Goal: Task Accomplishment & Management: Complete application form

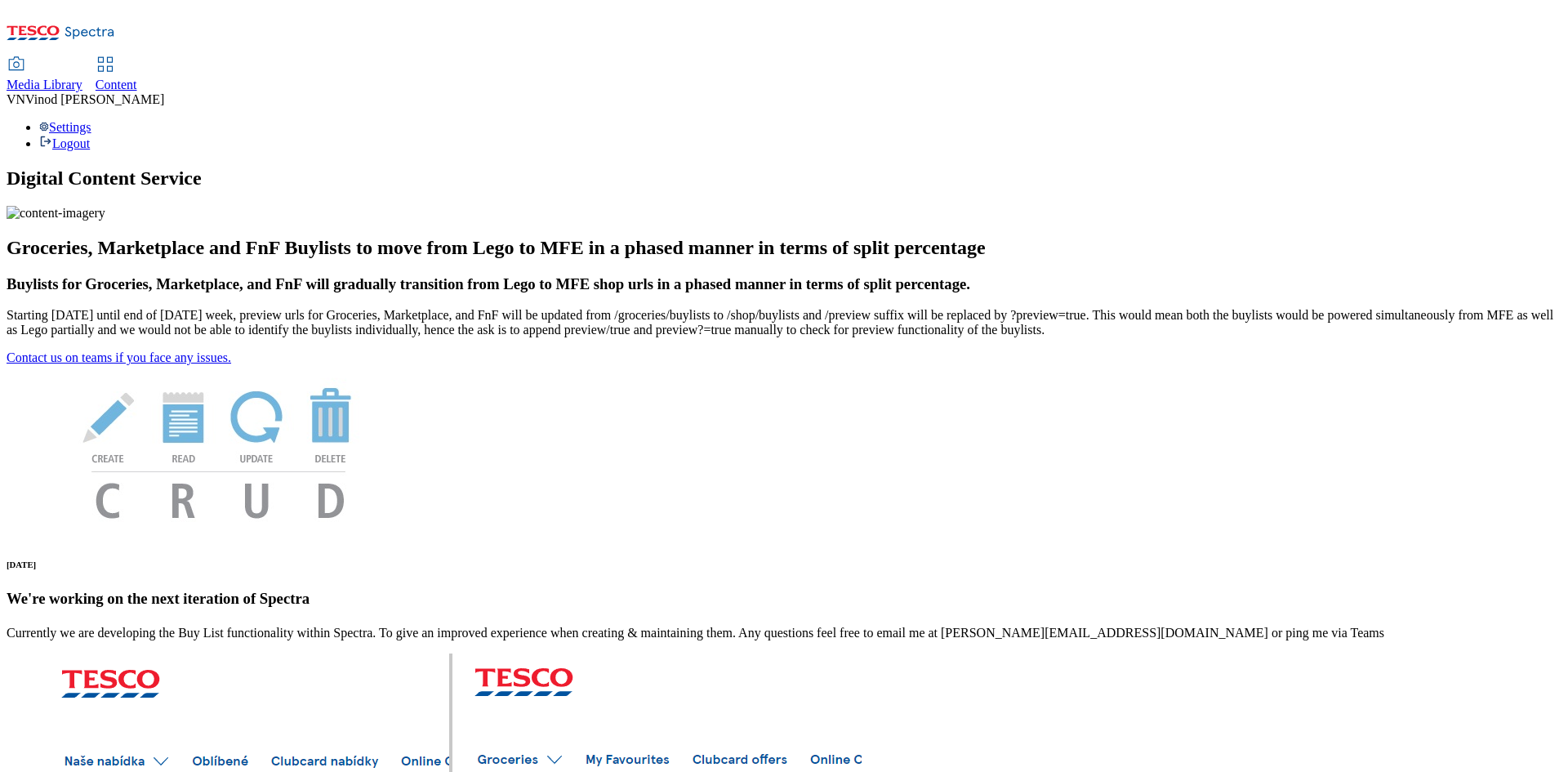
click at [138, 77] on span "Content" at bounding box center [116, 84] width 41 height 14
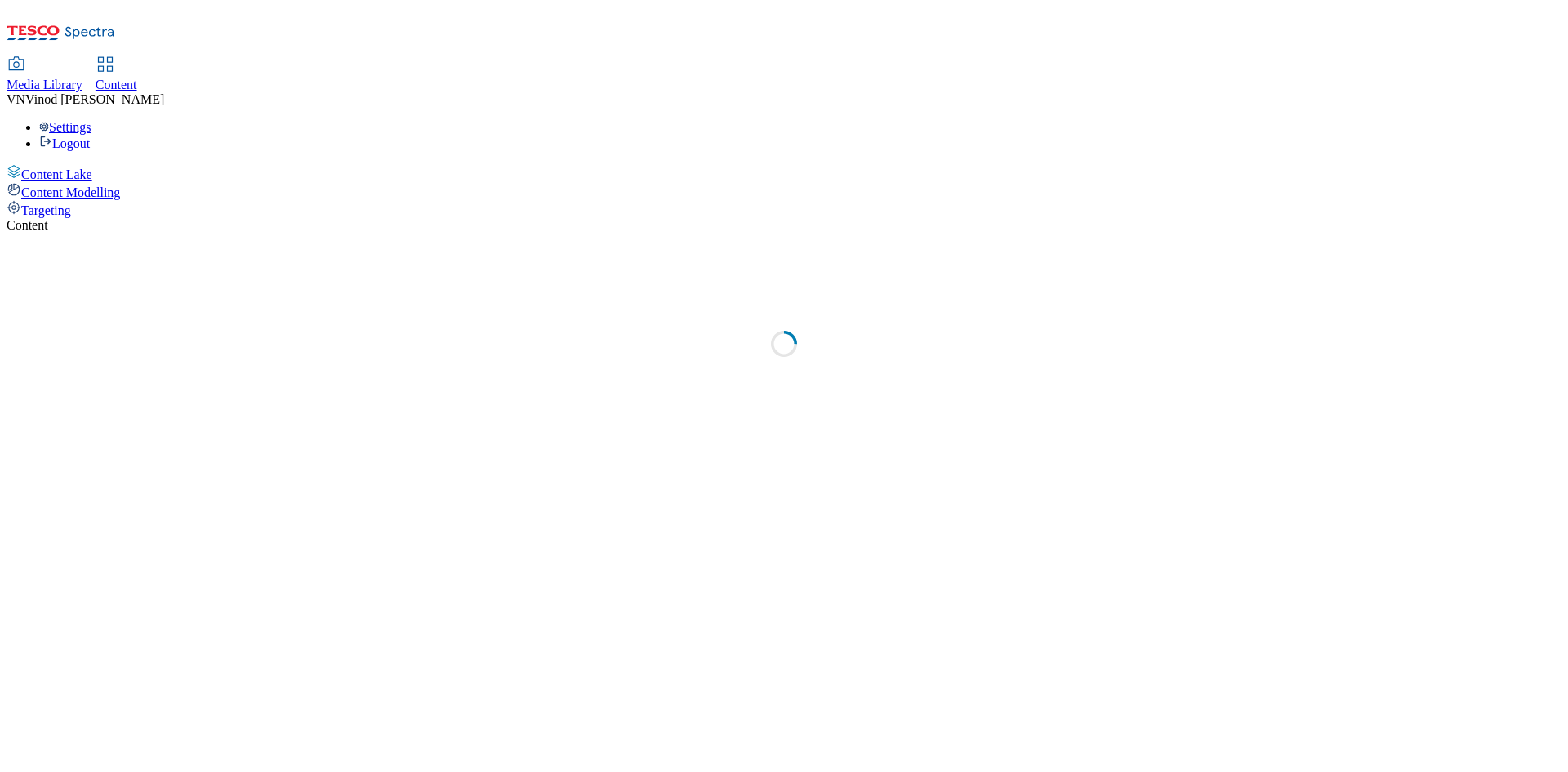
select select "ghs-uk"
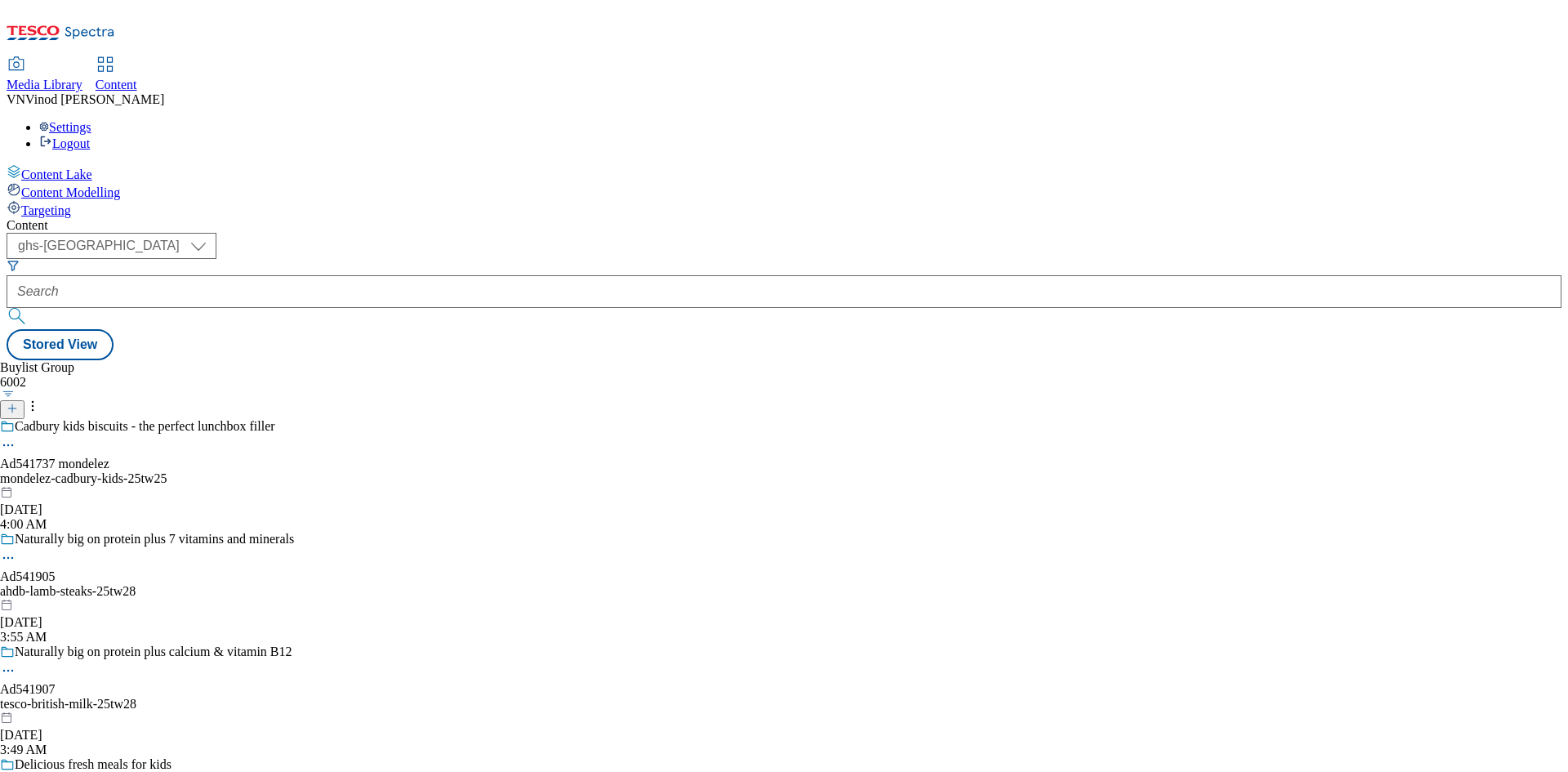
click at [18, 402] on icon at bounding box center [12, 407] width 11 height 11
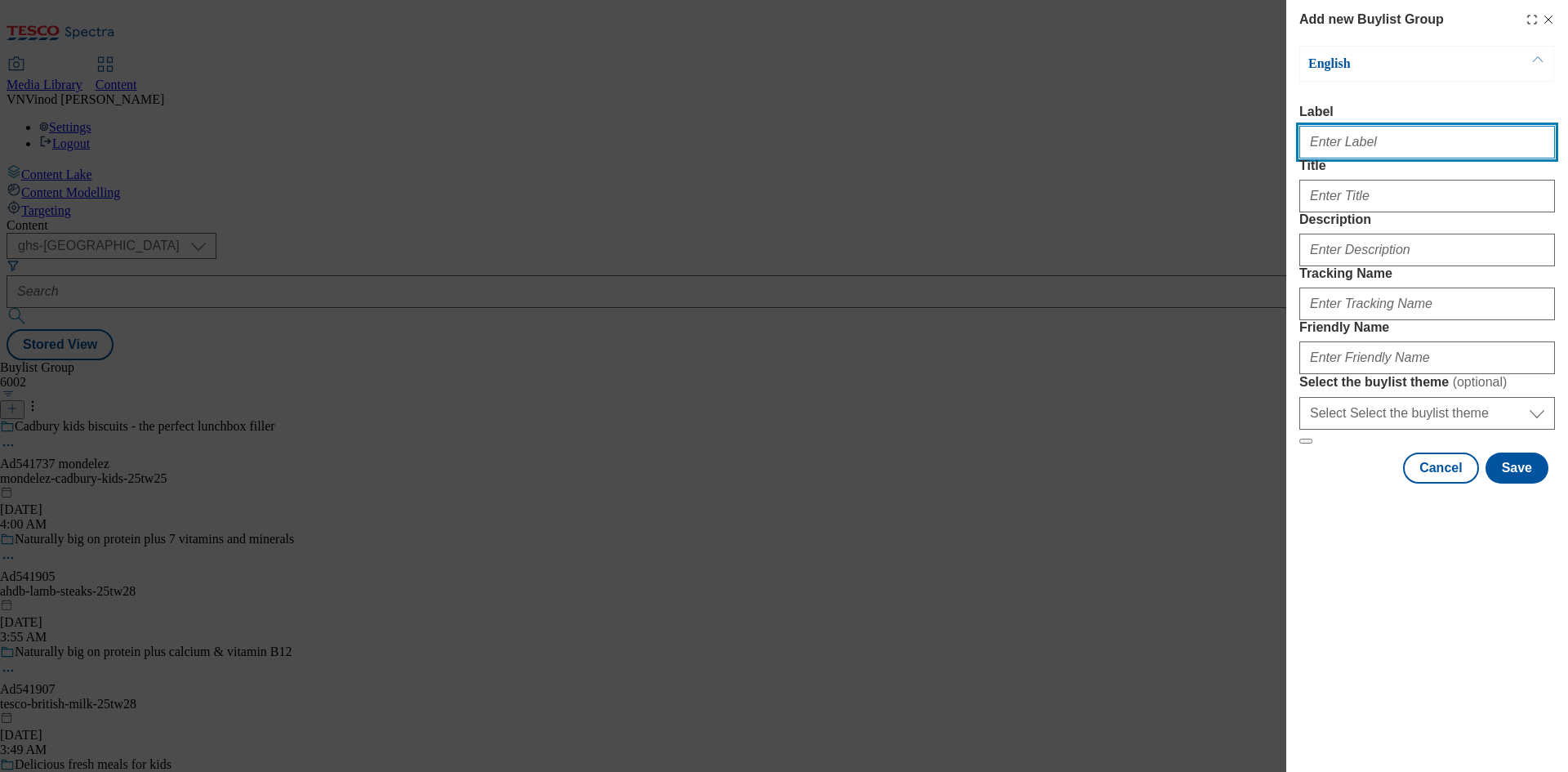
click at [1401, 151] on input "Label" at bounding box center [1427, 142] width 255 height 33
paste input "541653"
paste input "All About Food"
click at [1357, 141] on input "Ad541653 All About Food" at bounding box center [1427, 142] width 255 height 33
drag, startPoint x: 1352, startPoint y: 150, endPoint x: 1220, endPoint y: 146, distance: 132.1
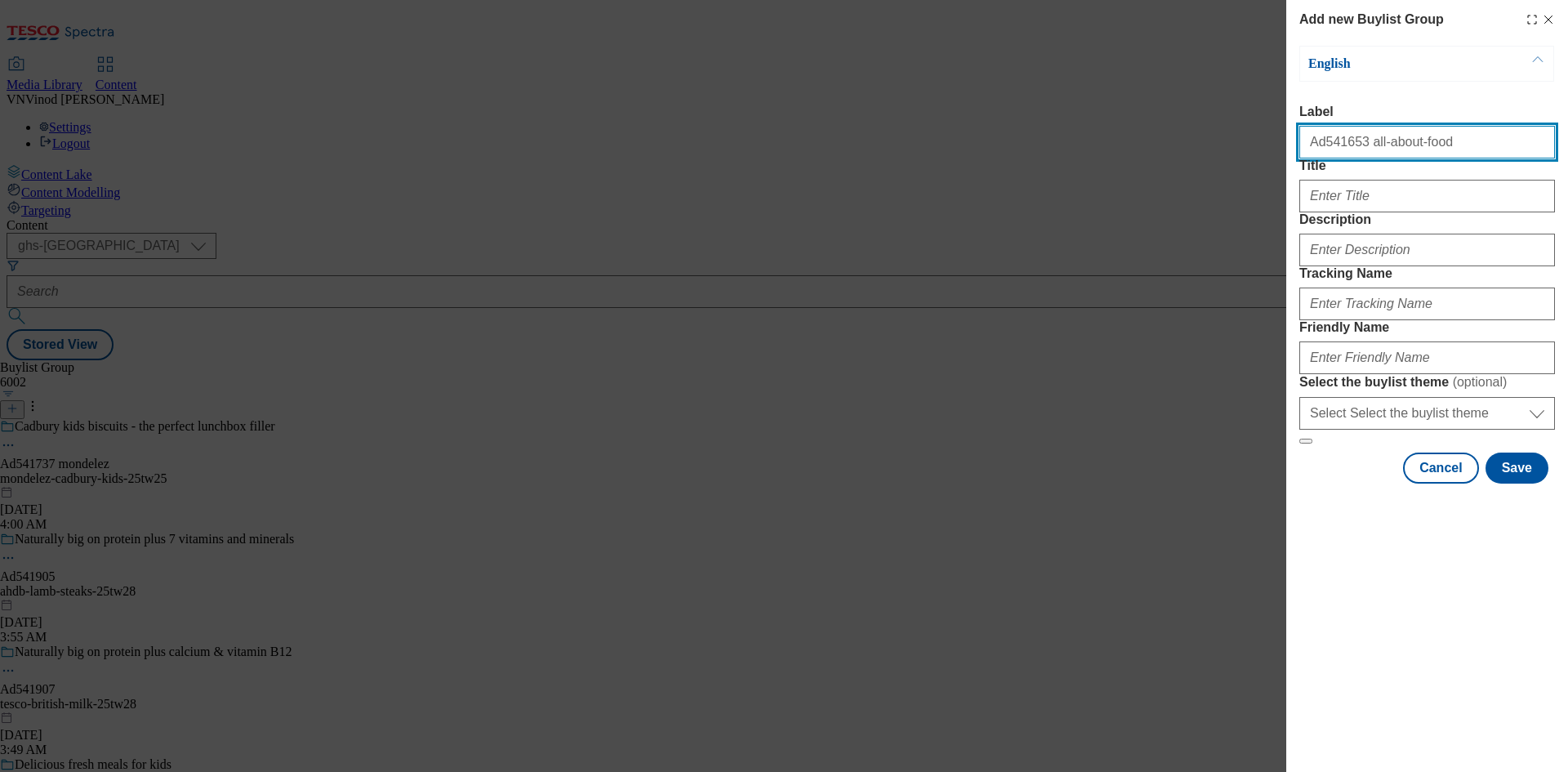
click at [1220, 146] on div "Add new Buylist Group English Label Ad541653 all-about-food Title Description T…" at bounding box center [784, 386] width 1568 height 772
type input "Ad541653 all-about-food"
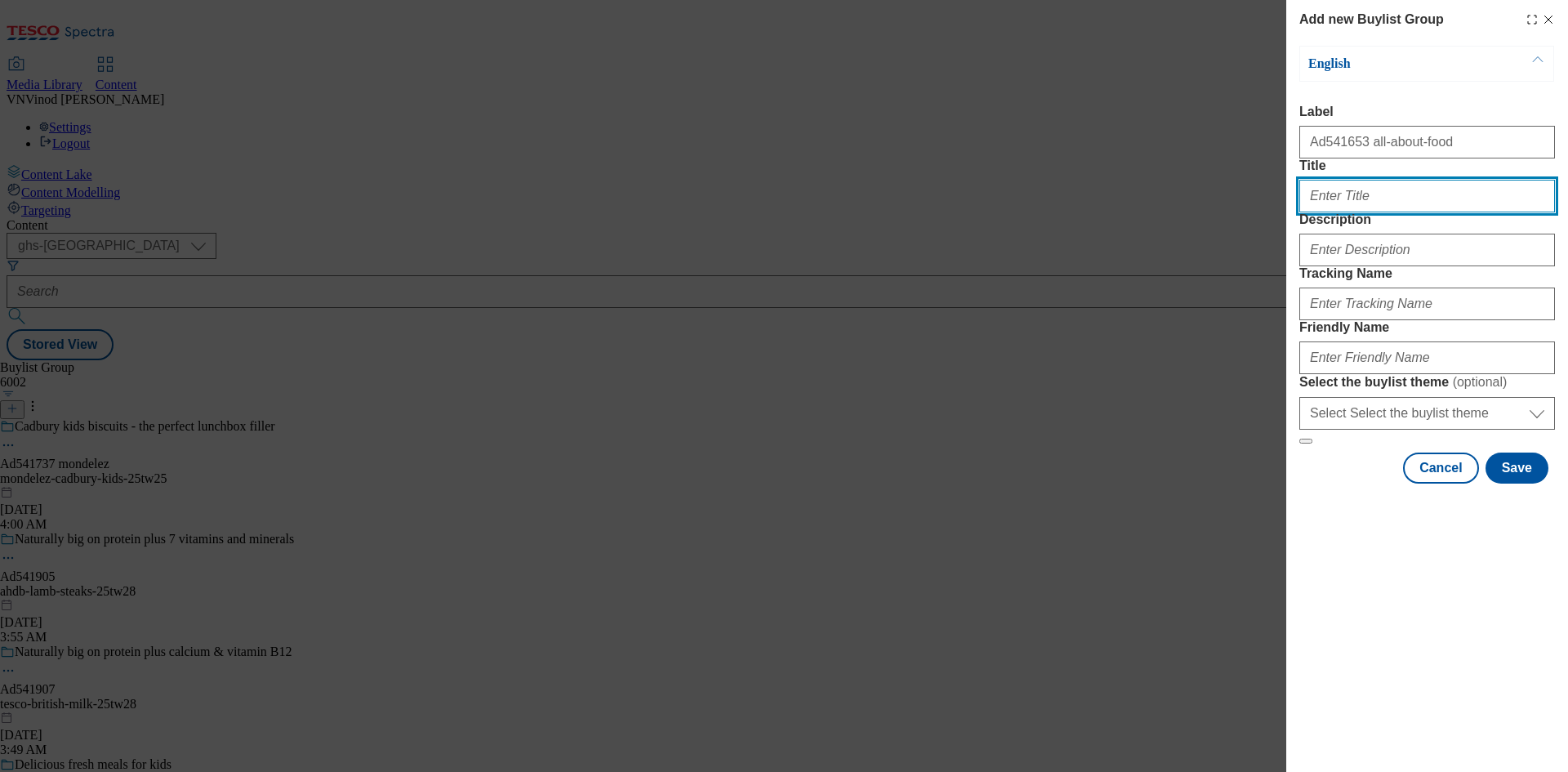
click at [1350, 212] on input "Title" at bounding box center [1427, 196] width 255 height 33
paste input "Turn over a new leaf"
type input "Turn over a new leaf"
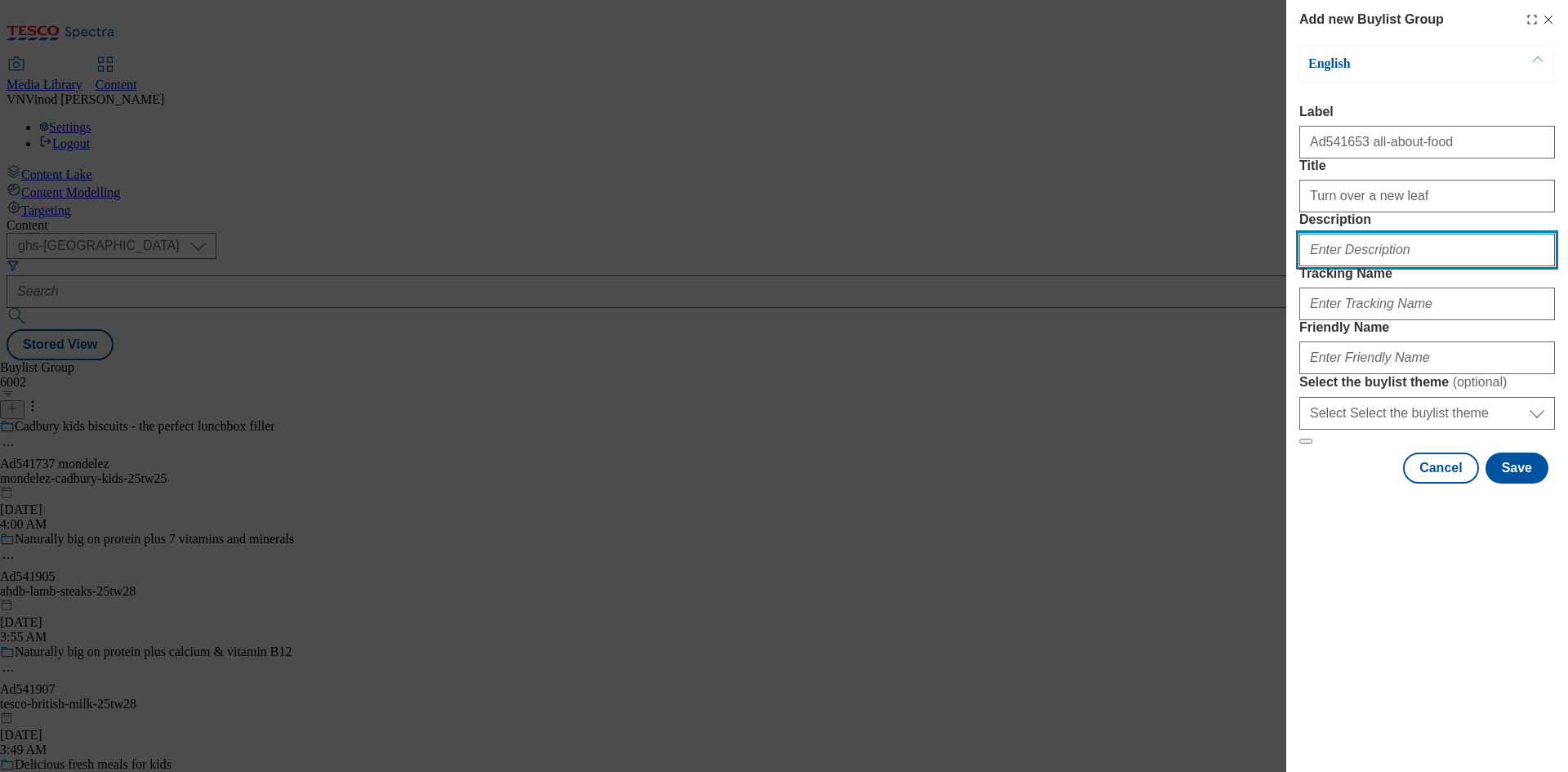
click at [1393, 267] on input "Description" at bounding box center [1427, 250] width 255 height 33
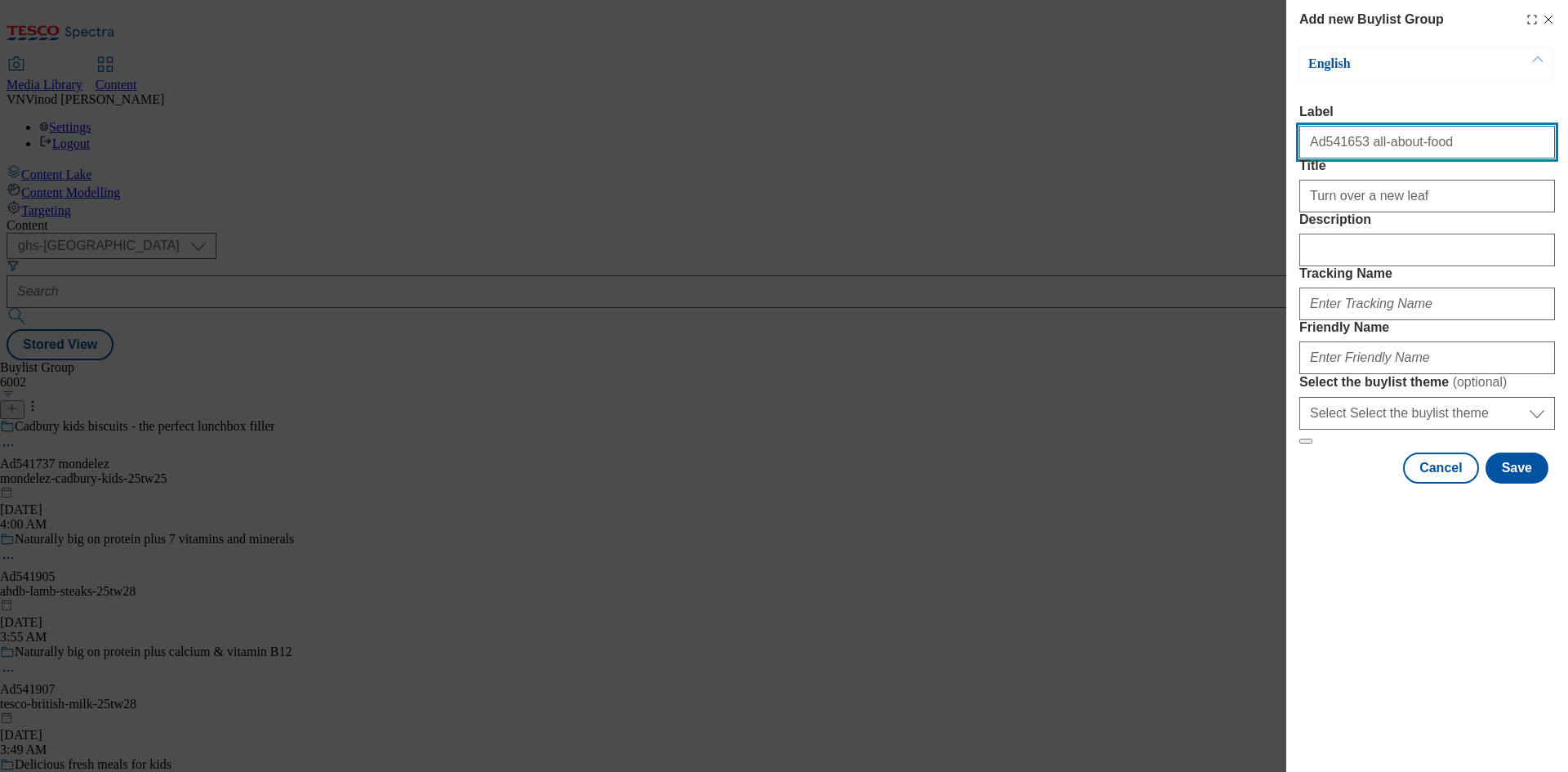
click at [1326, 139] on input "Ad541653 all-about-food" at bounding box center [1427, 142] width 255 height 33
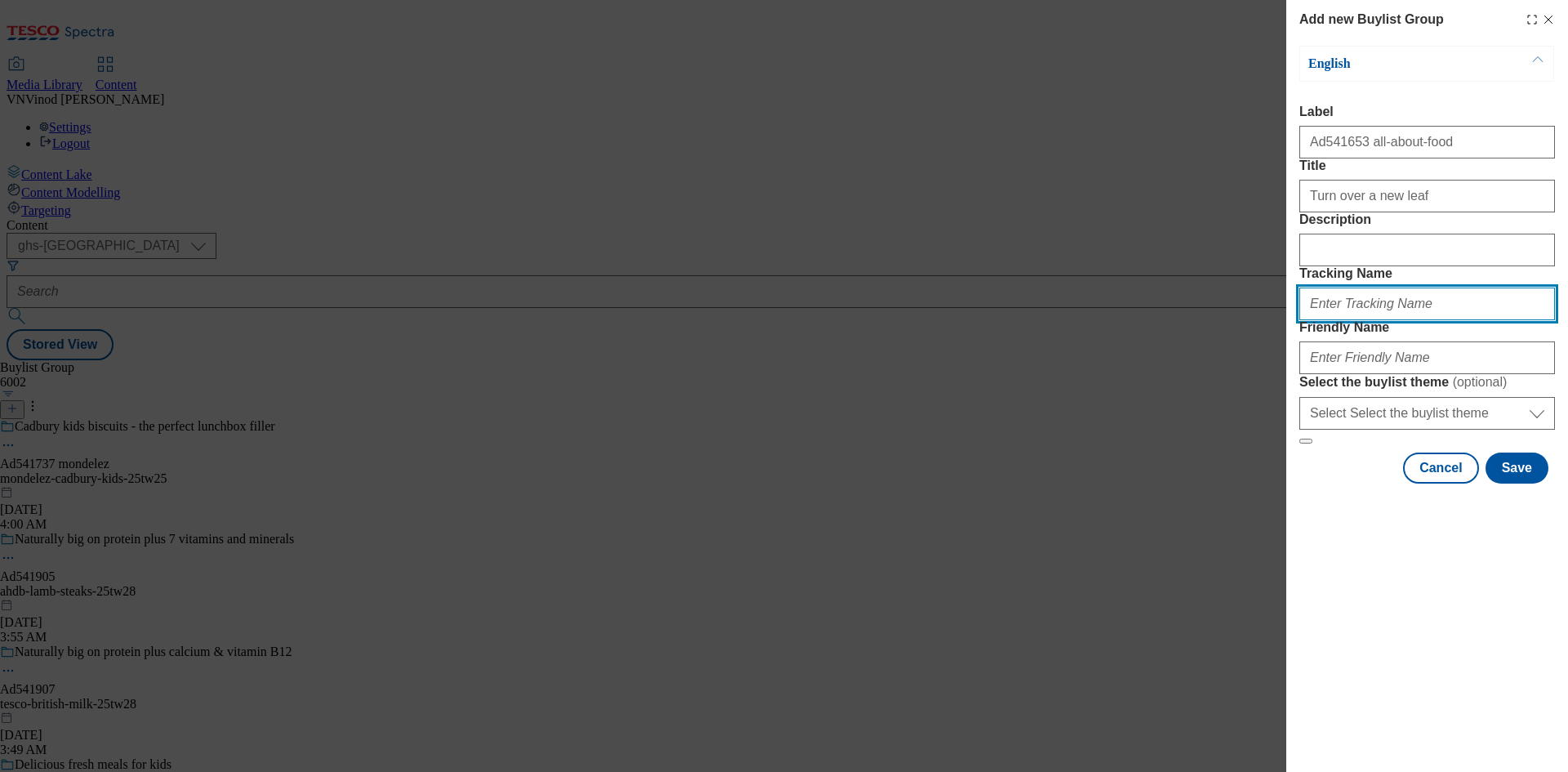
click at [1406, 320] on input "Tracking Name" at bounding box center [1427, 303] width 255 height 33
paste input "Ad541653"
click at [1342, 320] on input "DH_ADAd541653" at bounding box center [1427, 303] width 255 height 33
type input "DH_AD541653"
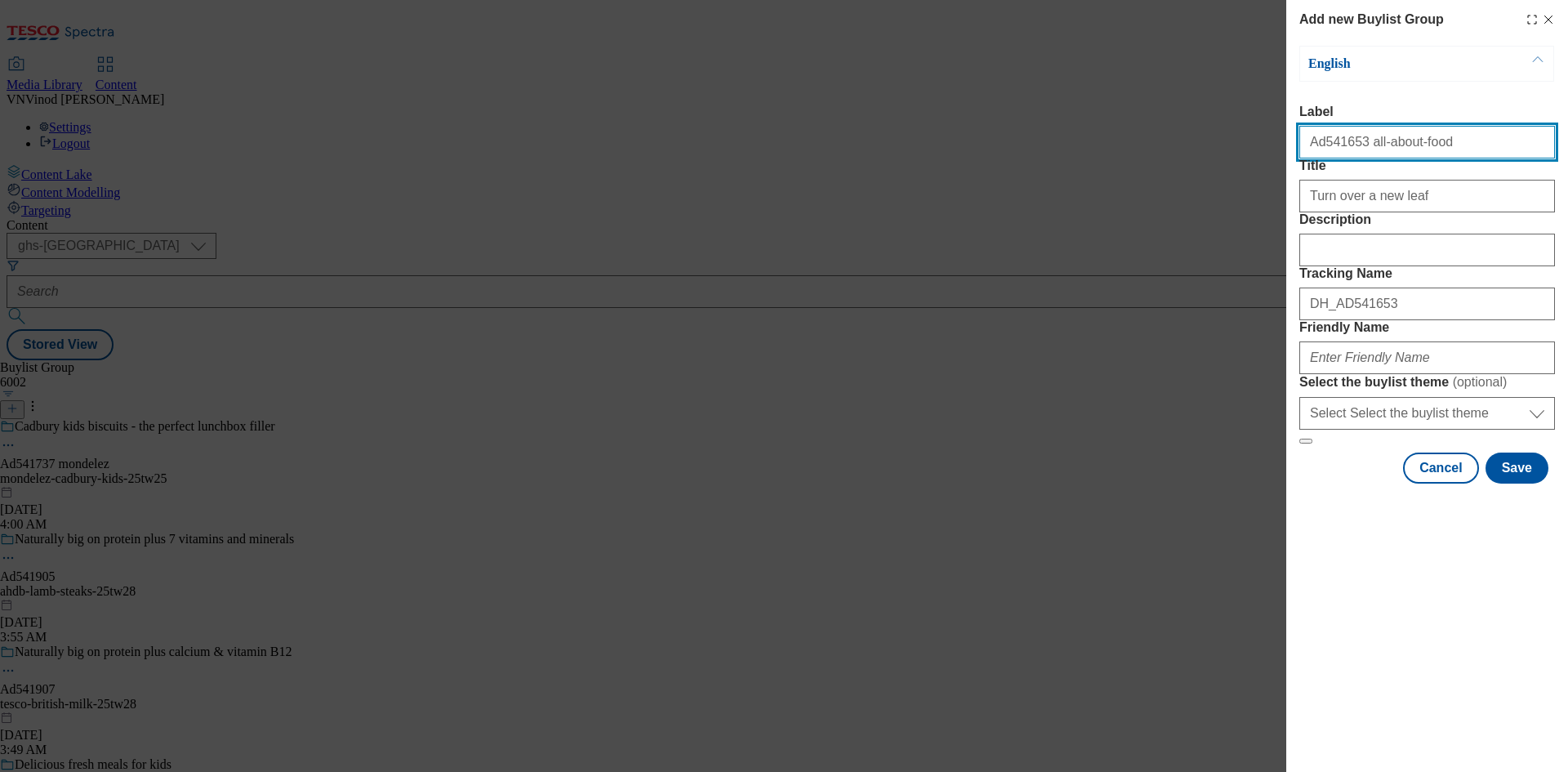
drag, startPoint x: 1354, startPoint y: 147, endPoint x: 1454, endPoint y: 145, distance: 100.0
click at [1454, 145] on input "Ad541653 all-about-food" at bounding box center [1427, 142] width 255 height 33
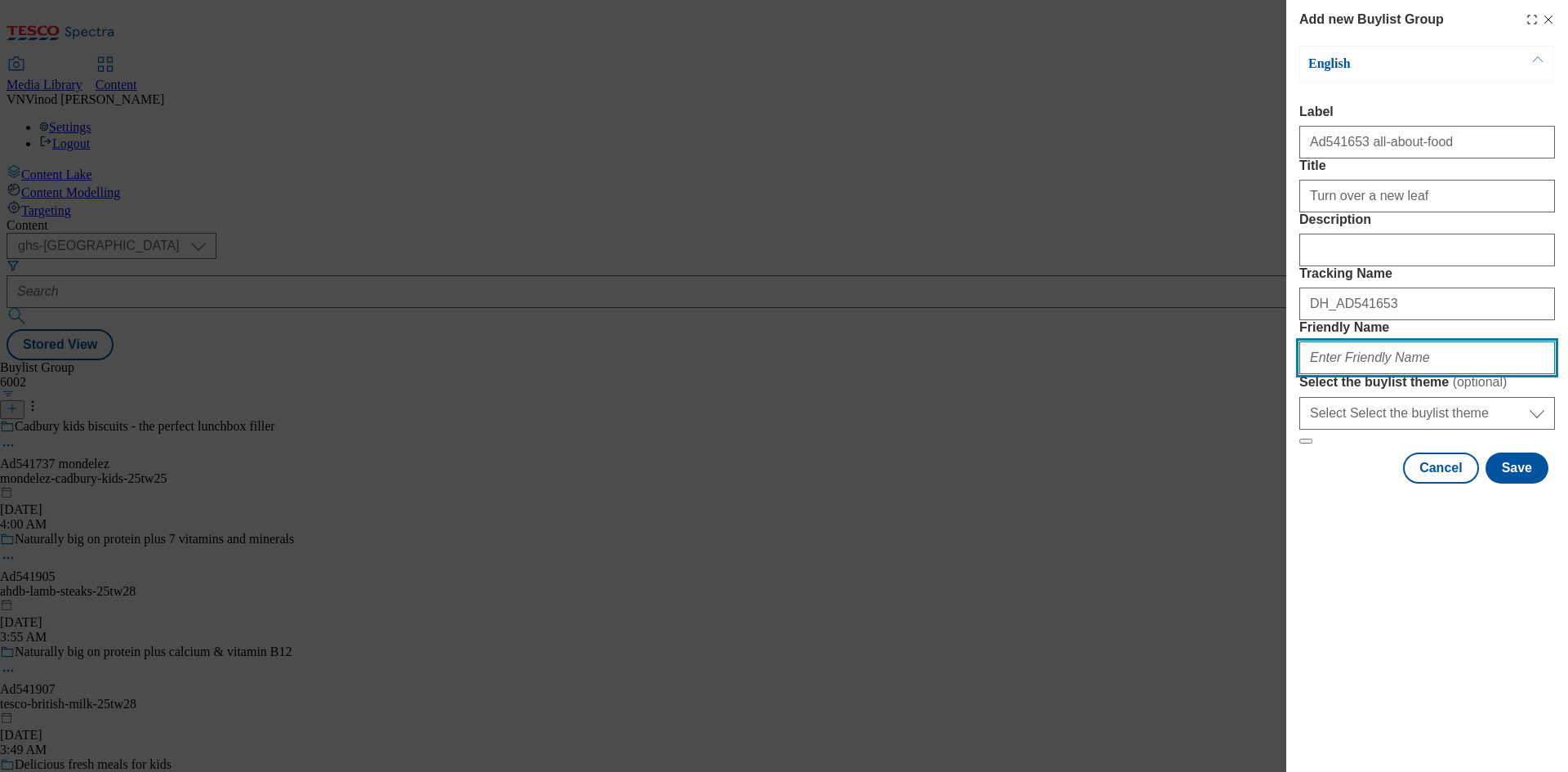
click at [1335, 374] on input "Friendly Name" at bounding box center [1427, 358] width 255 height 33
paste input "all-about-food"
drag, startPoint x: 1462, startPoint y: 477, endPoint x: 890, endPoint y: 498, distance: 572.4
click at [890, 498] on div "Add new Buylist Group English Label Ad541653 all-about-food Title Turn over a n…" at bounding box center [784, 386] width 1568 height 772
type input "all-about-food-costa-25tw28"
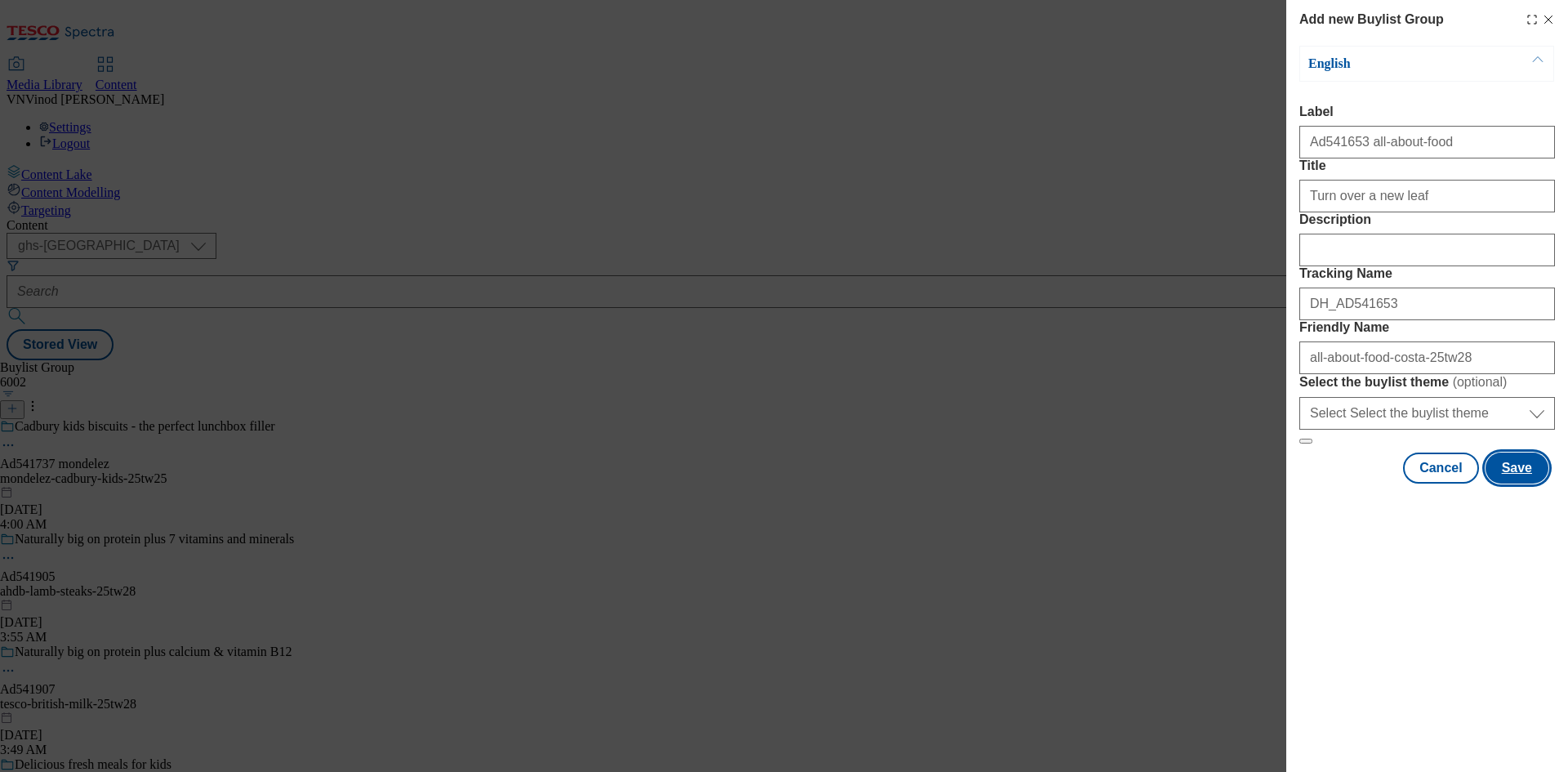
click at [1511, 483] on button "Save" at bounding box center [1516, 468] width 63 height 31
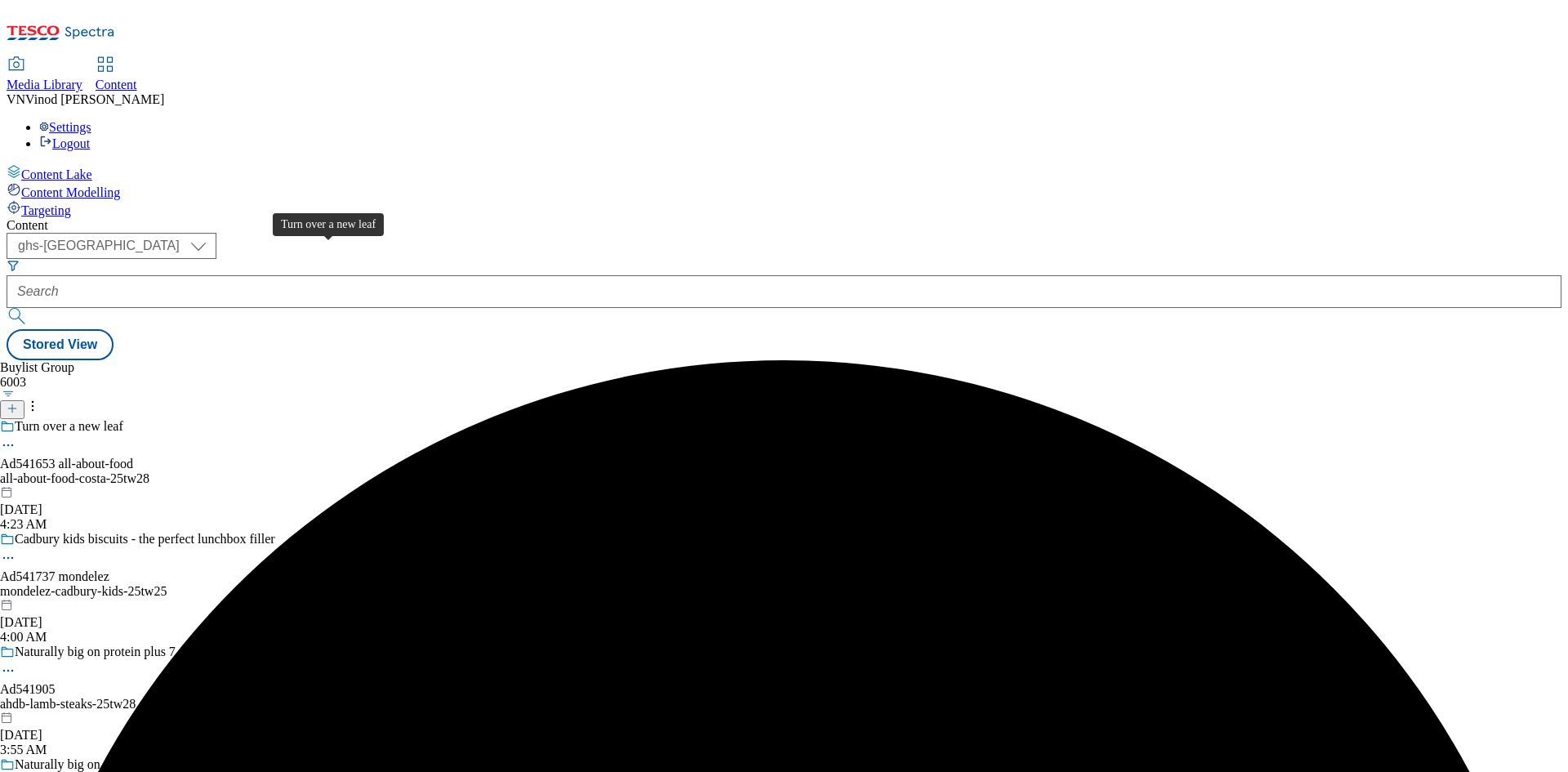
click at [123, 419] on span "Turn over a new leaf" at bounding box center [69, 427] width 108 height 18
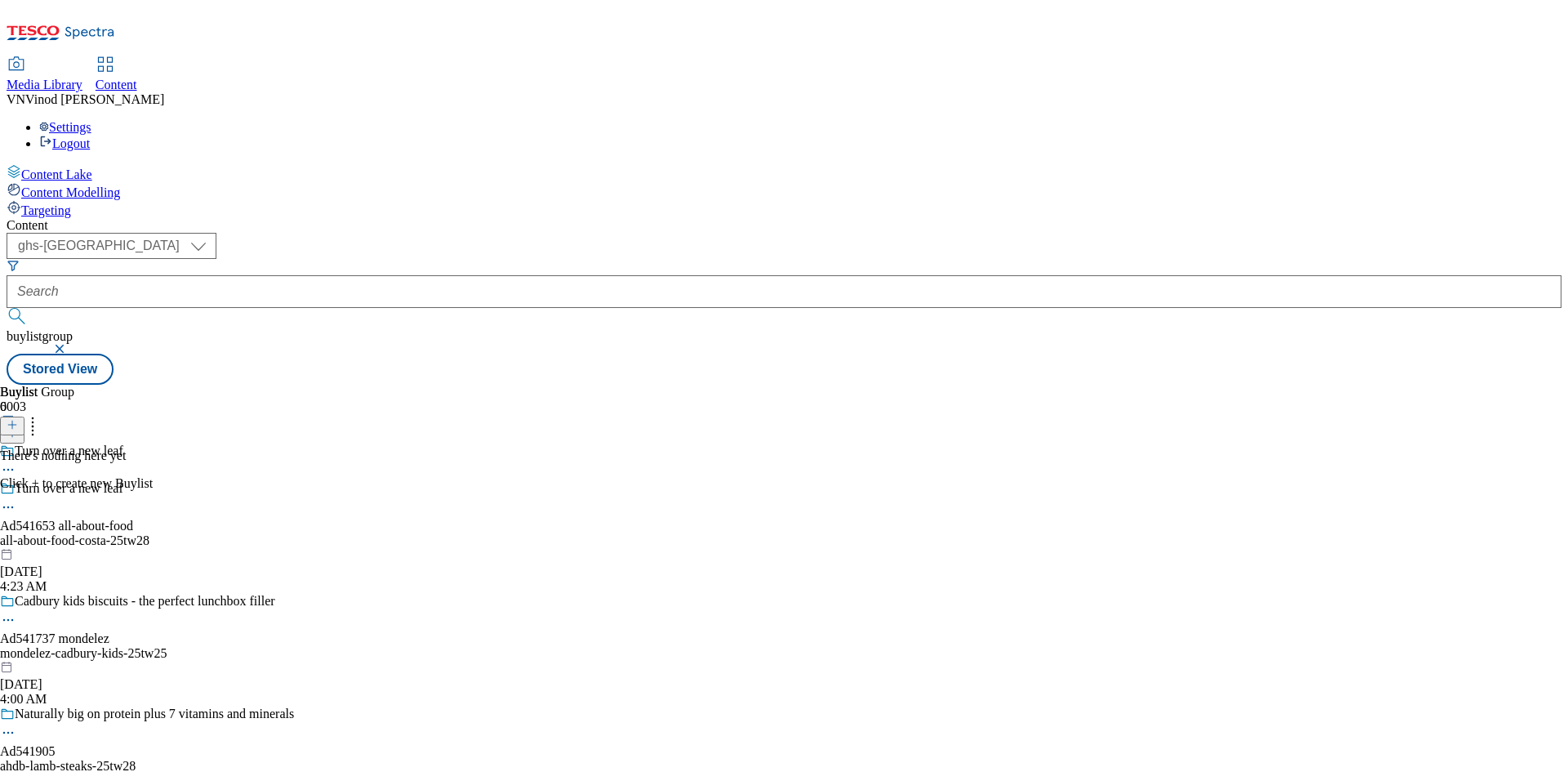
click at [25, 419] on div at bounding box center [12, 426] width 25 height 14
click at [25, 417] on button at bounding box center [12, 426] width 25 height 19
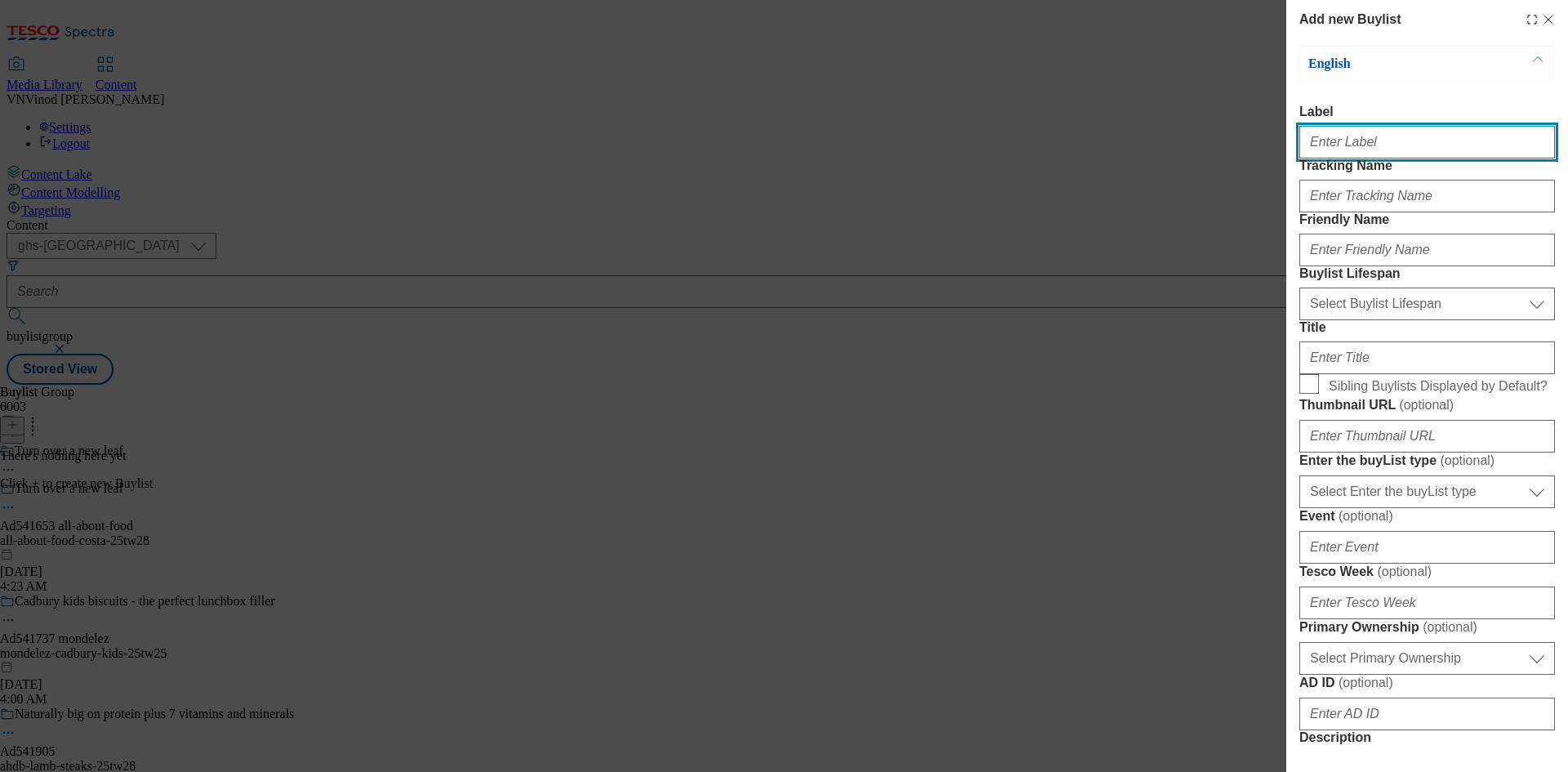
click at [1393, 150] on input "Label" at bounding box center [1427, 142] width 255 height 33
paste input "541653"
type input "Ad541653"
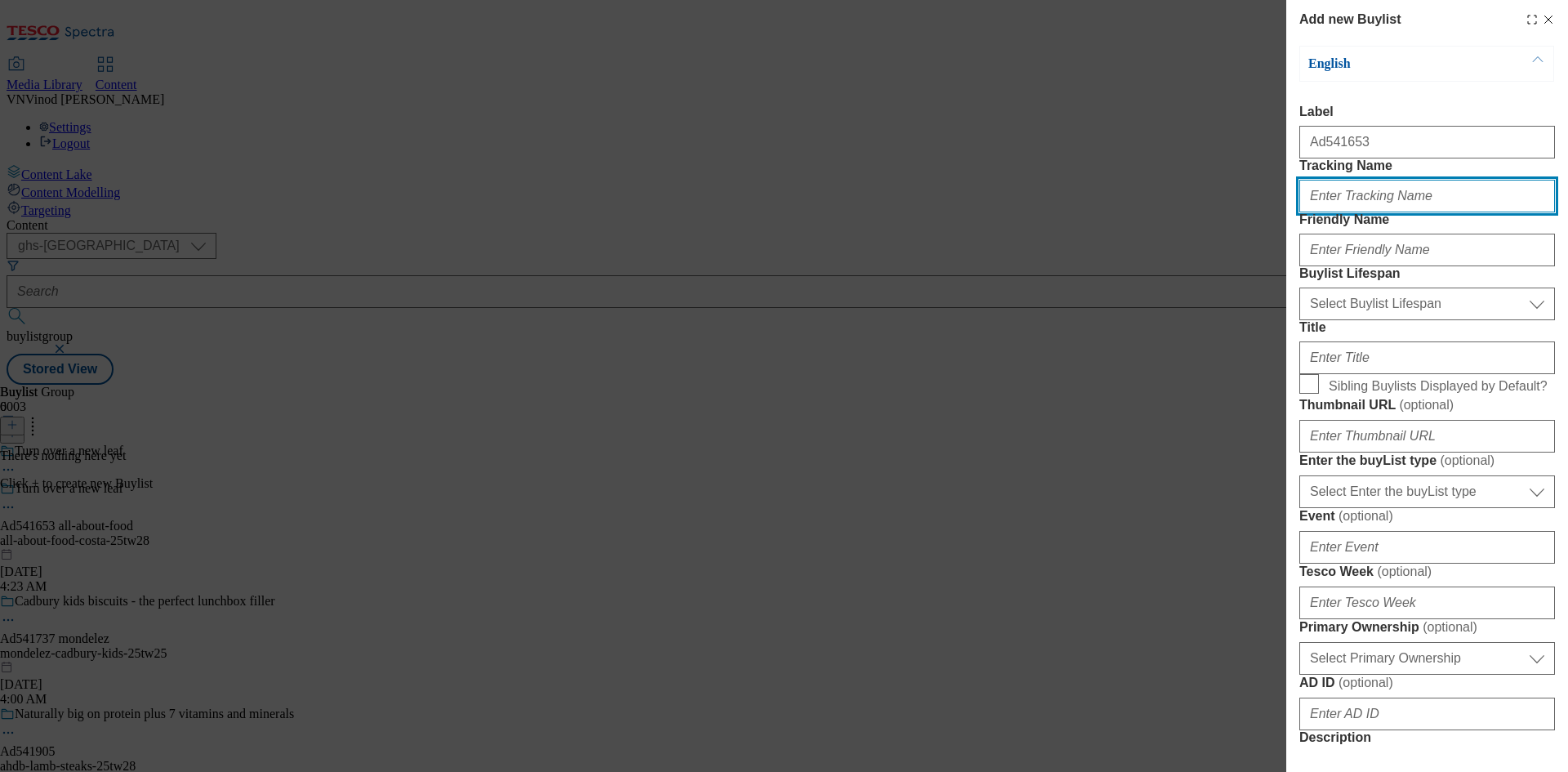
click at [1368, 212] on input "Tracking Name" at bounding box center [1427, 196] width 255 height 33
paste input "541653"
type input "Dh_AD541653"
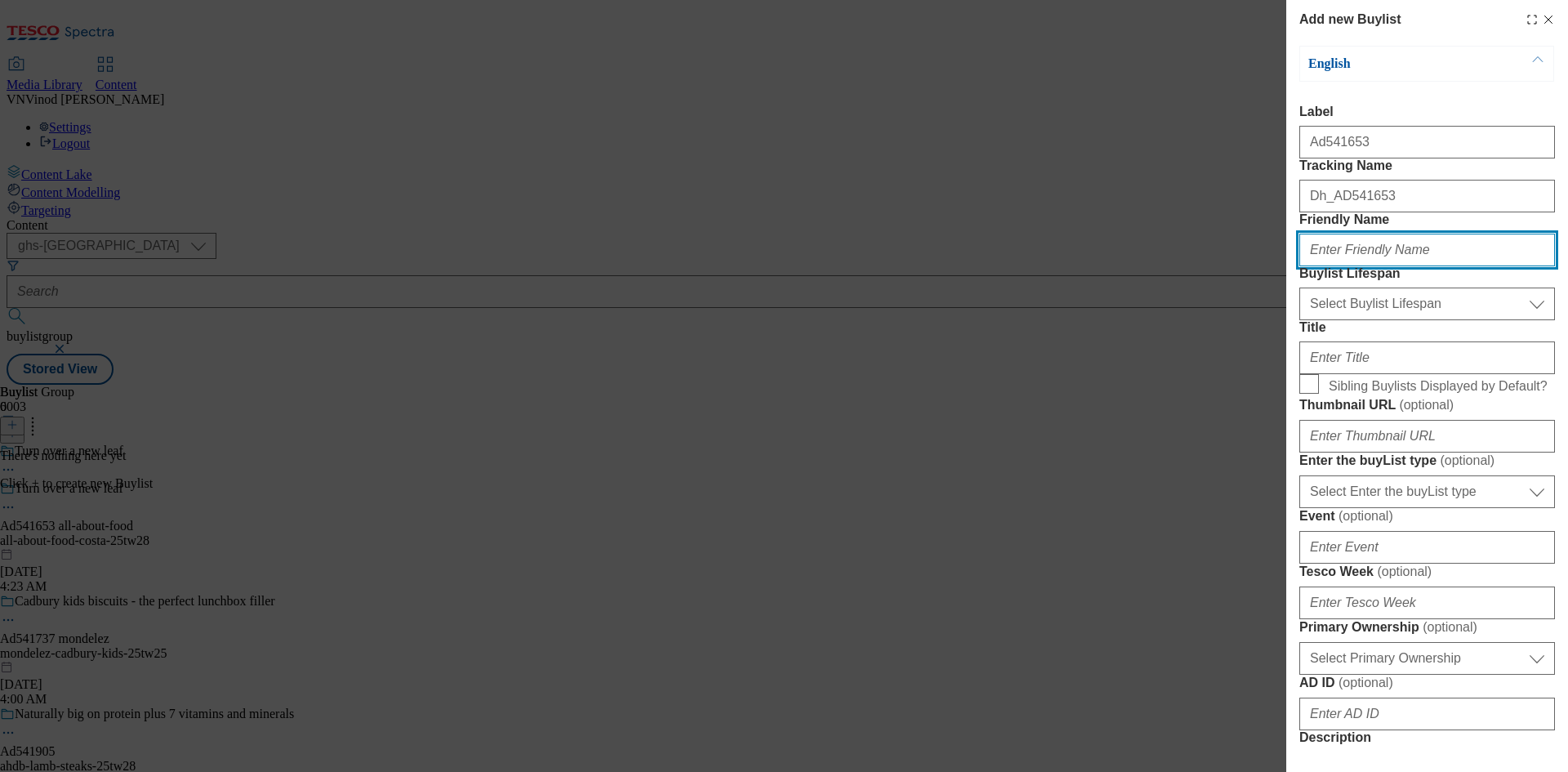
click at [1336, 267] on input "Friendly Name" at bounding box center [1427, 250] width 255 height 33
paste input "all-about-food"
type input "all-about-food"
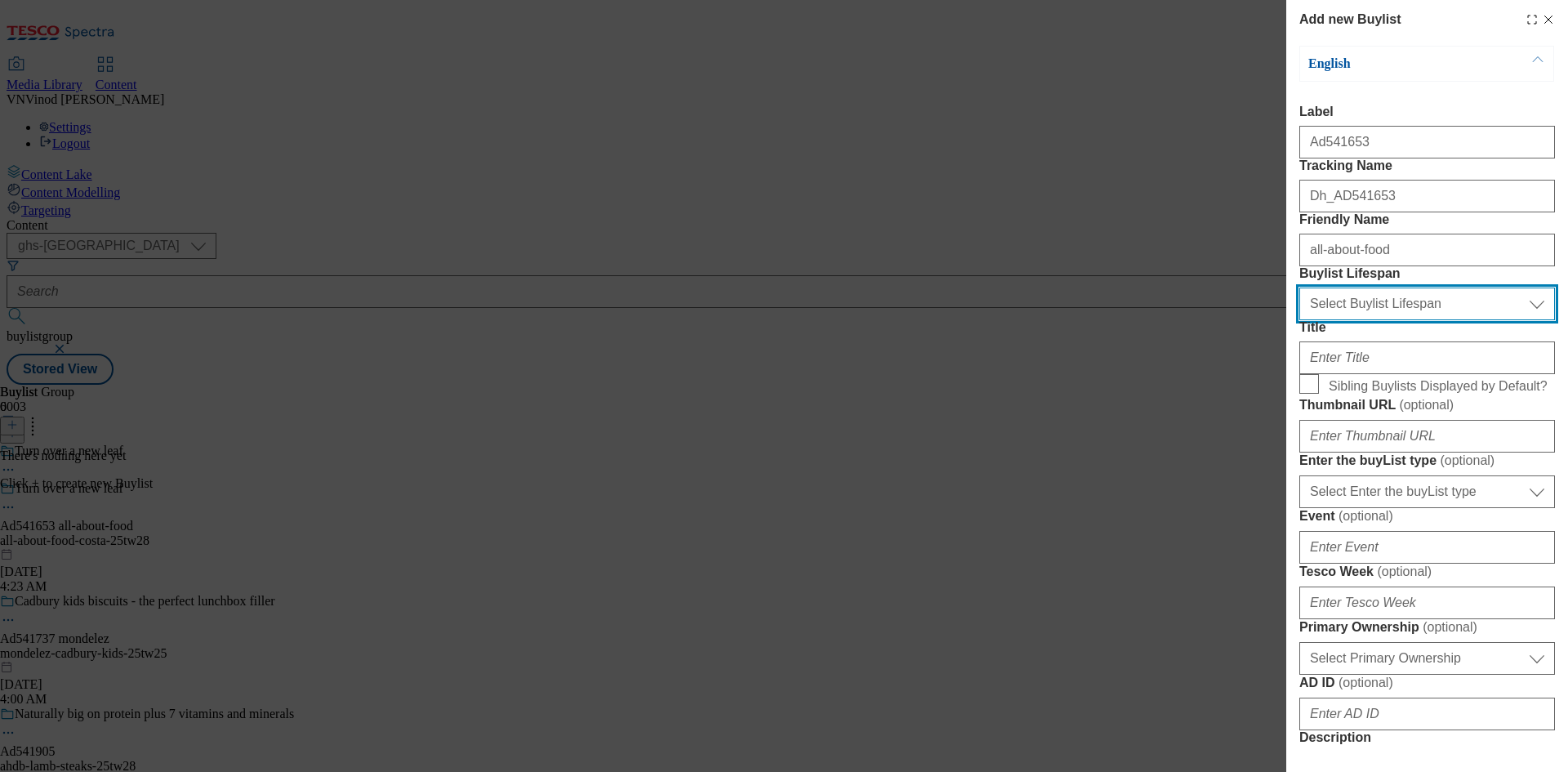
click at [1373, 320] on select "Select Buylist Lifespan evergreen seasonal tactical" at bounding box center [1427, 303] width 255 height 33
select select "tactical"
click at [1300, 320] on select "Select Buylist Lifespan evergreen seasonal tactical" at bounding box center [1427, 303] width 255 height 33
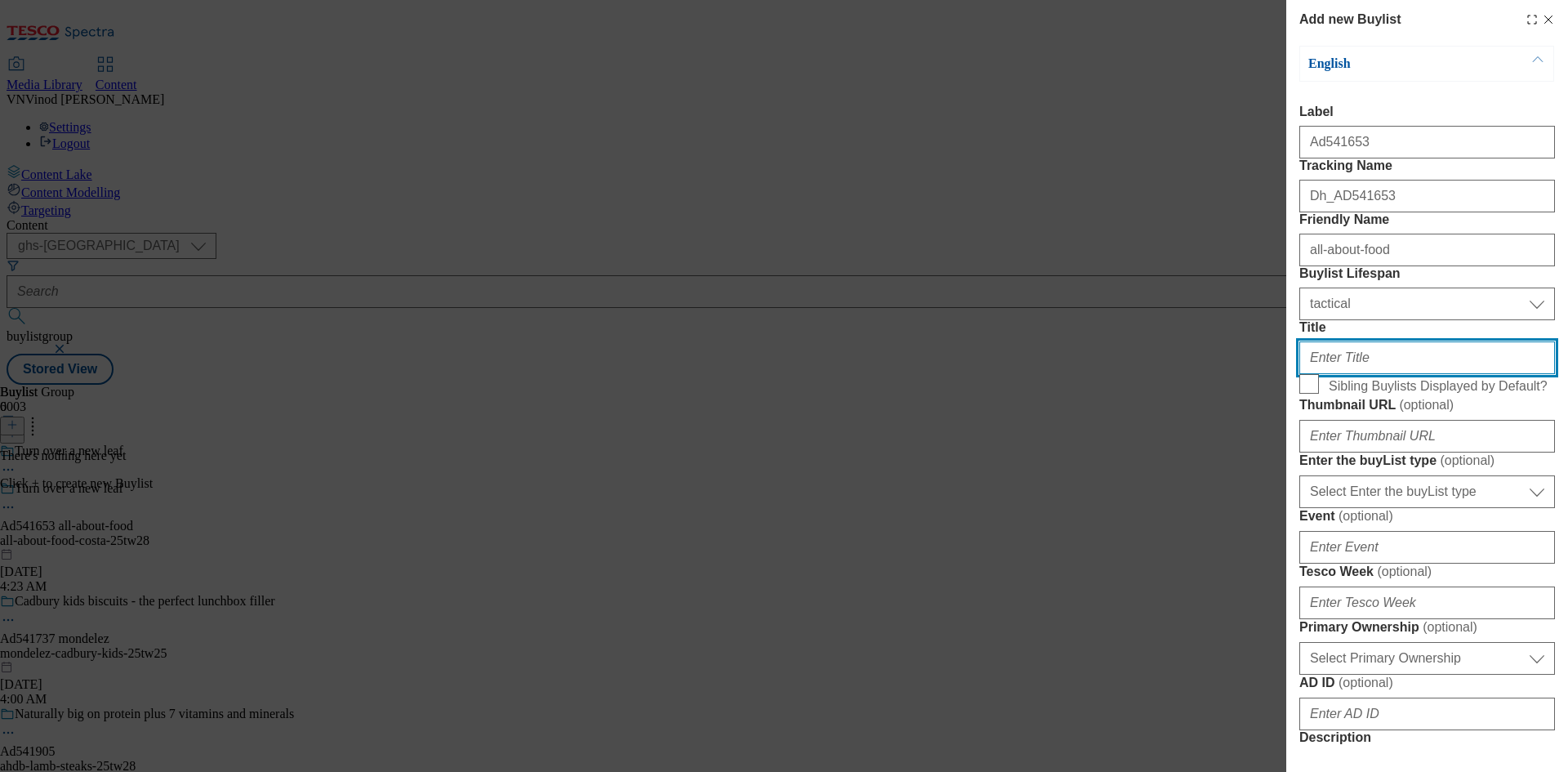
click at [1369, 374] on input "Title" at bounding box center [1427, 358] width 255 height 33
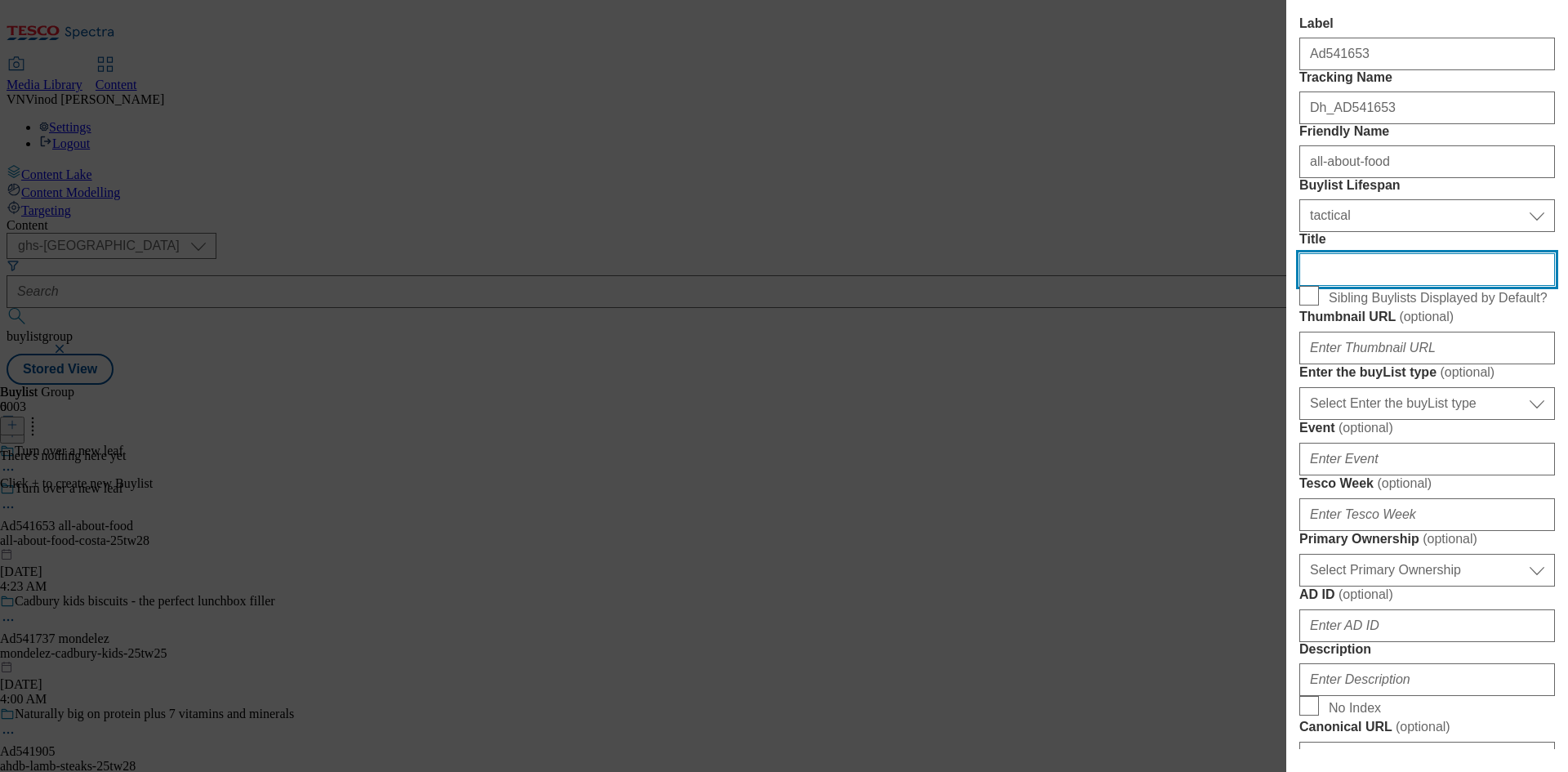
scroll to position [245, 0]
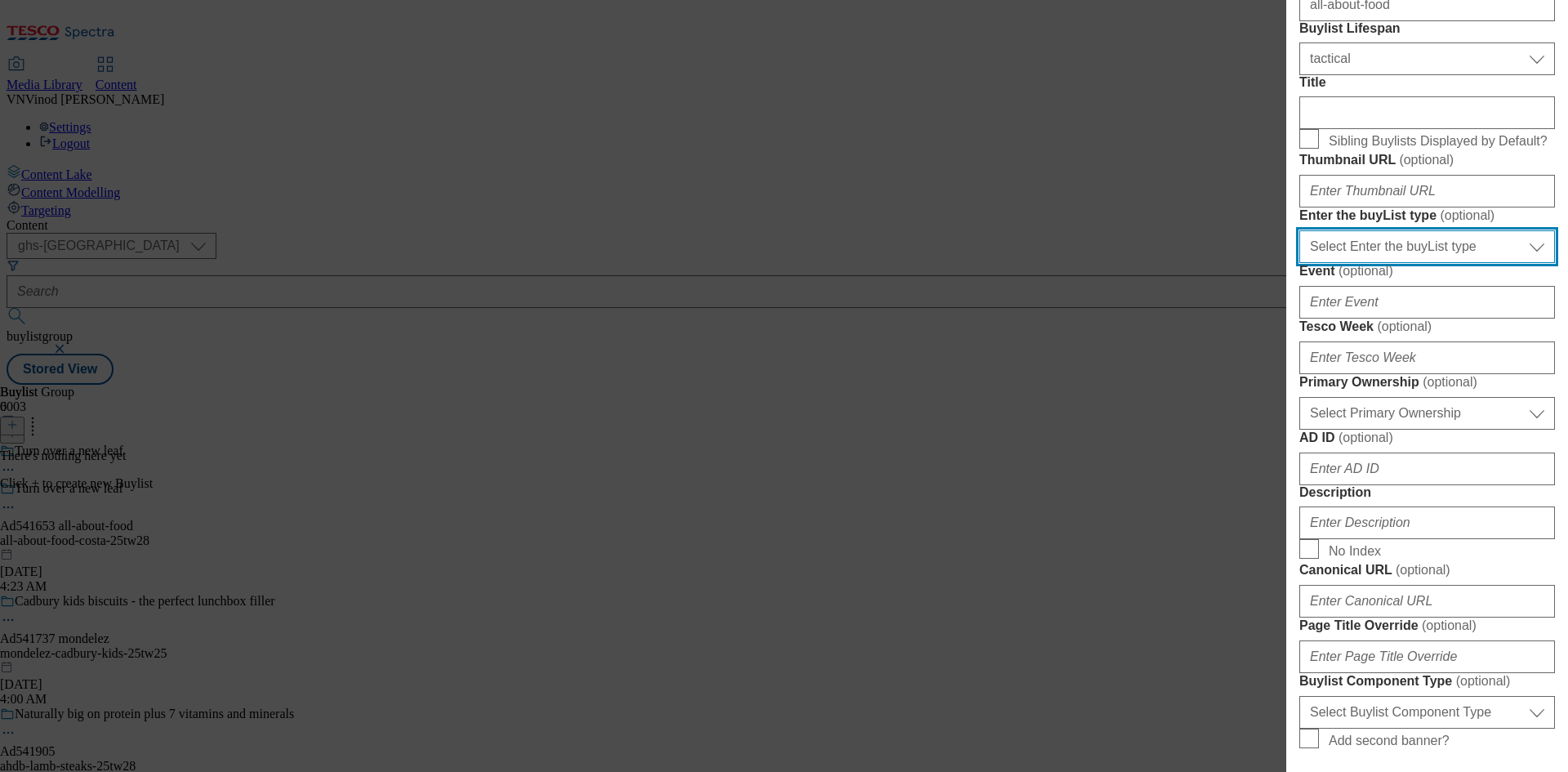
click at [1455, 263] on select "Select Enter the buyList type event supplier funded long term >4 weeks supplier…" at bounding box center [1427, 247] width 255 height 33
select select "supplier funded short term 1-3 weeks"
click at [1300, 263] on select "Select Enter the buyList type event supplier funded long term >4 weeks supplier…" at bounding box center [1427, 247] width 255 height 33
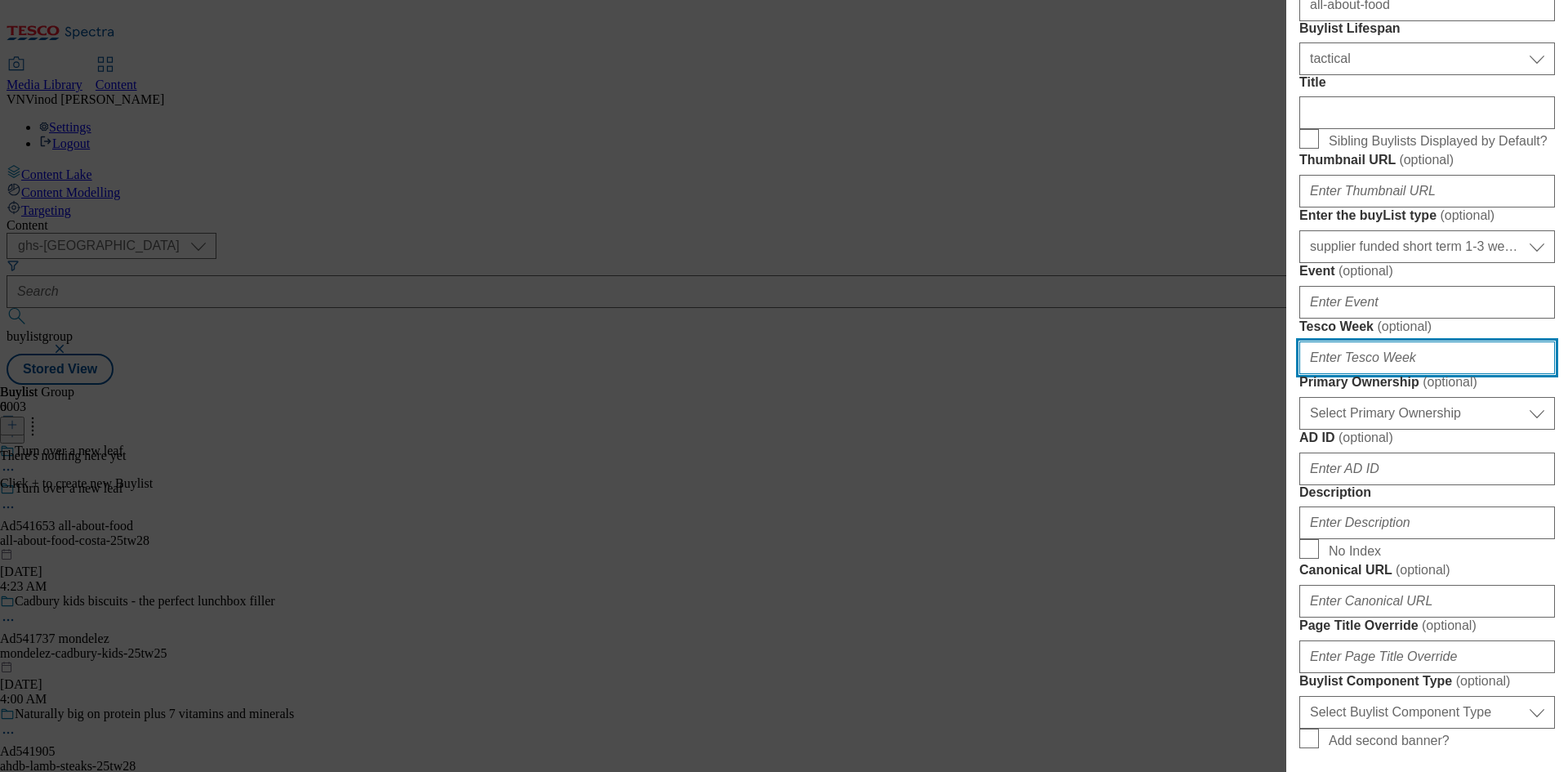
click at [1374, 374] on input "Tesco Week ( optional )" at bounding box center [1427, 358] width 255 height 33
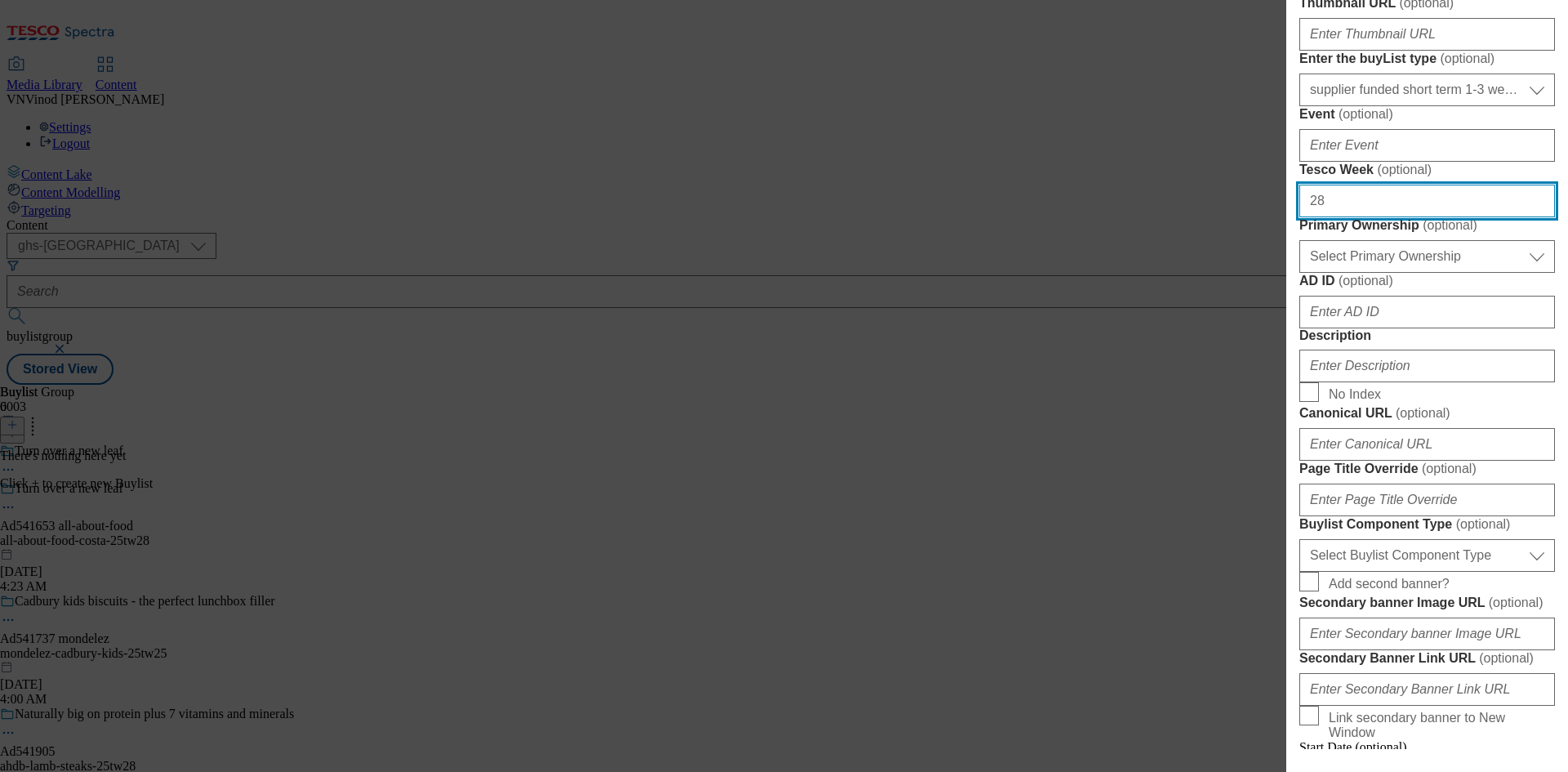
scroll to position [408, 0]
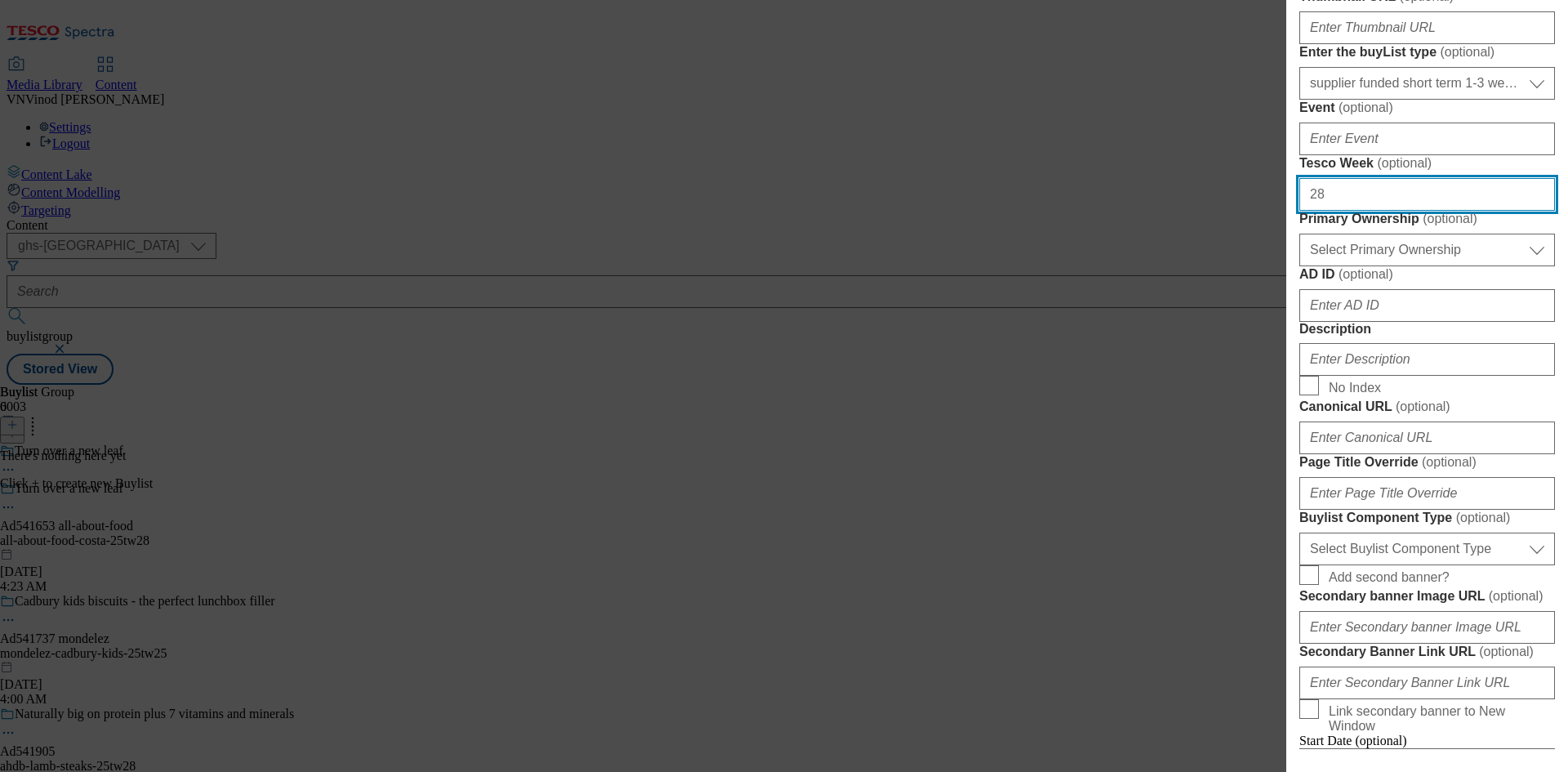
type input "28"
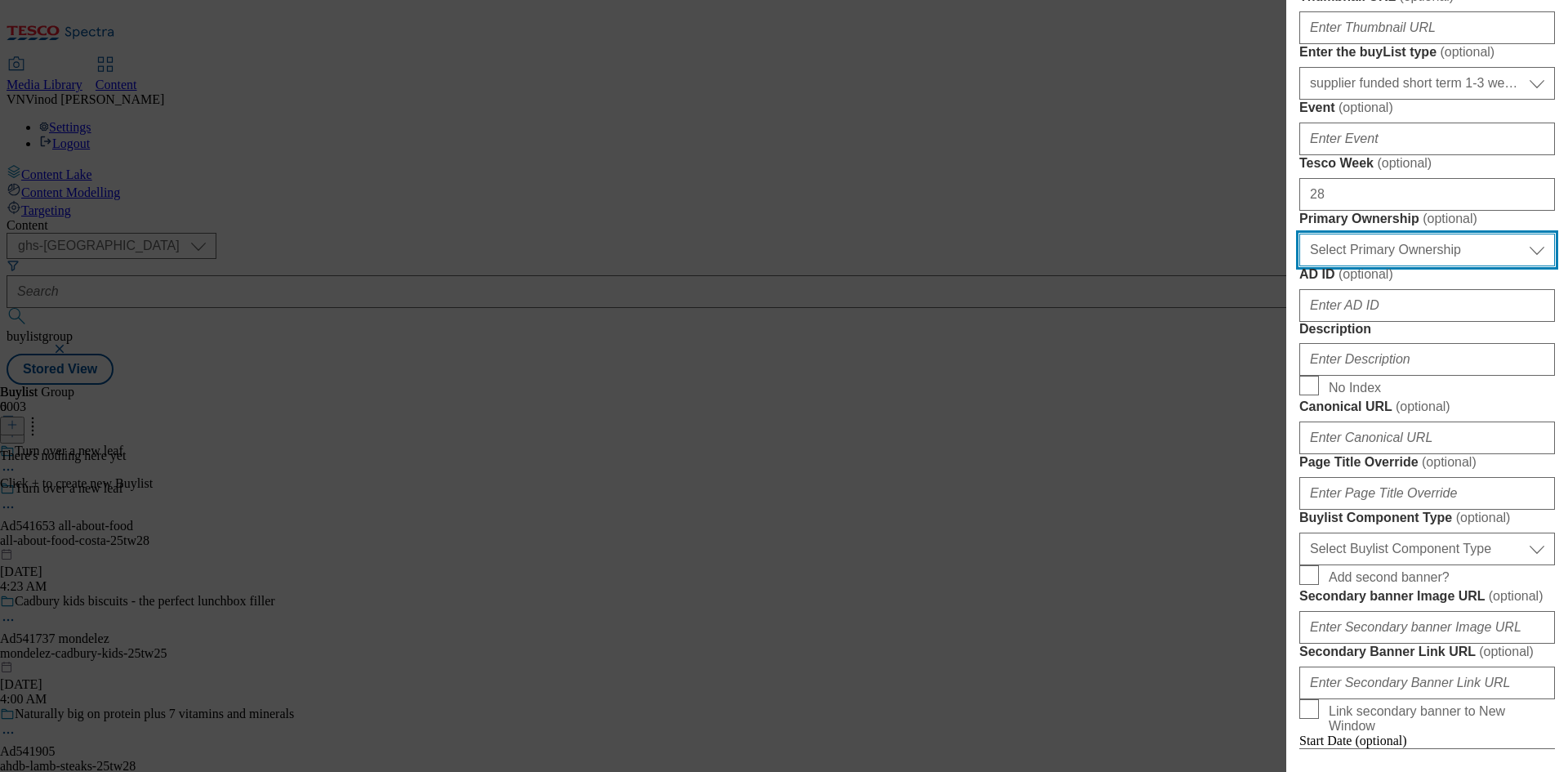
click at [1422, 267] on select "Select Primary Ownership tesco dunnhumby" at bounding box center [1427, 250] width 255 height 33
select select "dunnhumby"
click at [1300, 267] on select "Select Primary Ownership tesco dunnhumby" at bounding box center [1427, 250] width 255 height 33
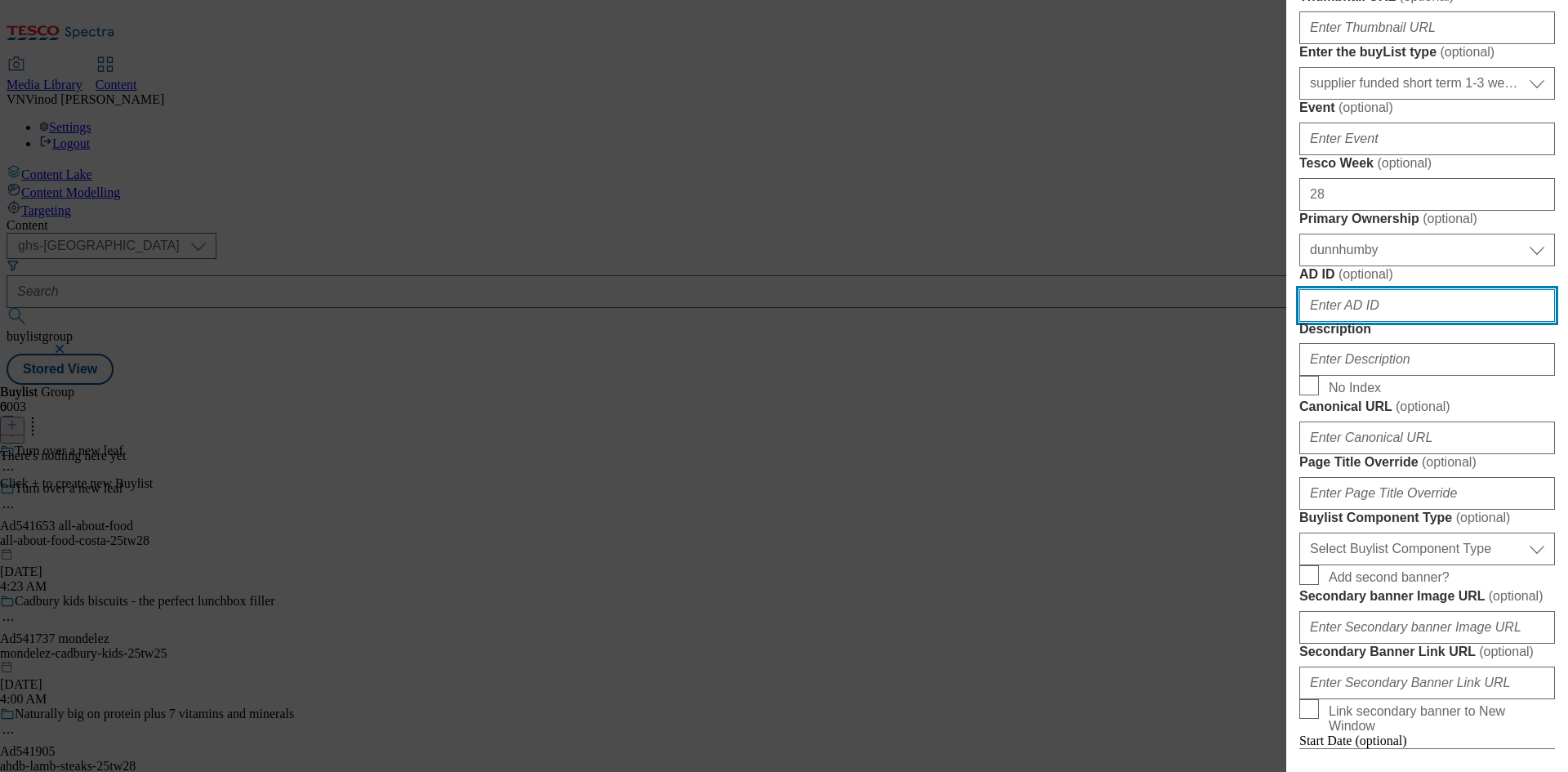
click at [1416, 322] on input "AD ID ( optional )" at bounding box center [1427, 305] width 255 height 33
paste input "541653"
type input "541653"
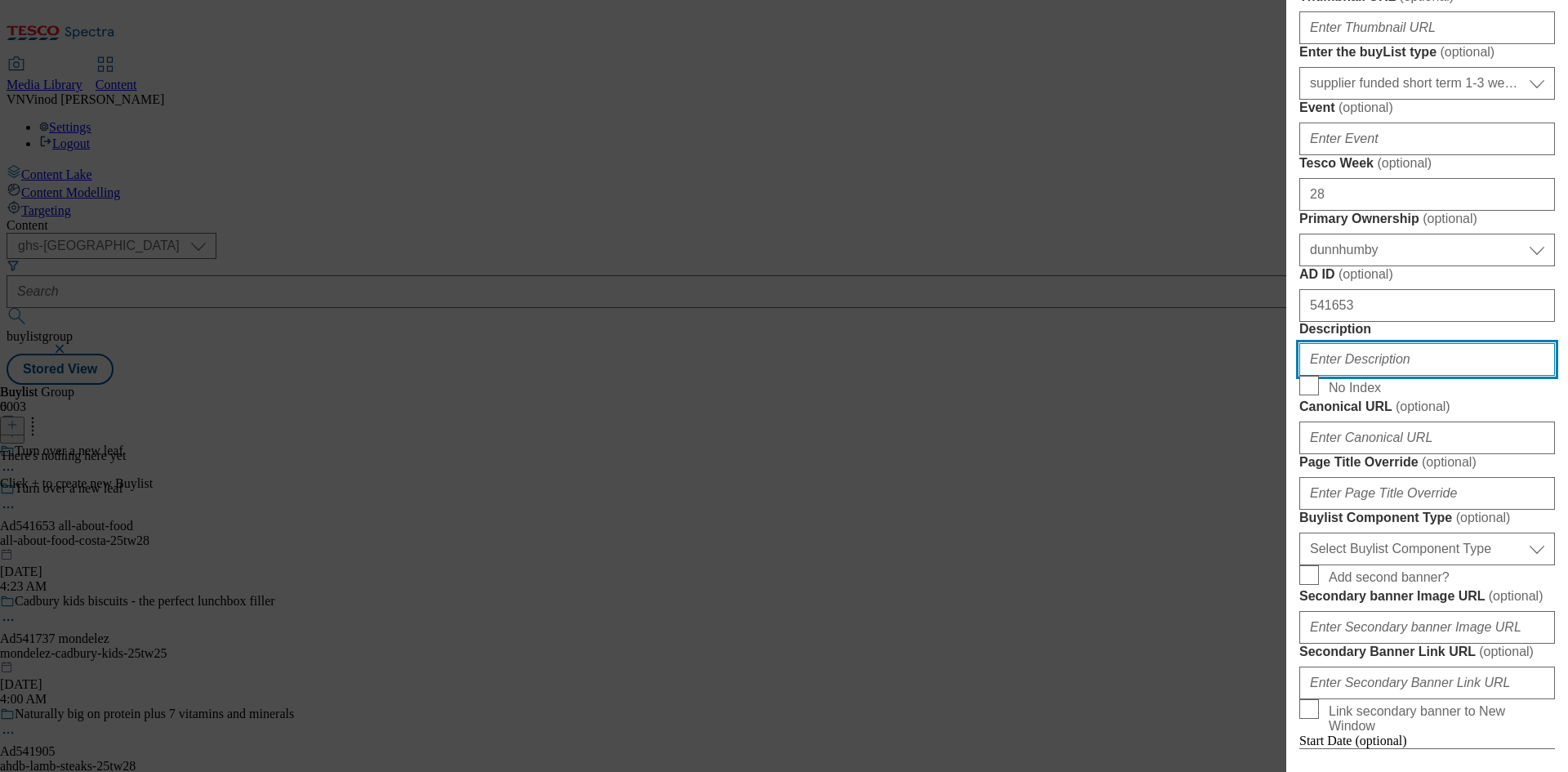
click at [1387, 376] on input "Description" at bounding box center [1427, 359] width 255 height 33
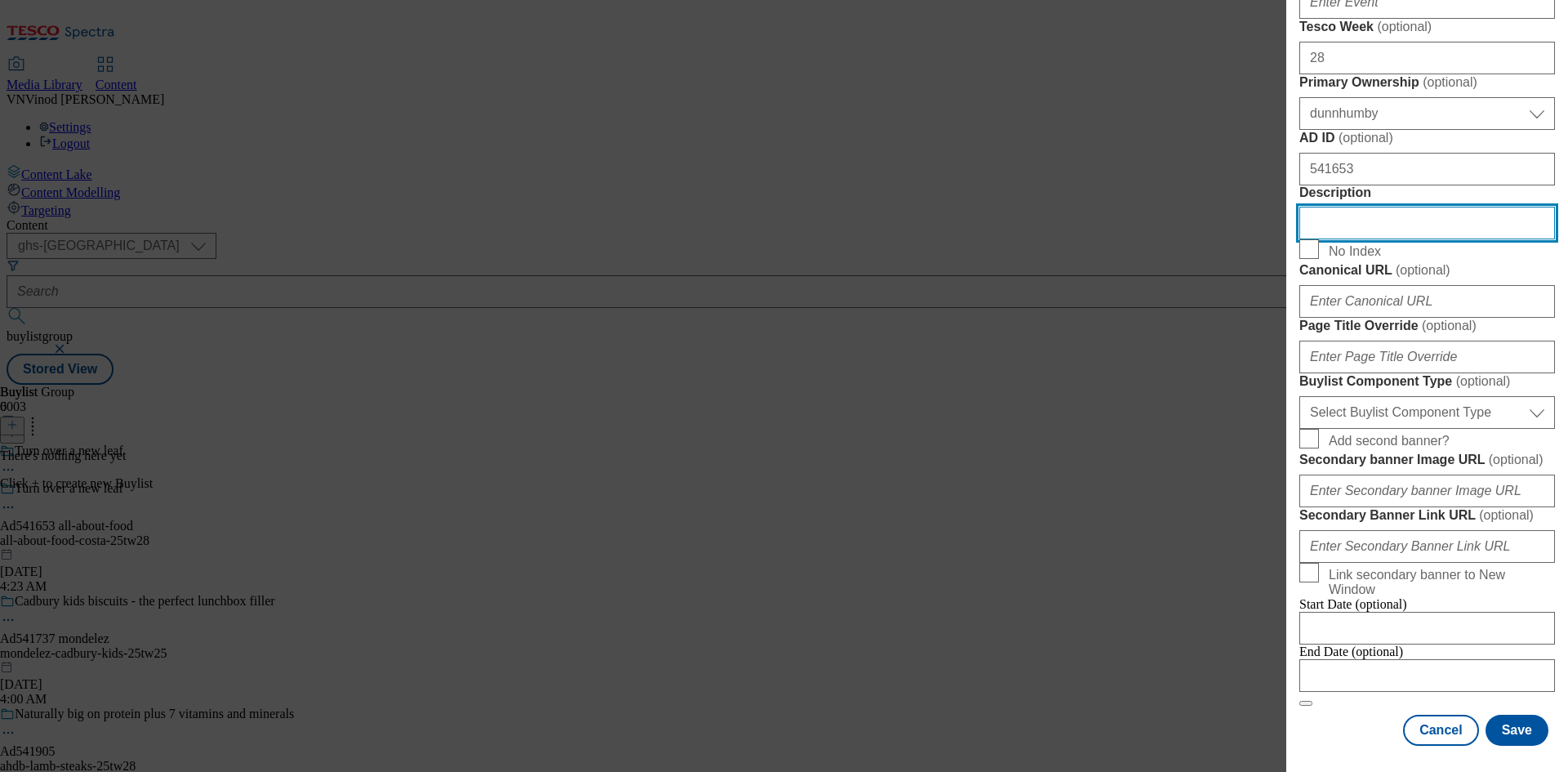
scroll to position [898, 0]
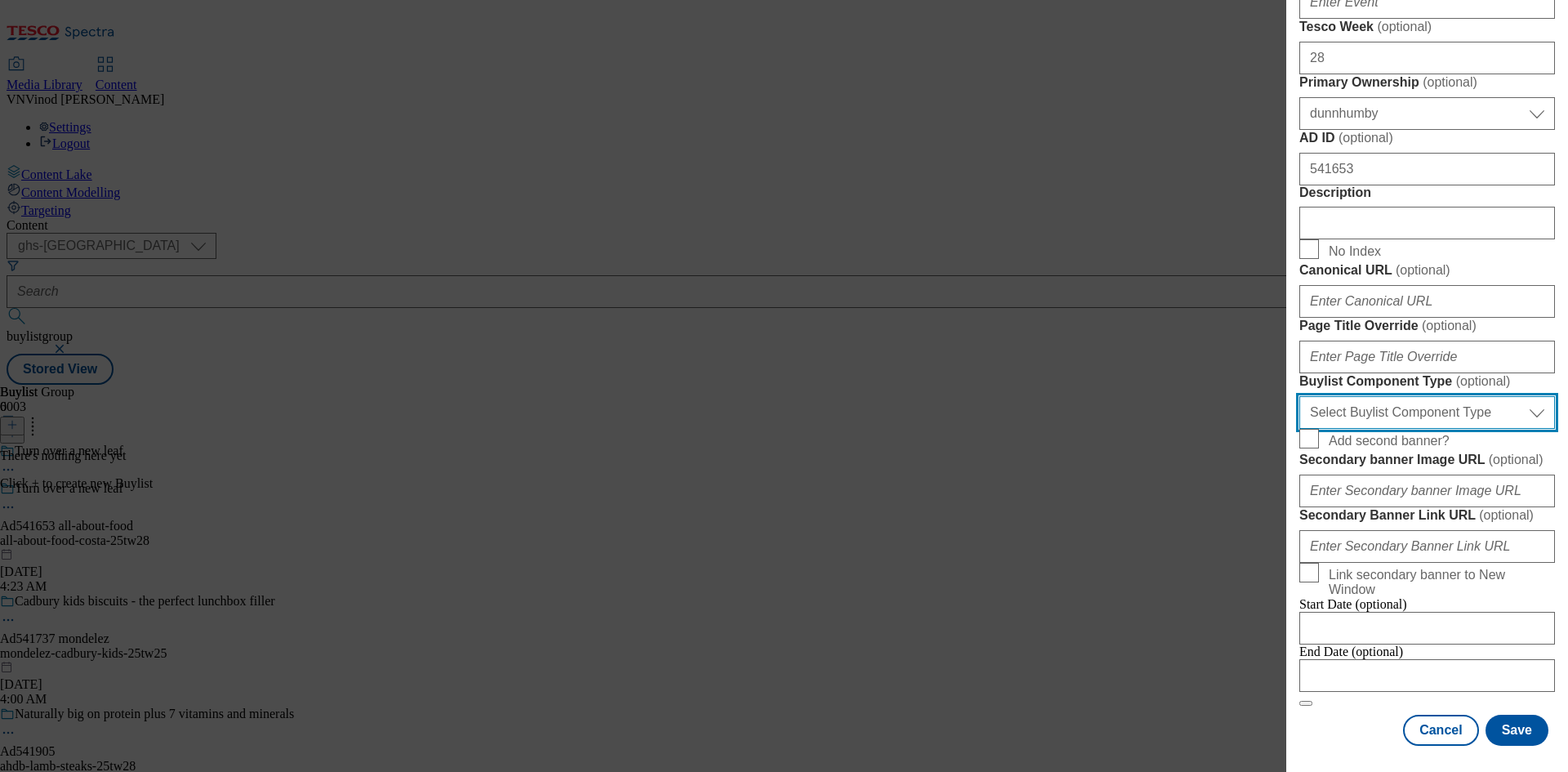
click at [1440, 429] on select "Select Buylist Component Type Banner Competition Header Meal" at bounding box center [1427, 413] width 255 height 33
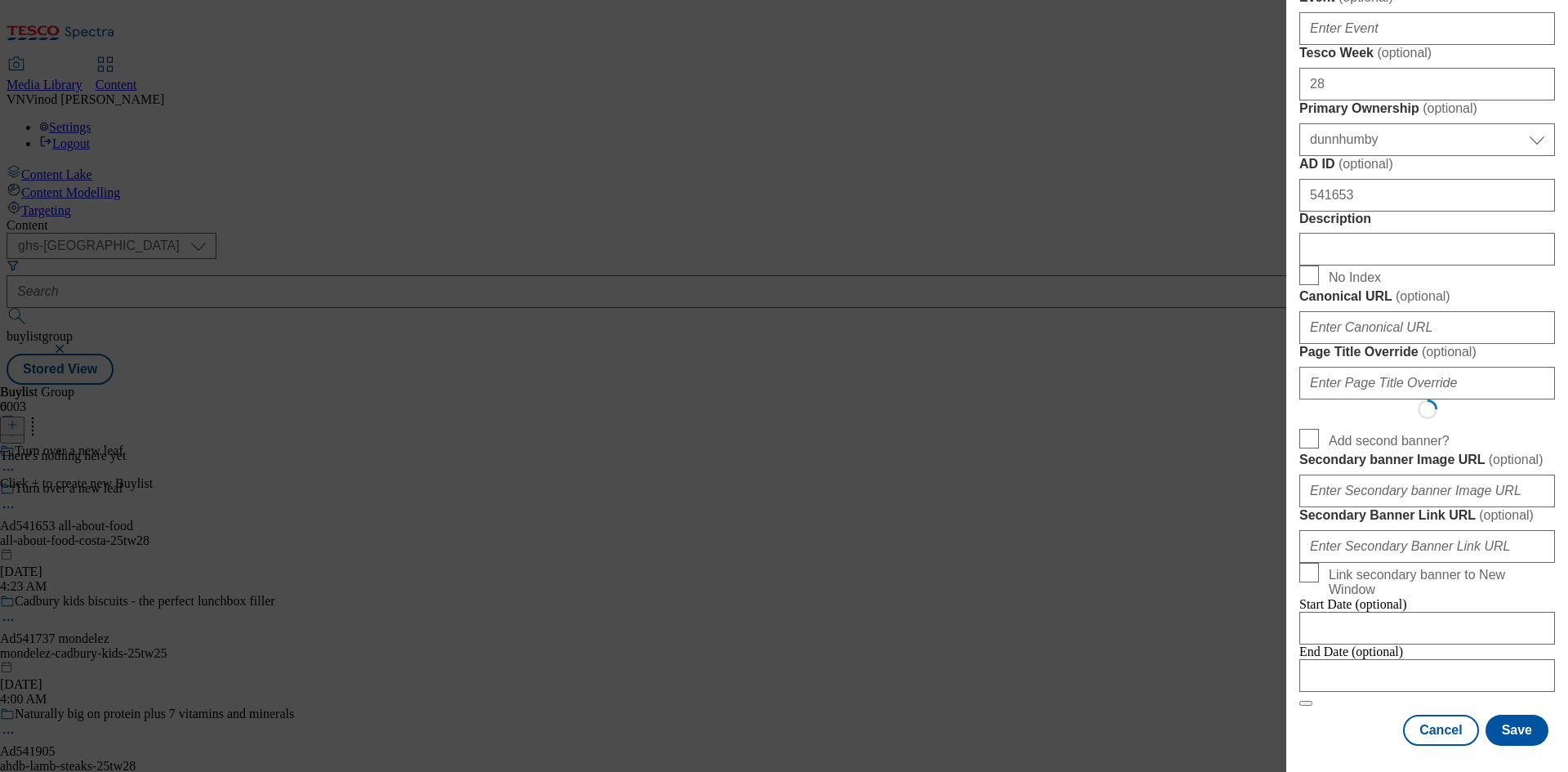
select select "Banner"
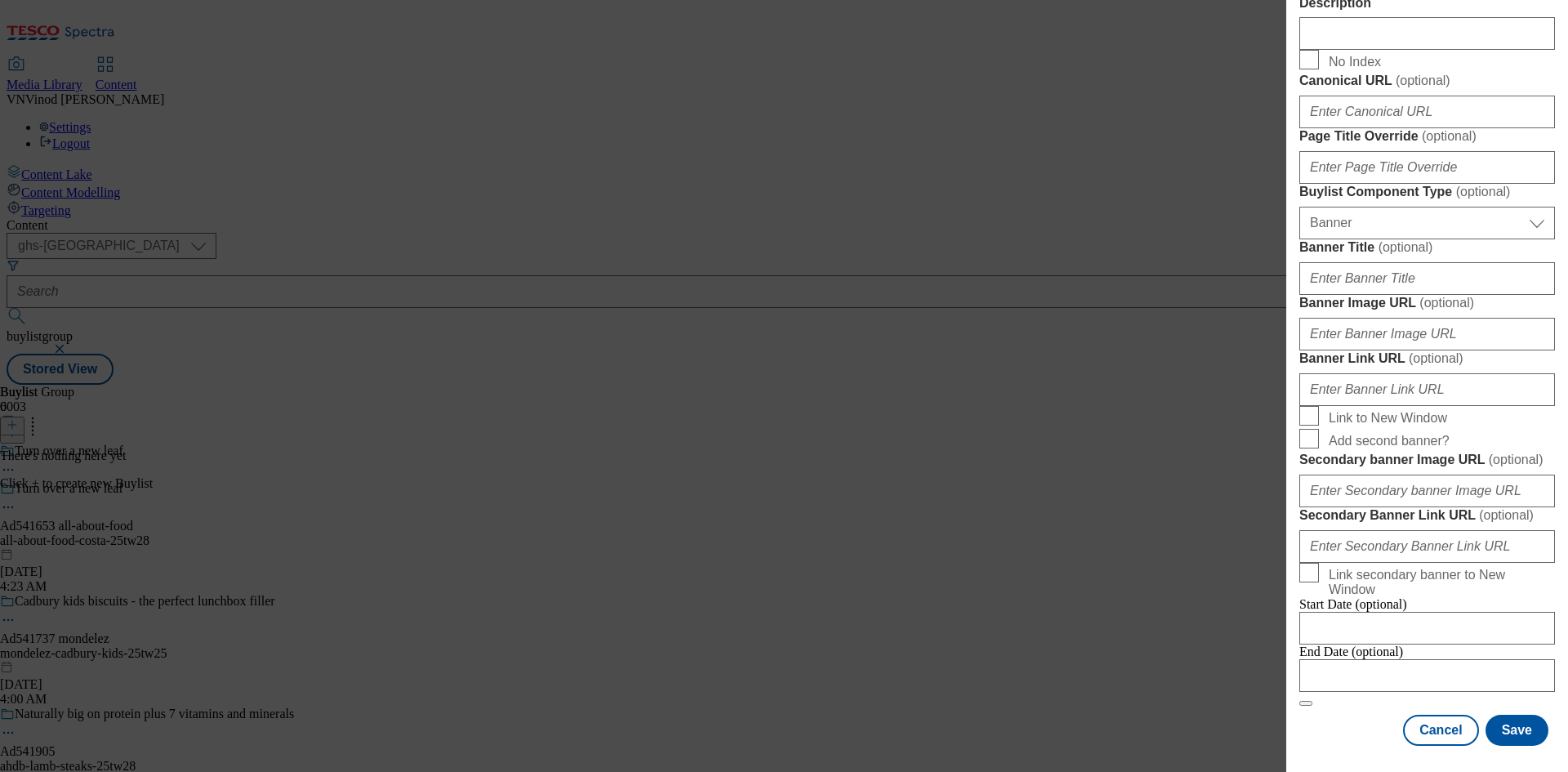
scroll to position [1432, 0]
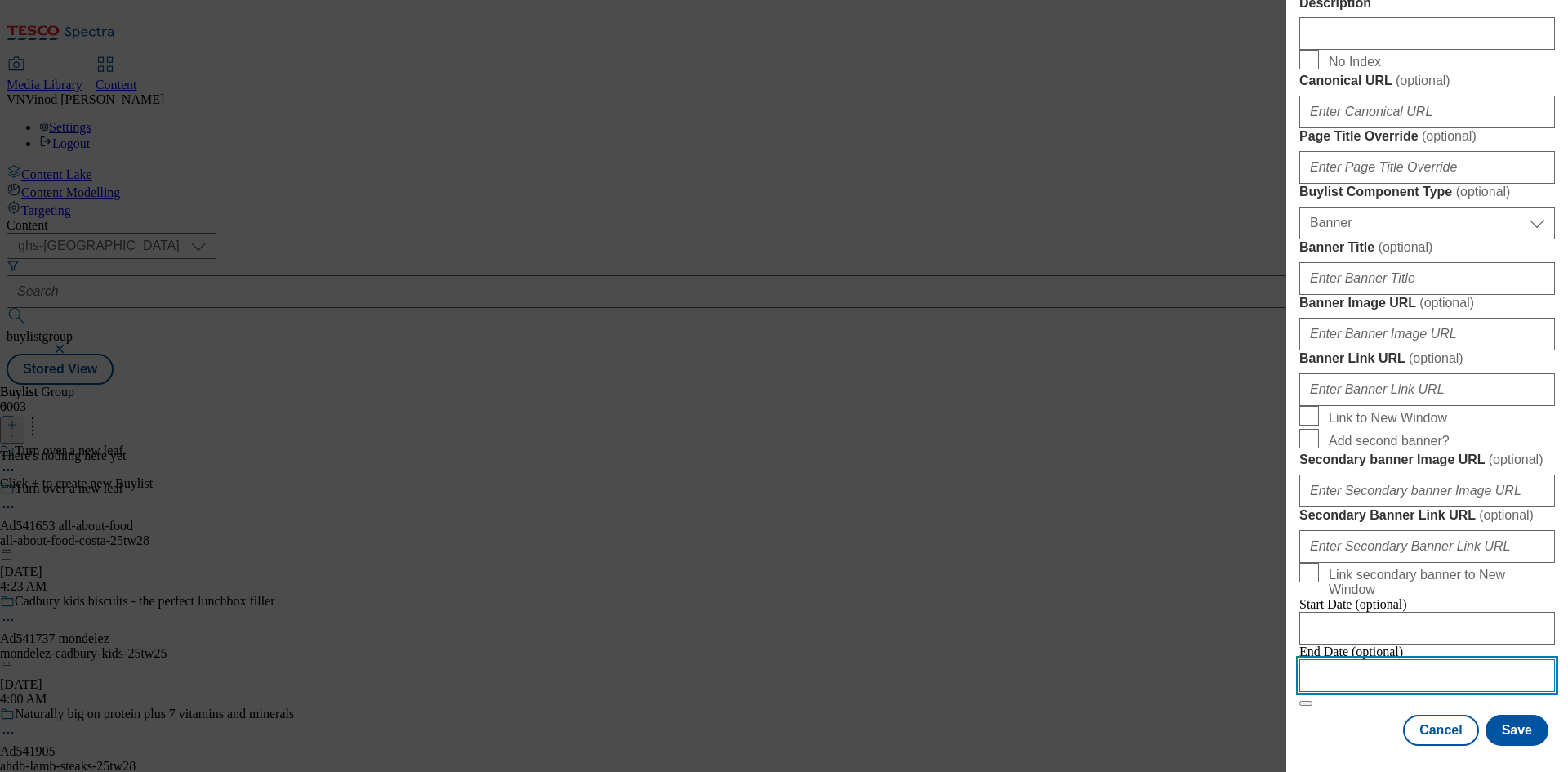
click at [1400, 664] on input "Modal" at bounding box center [1427, 676] width 255 height 33
select select "2025"
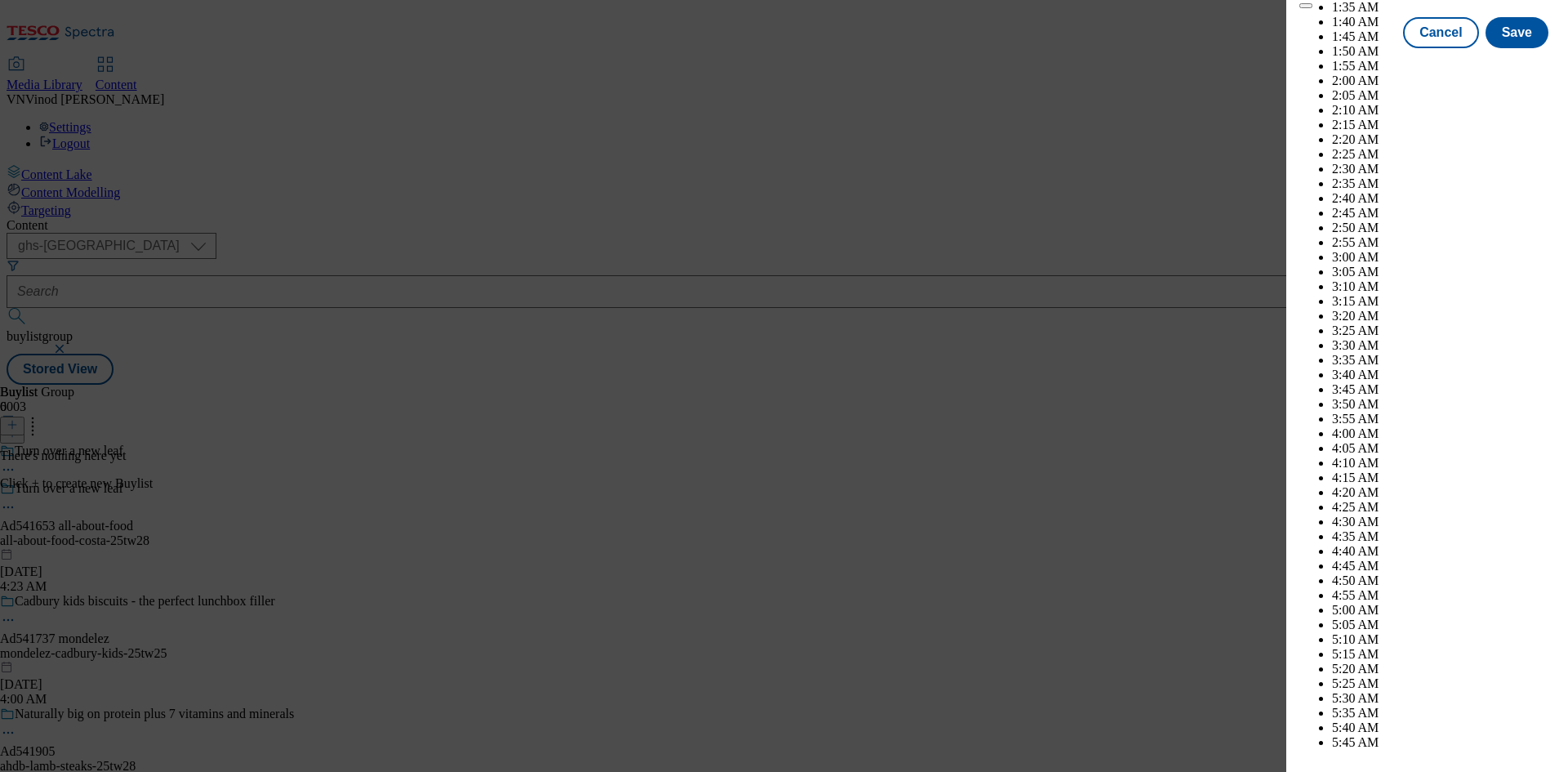
scroll to position [1549, 0]
select select "November"
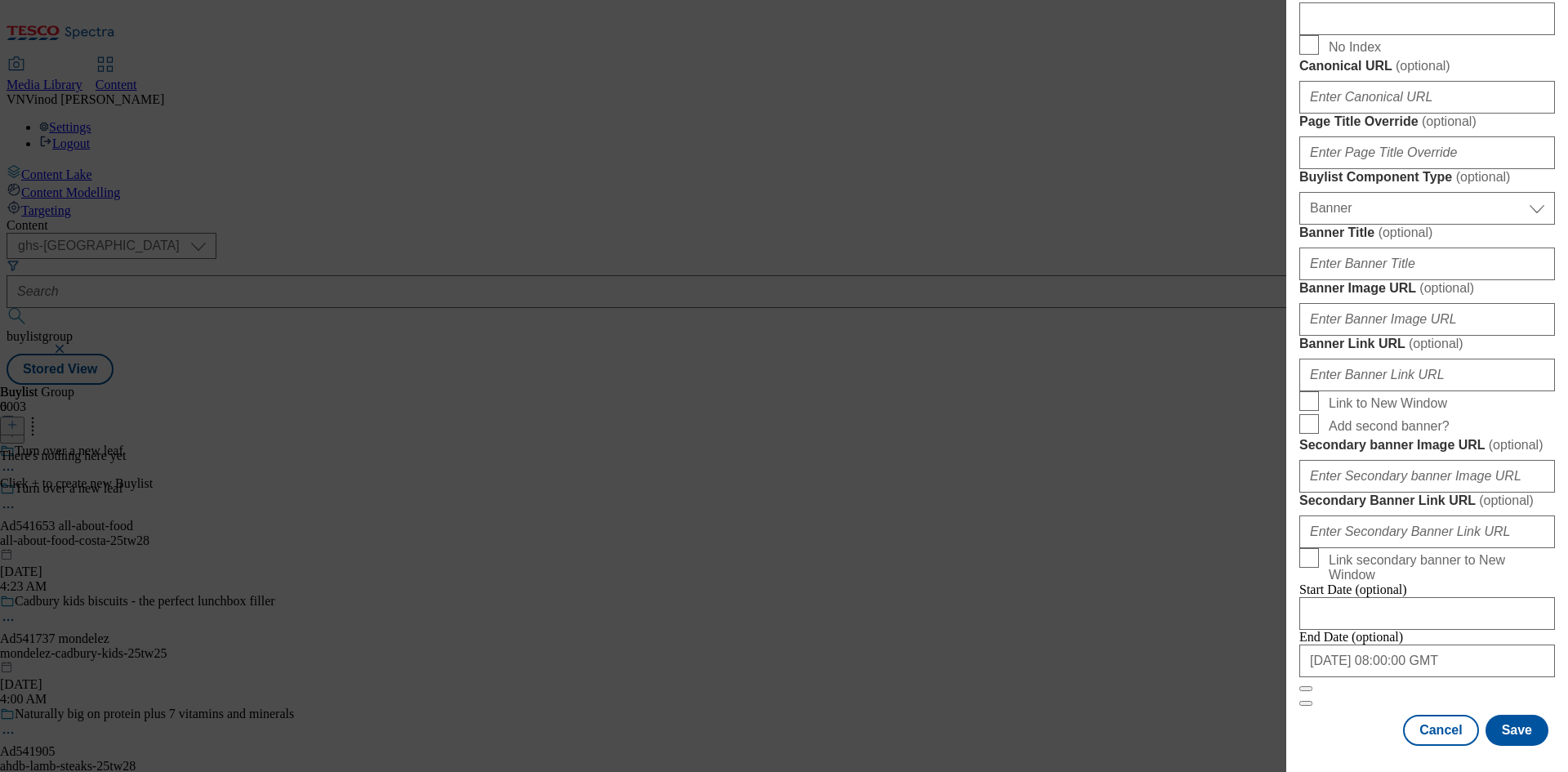
click at [1336, 720] on div "Cancel Save" at bounding box center [1427, 730] width 255 height 31
click at [1500, 732] on button "Save" at bounding box center [1516, 730] width 63 height 31
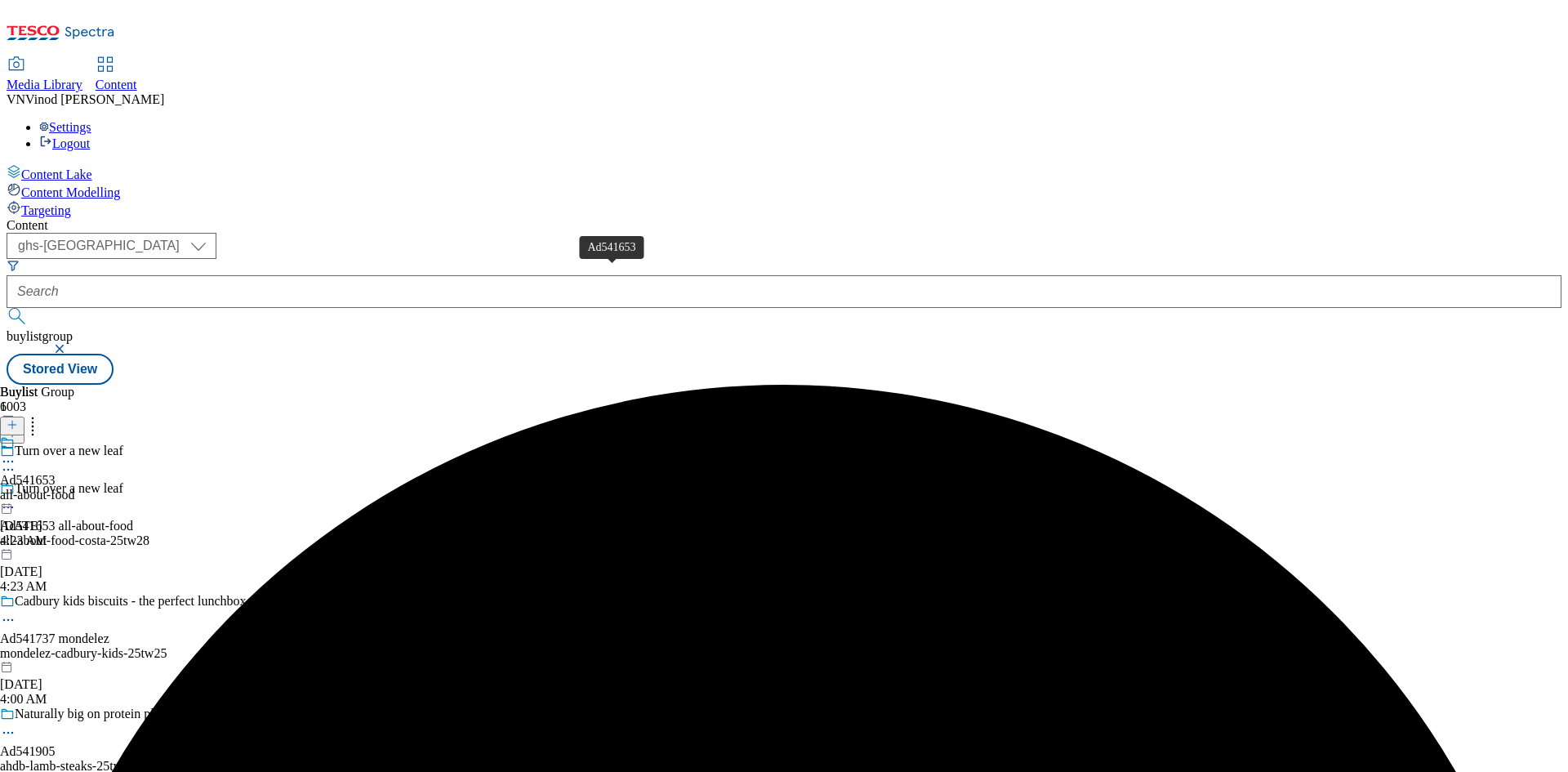
click at [56, 473] on div "Ad541653" at bounding box center [28, 480] width 56 height 15
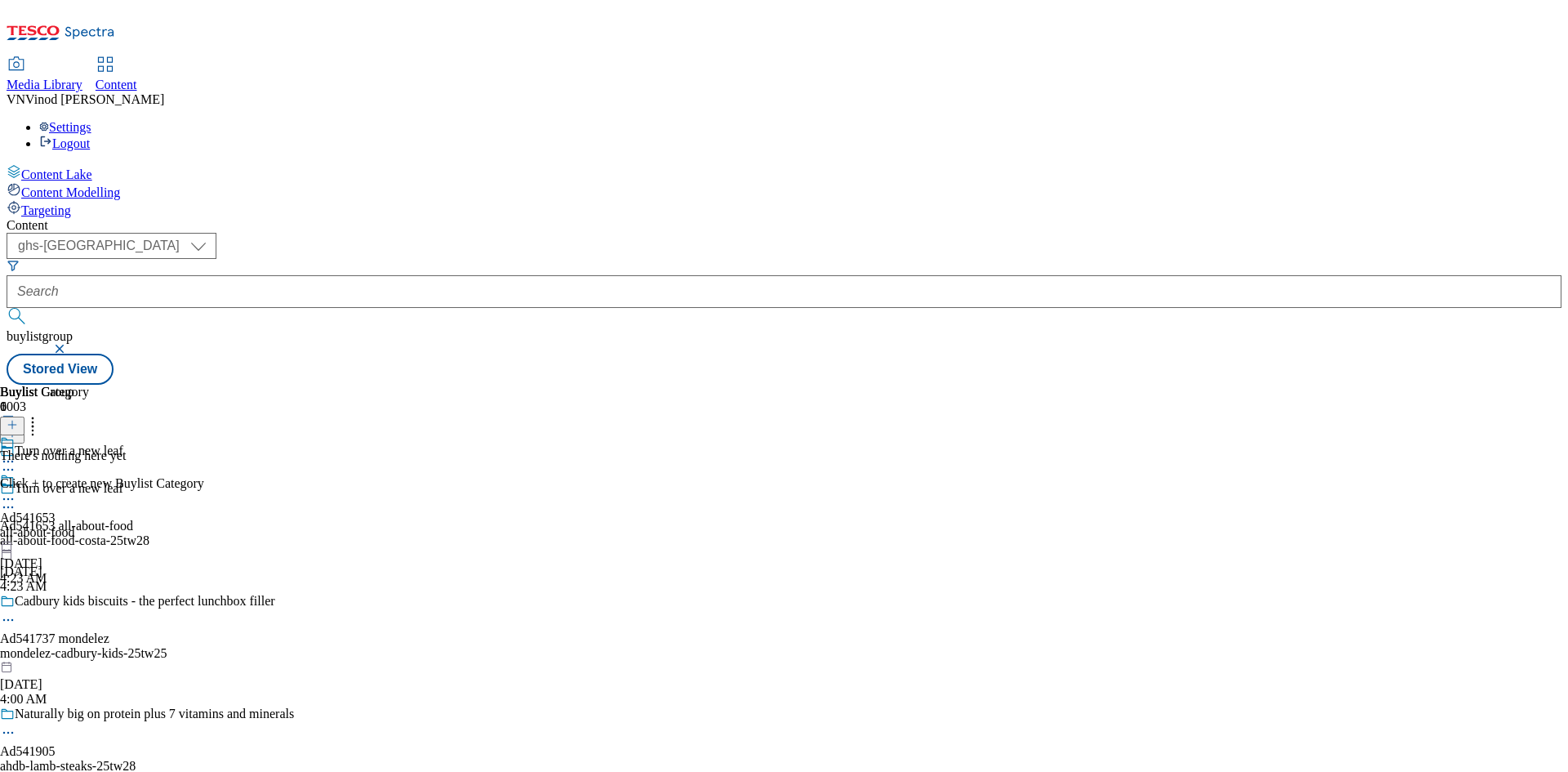
click at [25, 417] on button at bounding box center [12, 426] width 25 height 19
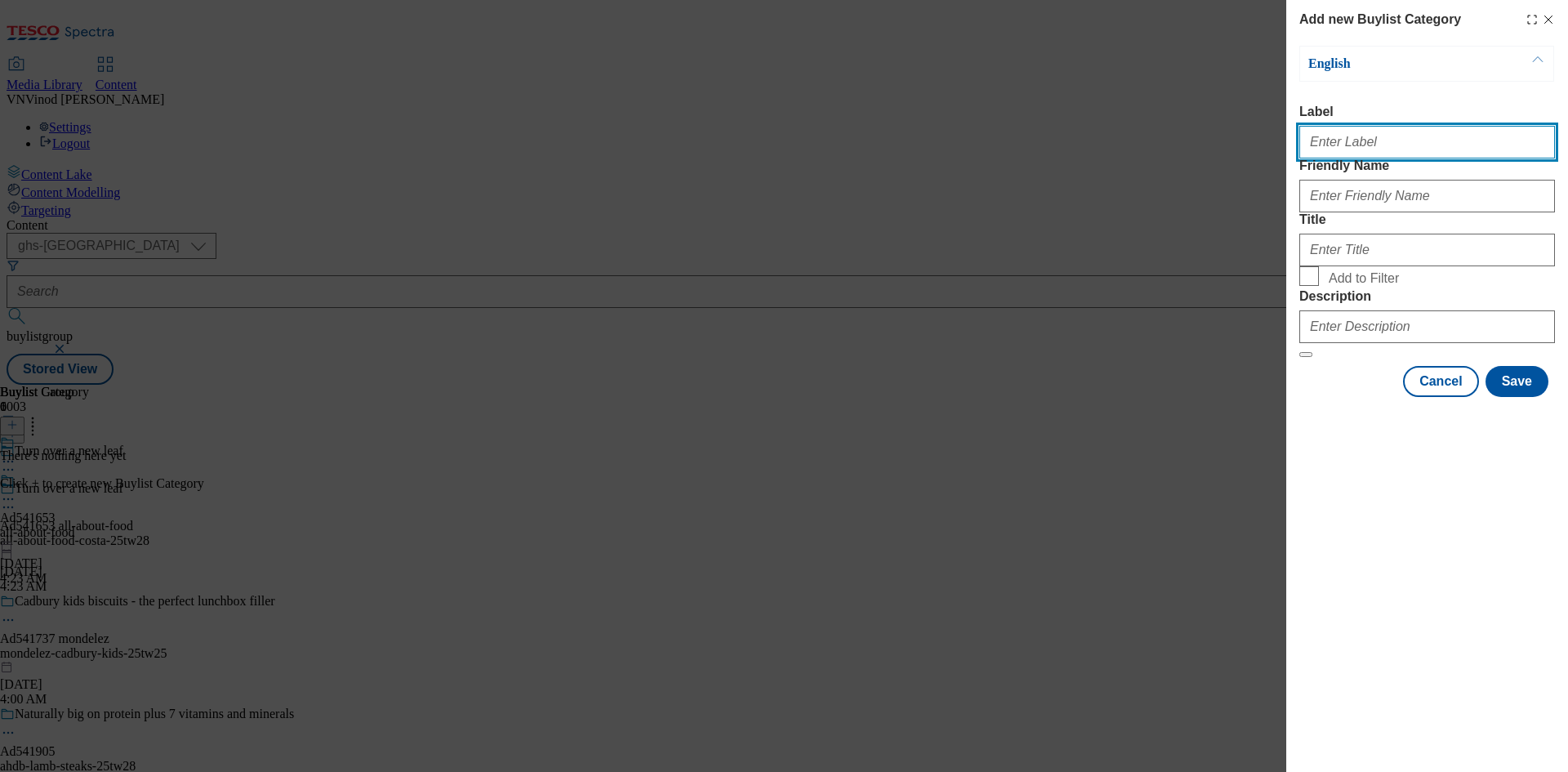
click at [1400, 148] on input "Label" at bounding box center [1427, 142] width 255 height 33
paste input "541653"
type input "Ad541653"
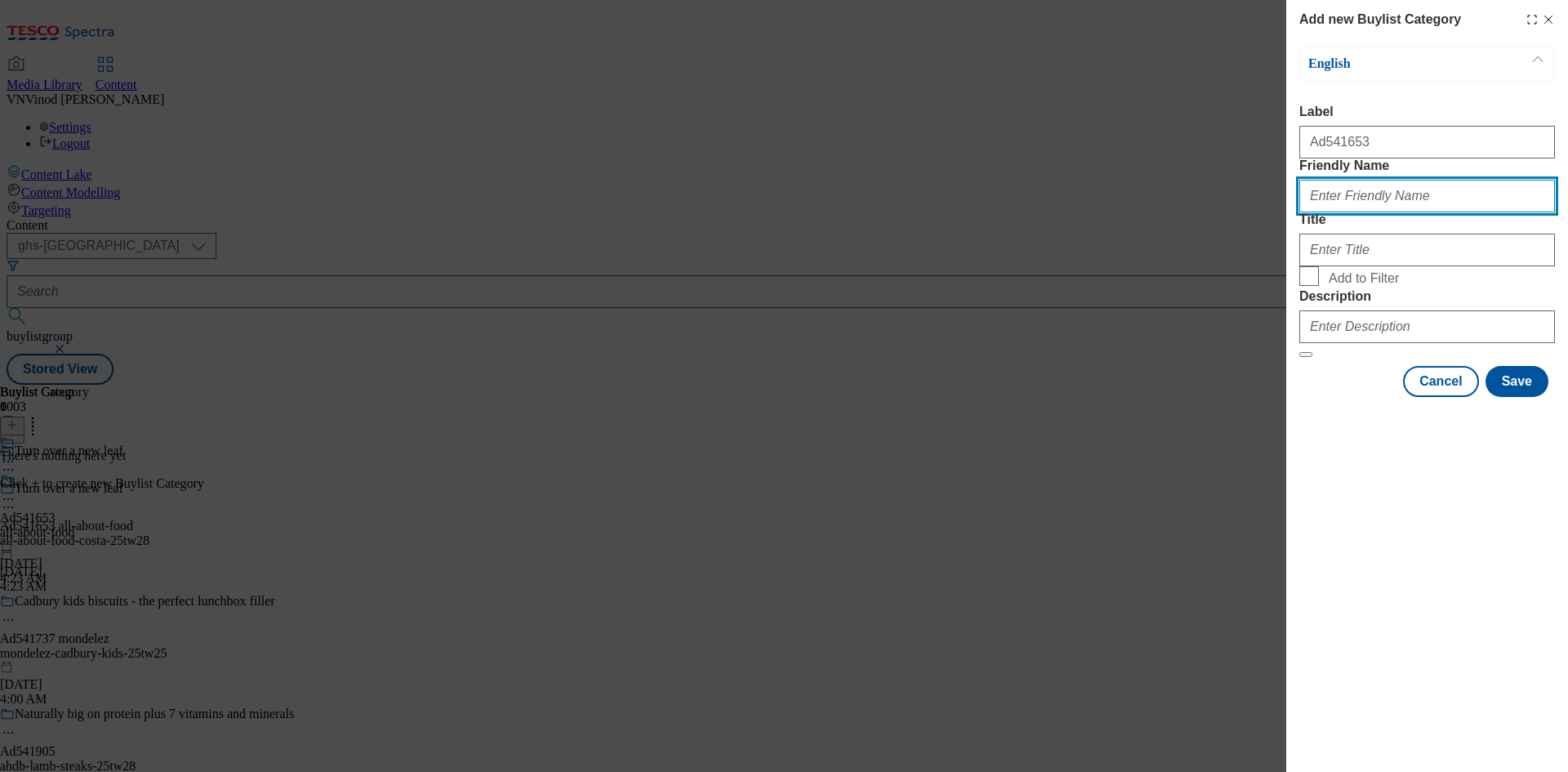
click at [1387, 212] on input "Friendly Name" at bounding box center [1427, 196] width 255 height 33
paste input "all-about-food-costa"
type input "all-about-food-costa"
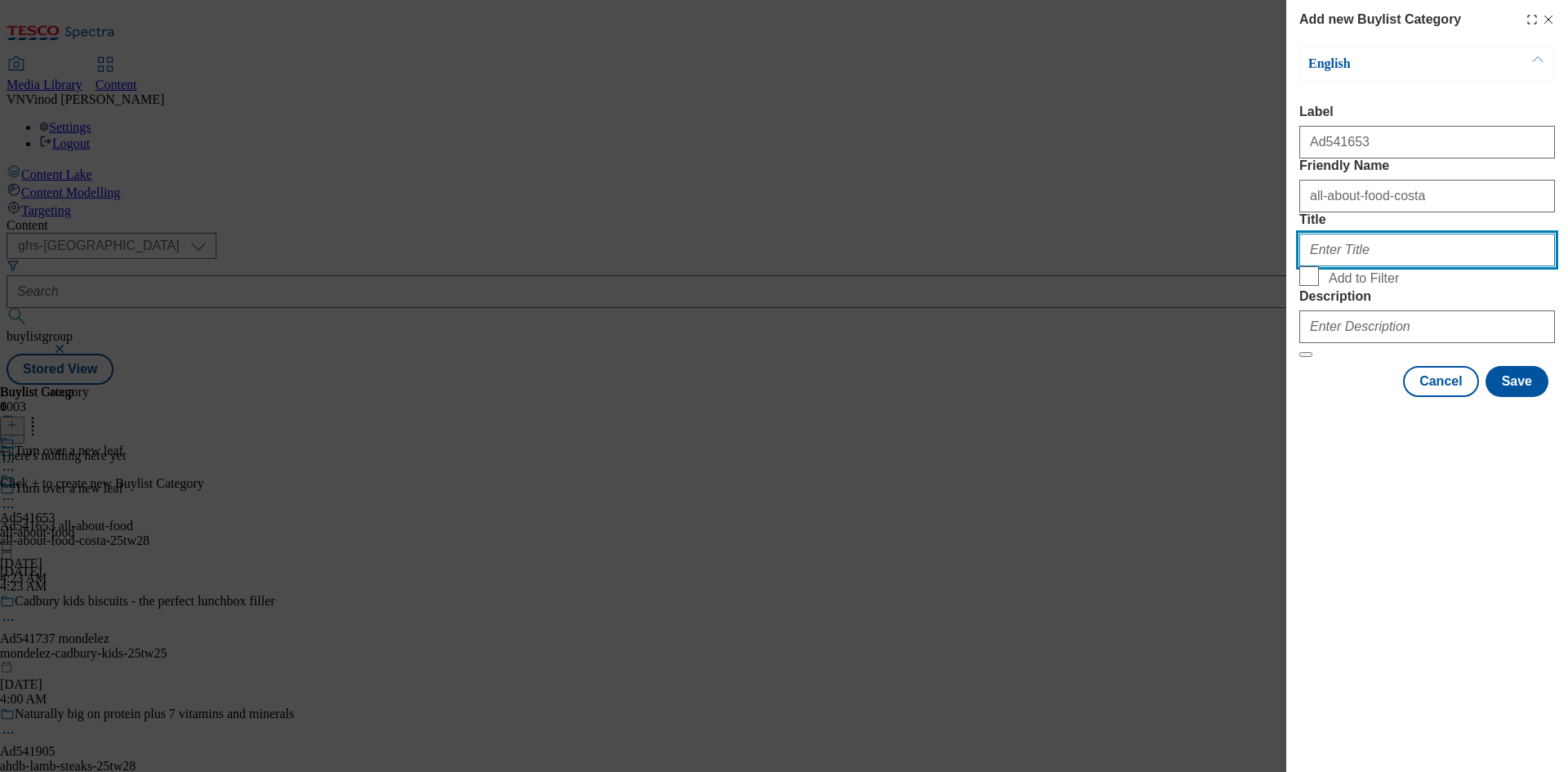
click at [1392, 267] on input "Title" at bounding box center [1427, 250] width 255 height 33
paste input "All About Food"
type input "All About Food"
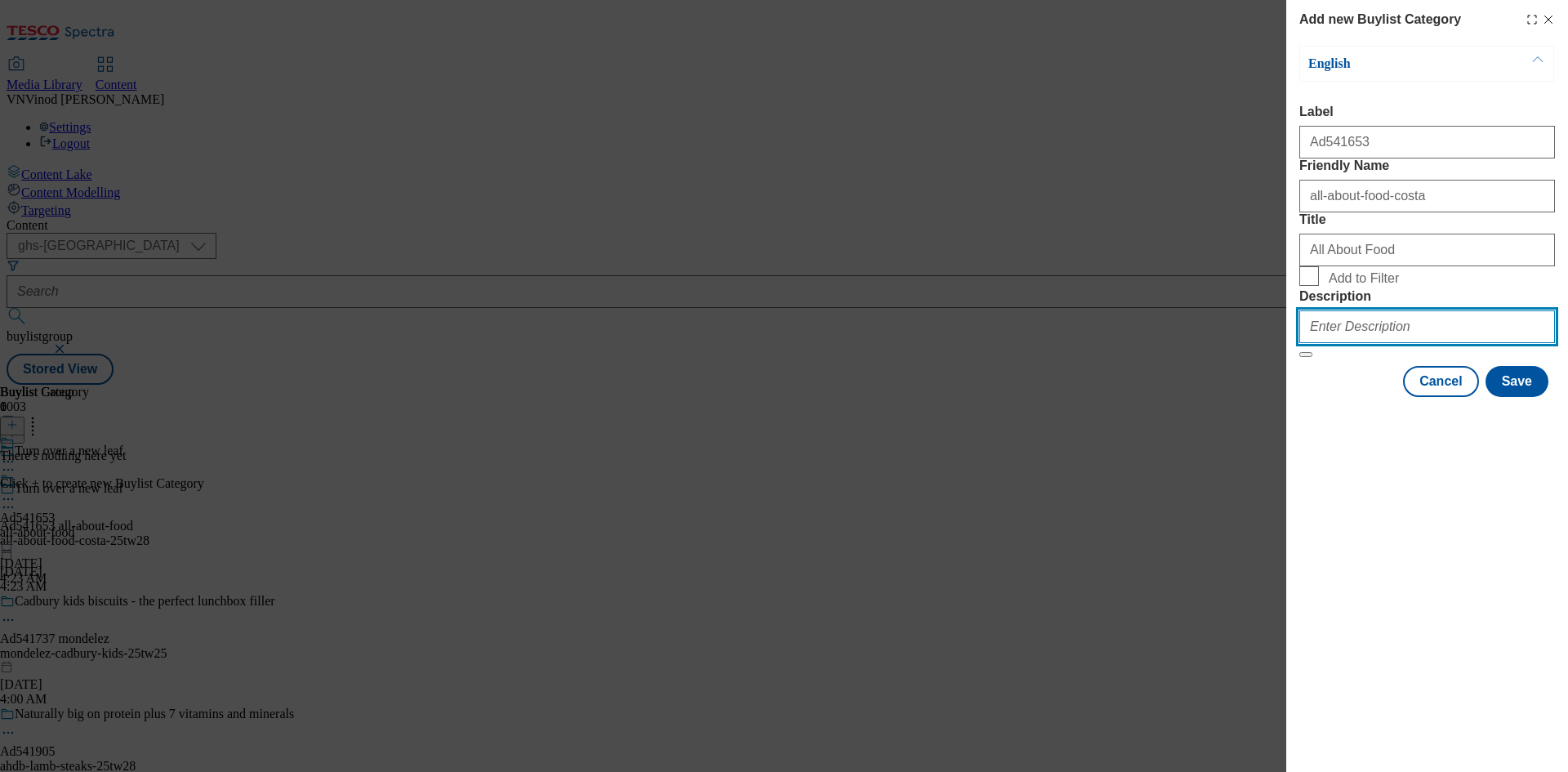
click at [1378, 343] on input "Description" at bounding box center [1427, 327] width 255 height 33
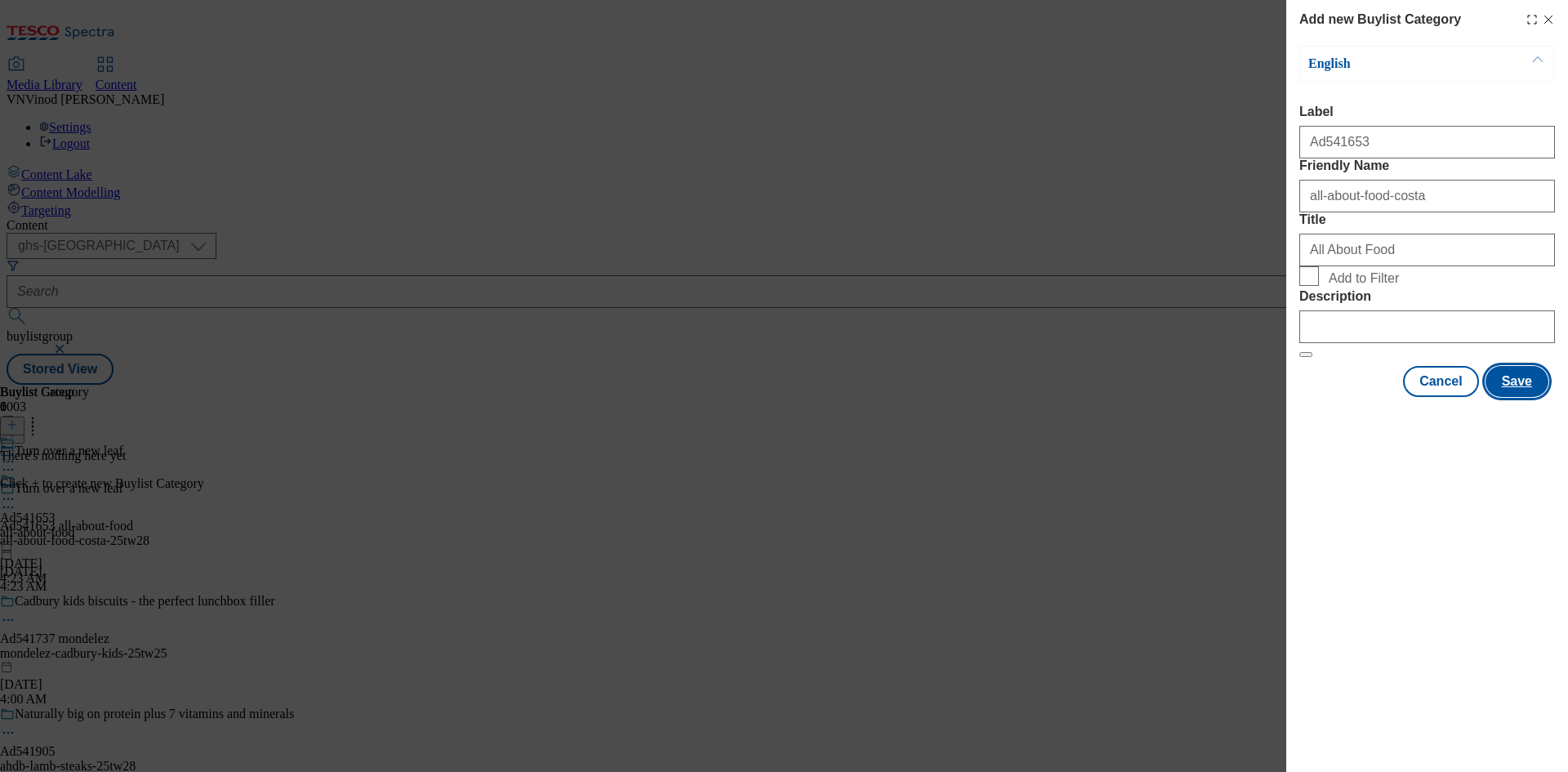
click at [1514, 397] on button "Save" at bounding box center [1516, 382] width 63 height 31
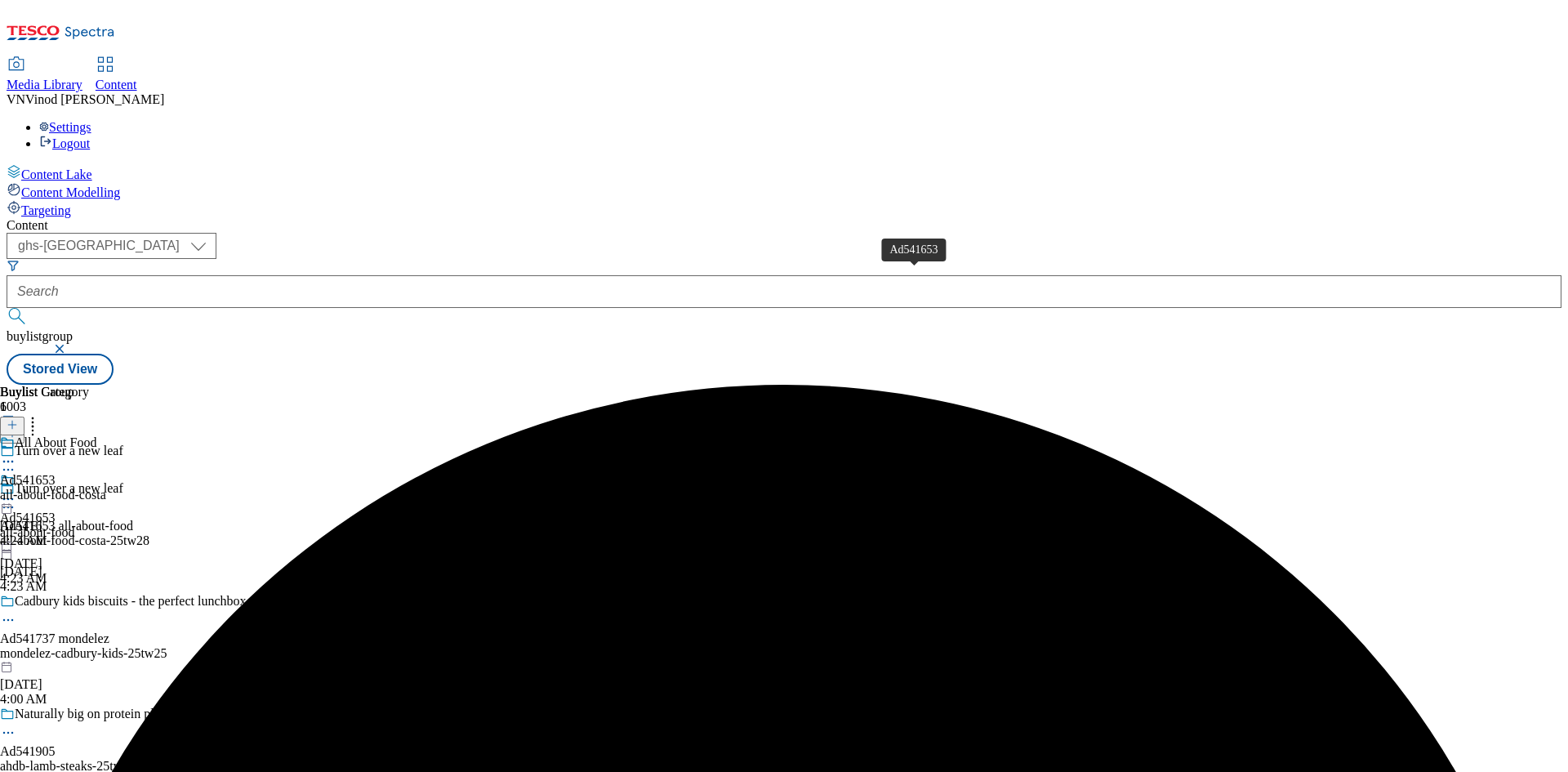
click at [56, 473] on div "Ad541653" at bounding box center [28, 480] width 56 height 15
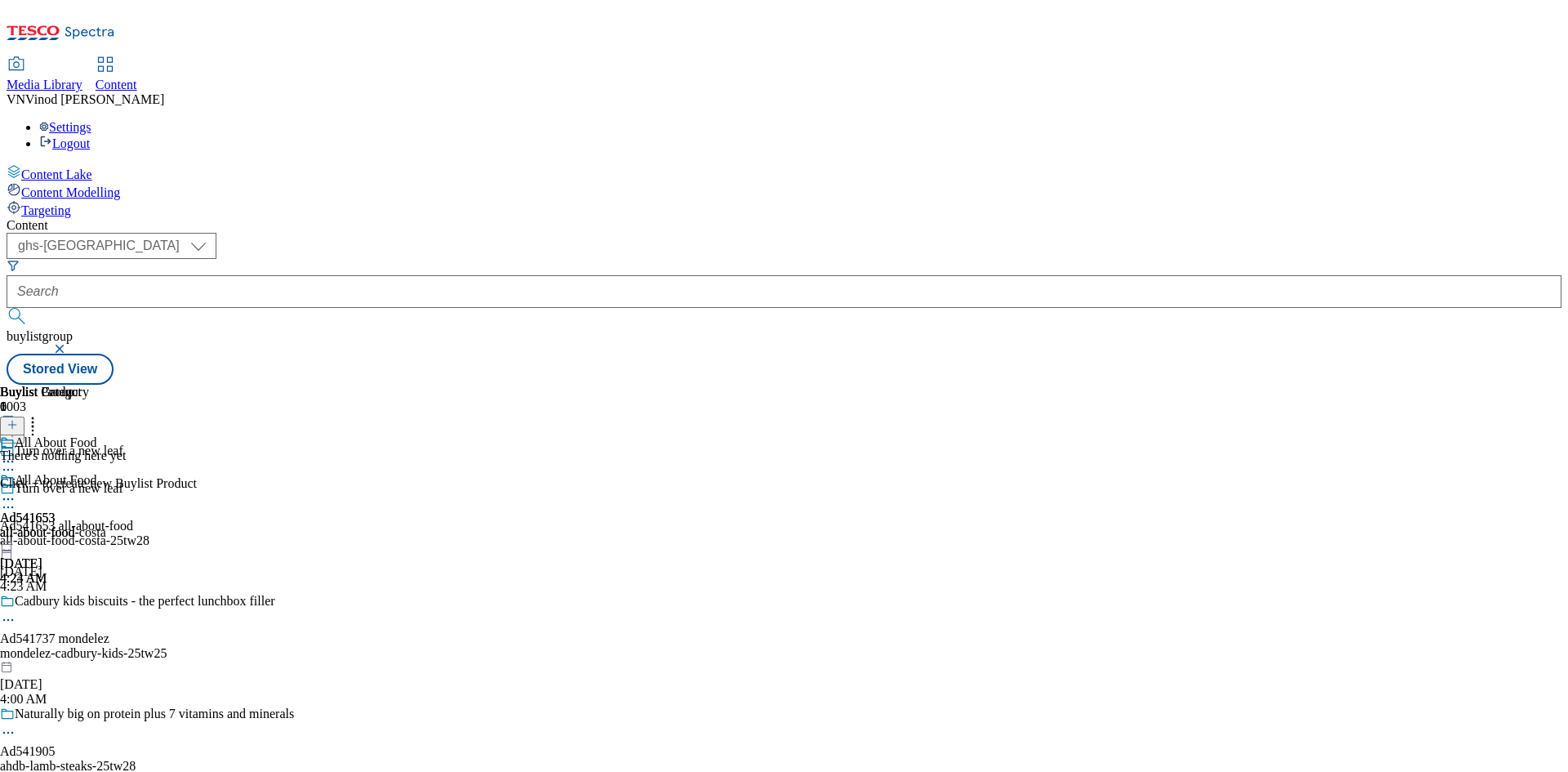
click at [16, 425] on line at bounding box center [13, 425] width 9 height 0
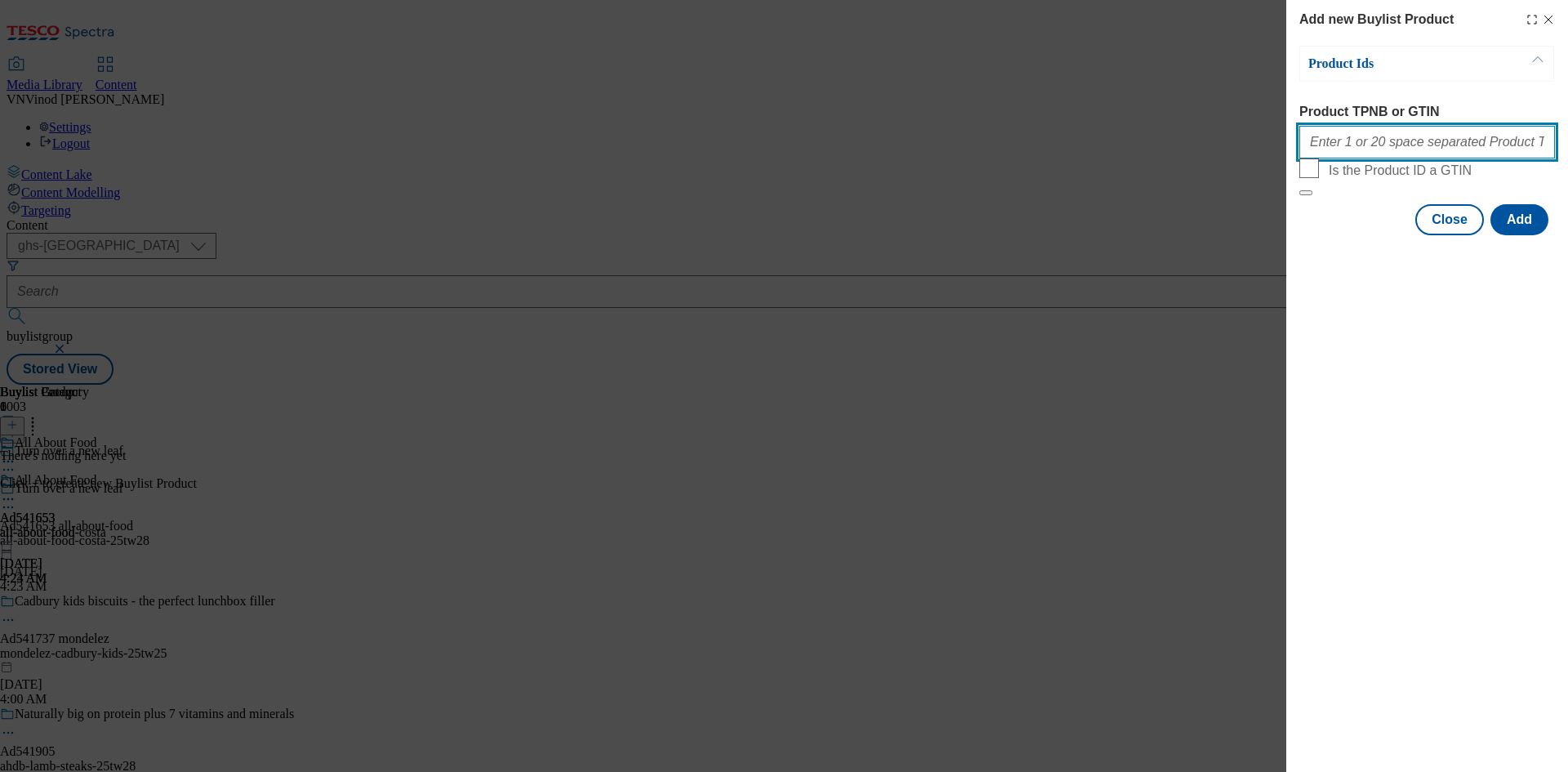
click at [1385, 144] on input "Product TPNB or GTIN" at bounding box center [1427, 142] width 255 height 33
paste input "93816604 92252811"
type input "93816604 92252811"
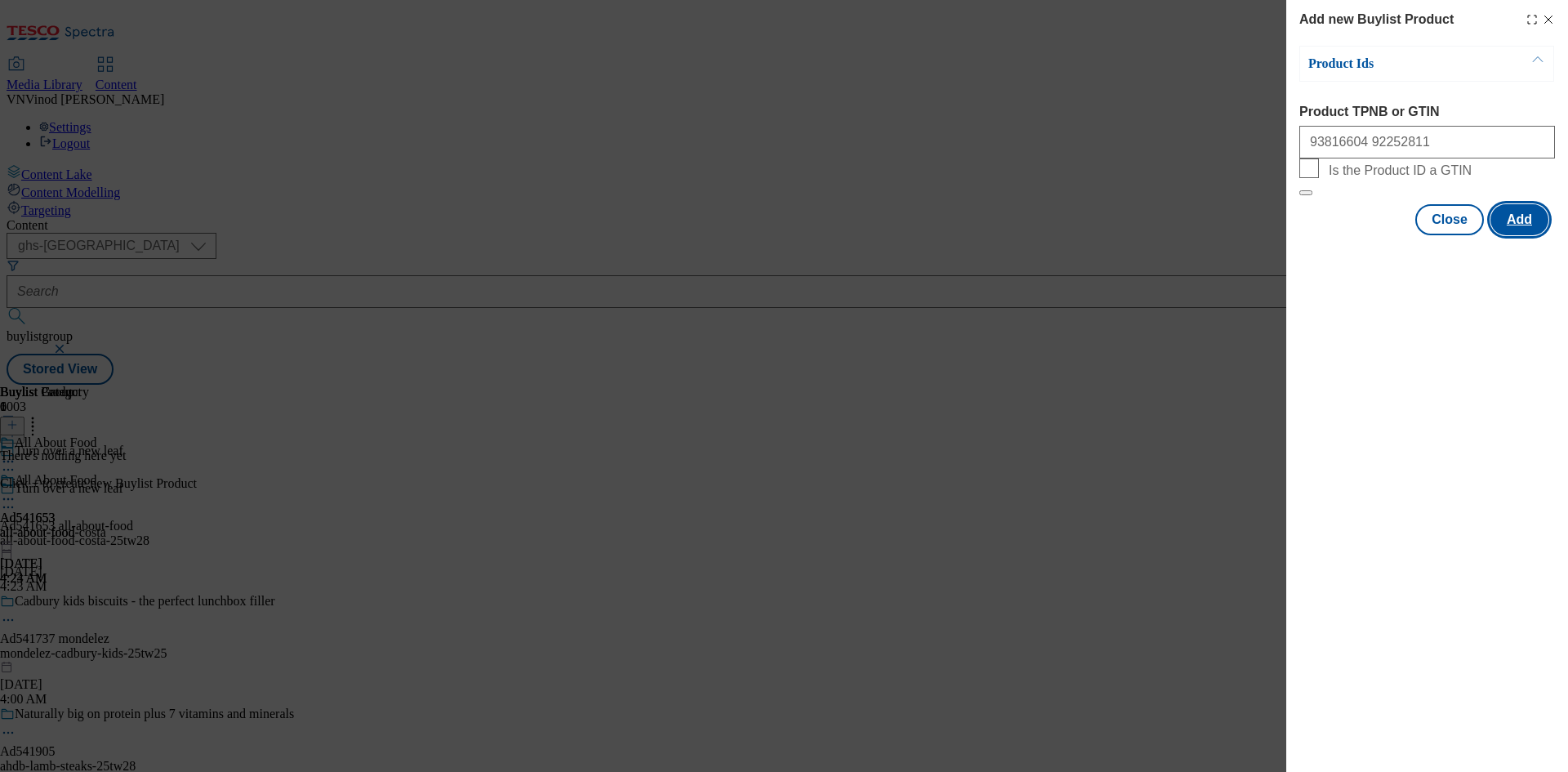
click at [1528, 236] on button "Add" at bounding box center [1519, 220] width 58 height 31
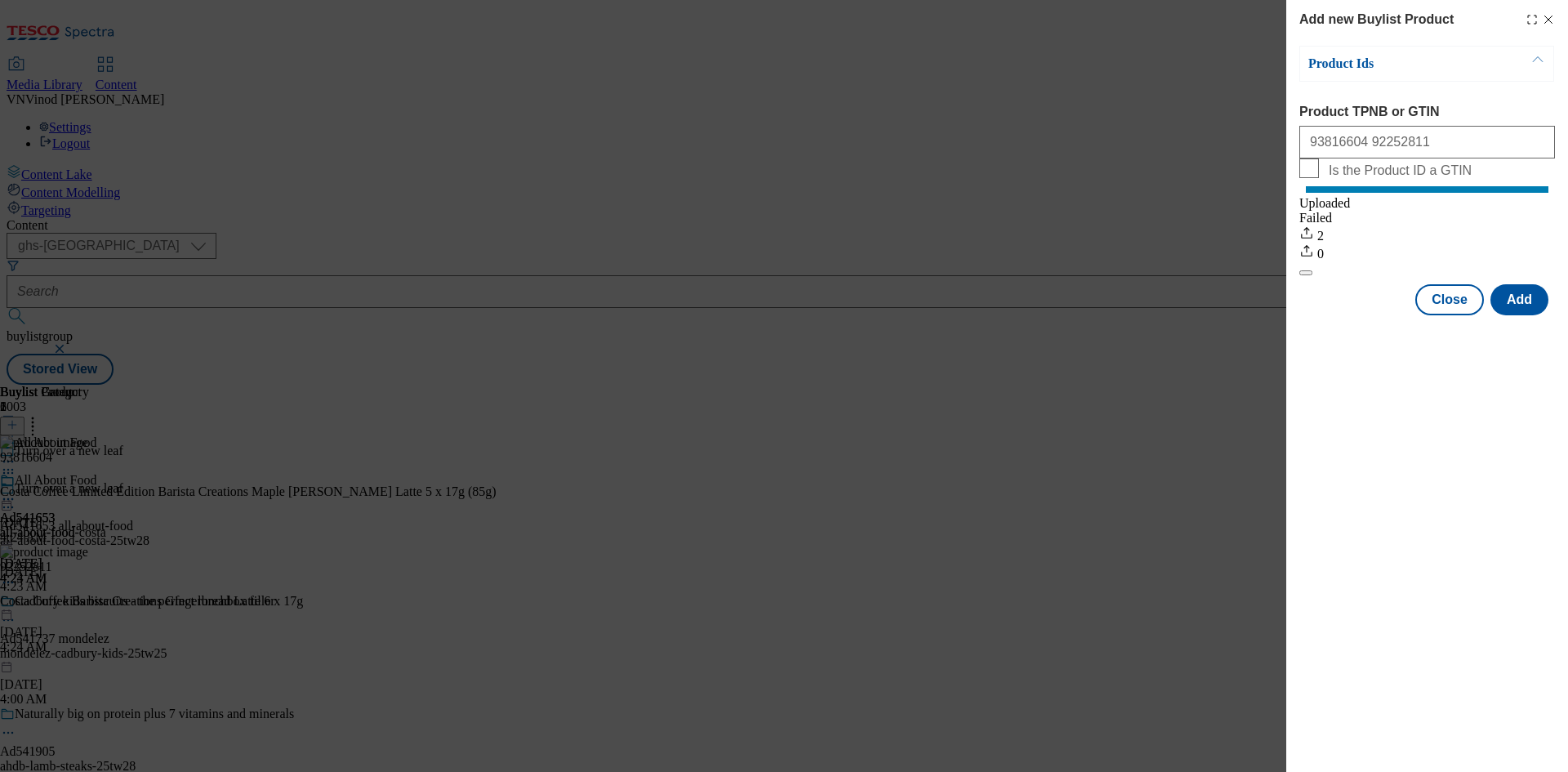
click at [1549, 19] on line "Modal" at bounding box center [1549, 20] width 8 height 8
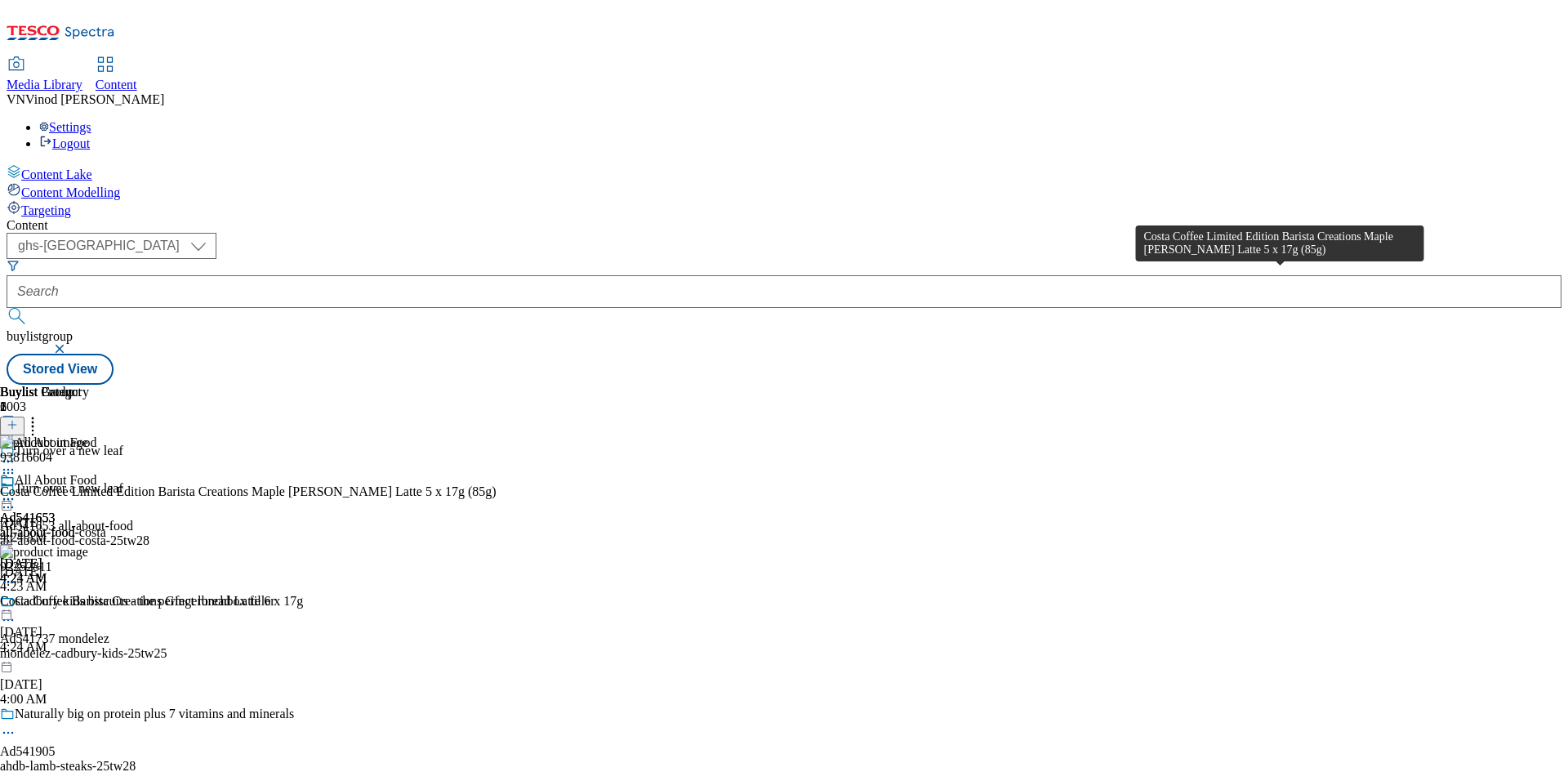
click at [497, 484] on div "Costa Coffee Limited Edition Barista Creations Maple Hazel Latte 5 x 17g (85g)" at bounding box center [248, 491] width 497 height 15
copy div "Costa Coffee Limited Edition Barista Creations Maple Hazel Latte 5 x 17g (85g)"
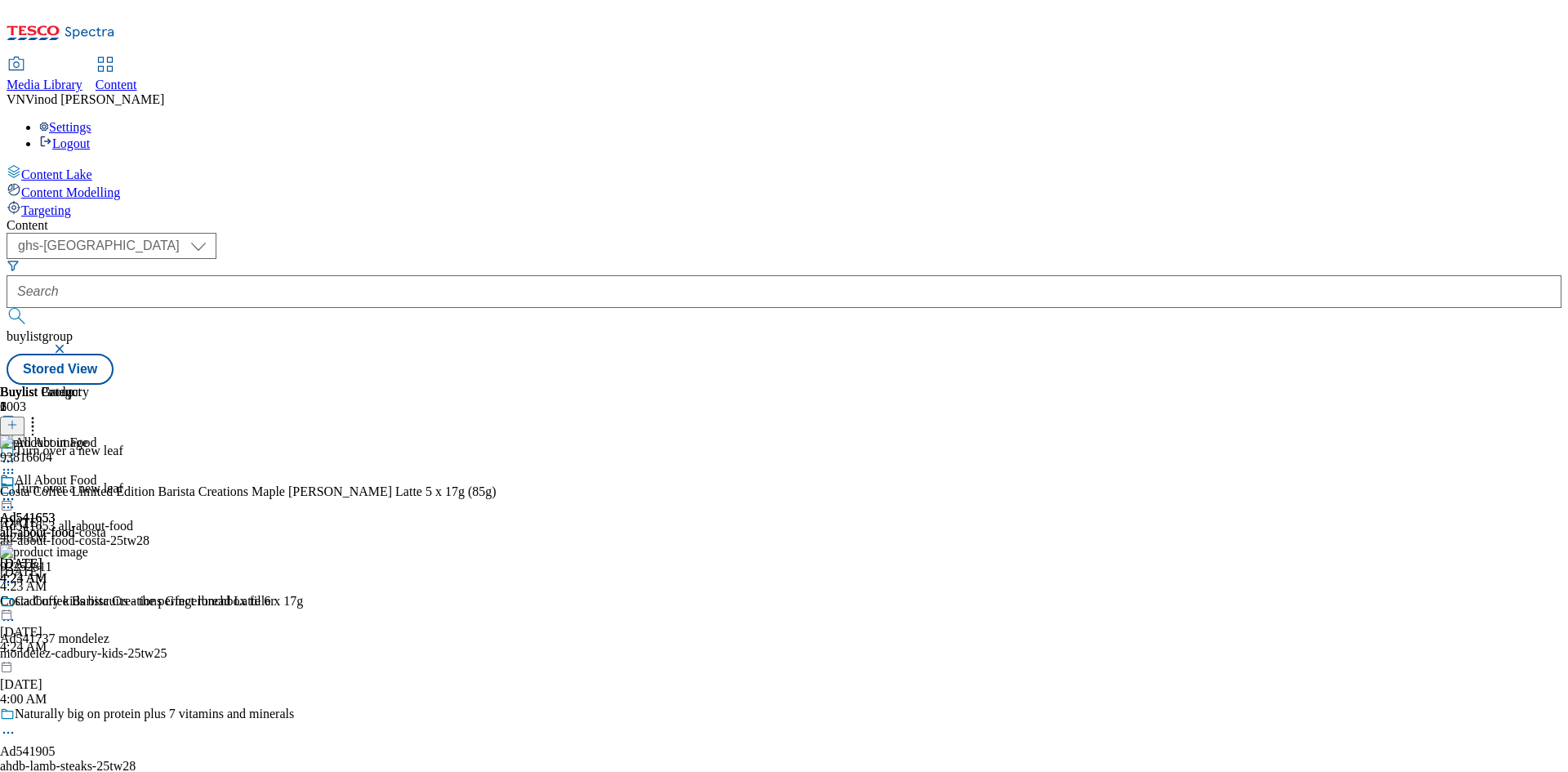
click at [16, 499] on icon at bounding box center [8, 507] width 16 height 16
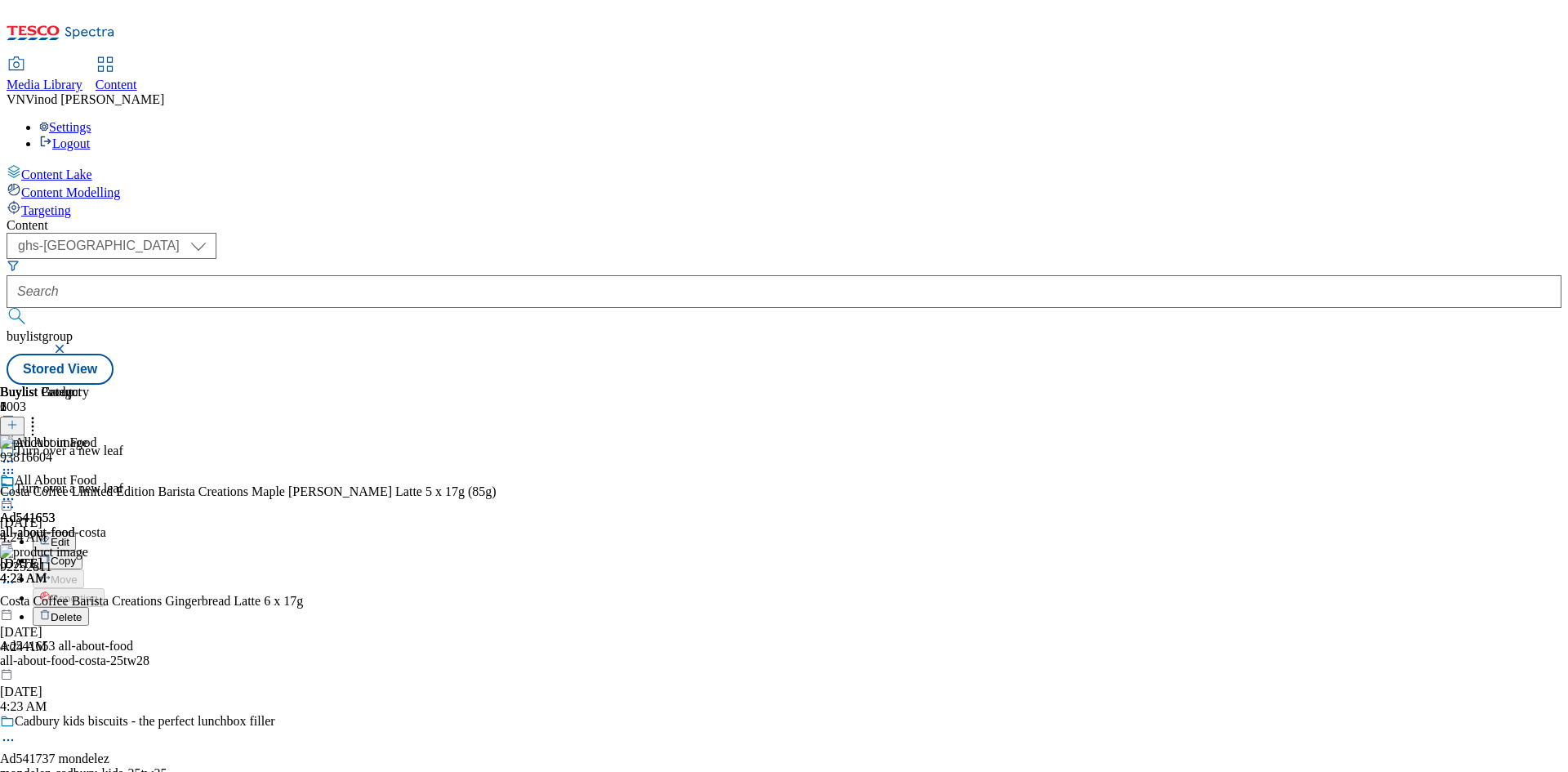
click at [76, 532] on button "Edit" at bounding box center [54, 542] width 43 height 19
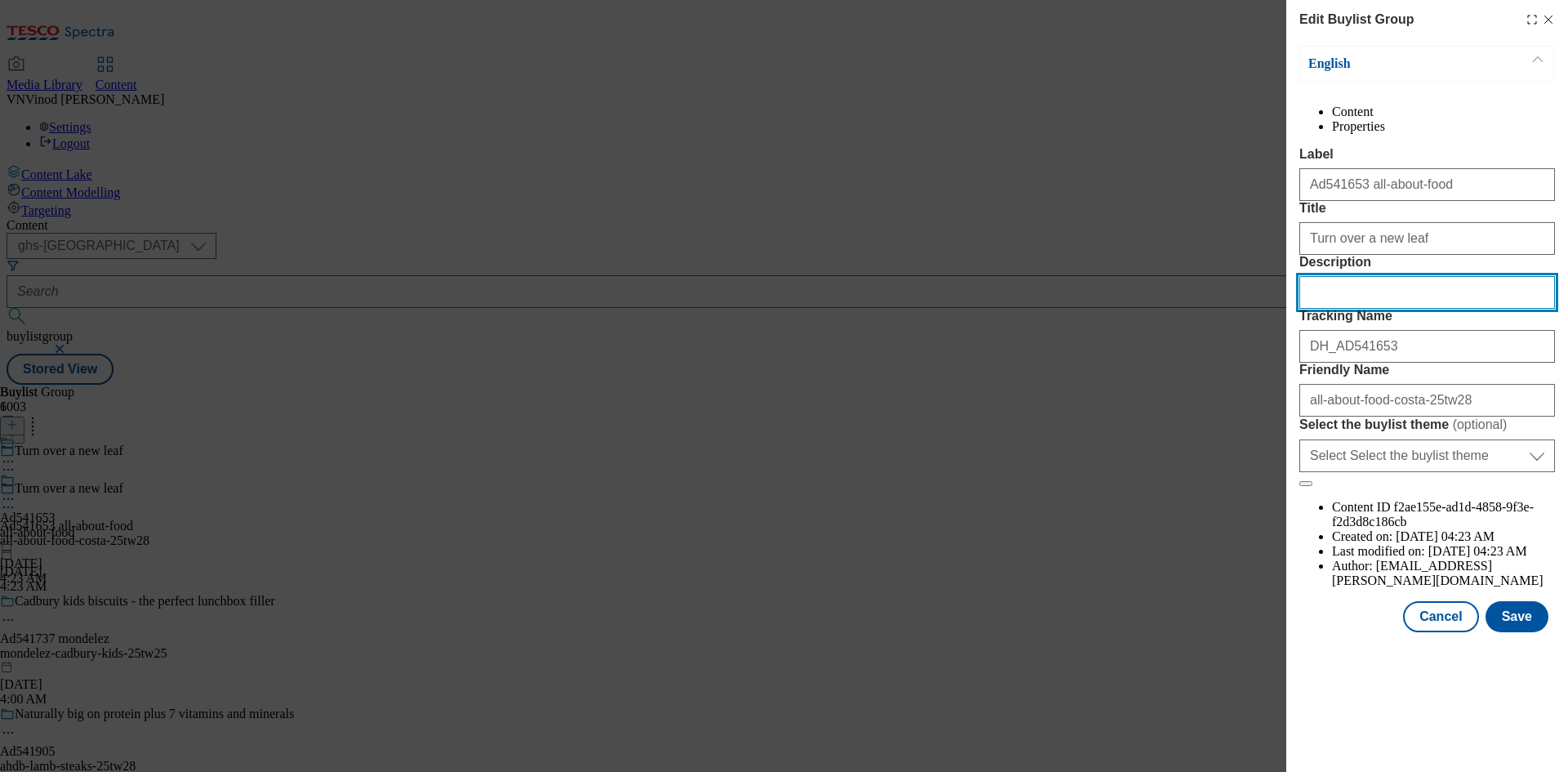
click at [1375, 309] on input "Description" at bounding box center [1427, 292] width 255 height 33
paste input "Costa Coffee Limited Edition Barista Creations Maple Hazel Latte 5 x 17g (85g)"
type input "Costa Coffee Limited Edition Barista Creations Maple Hazel Latte 5 x 17g (85g)"
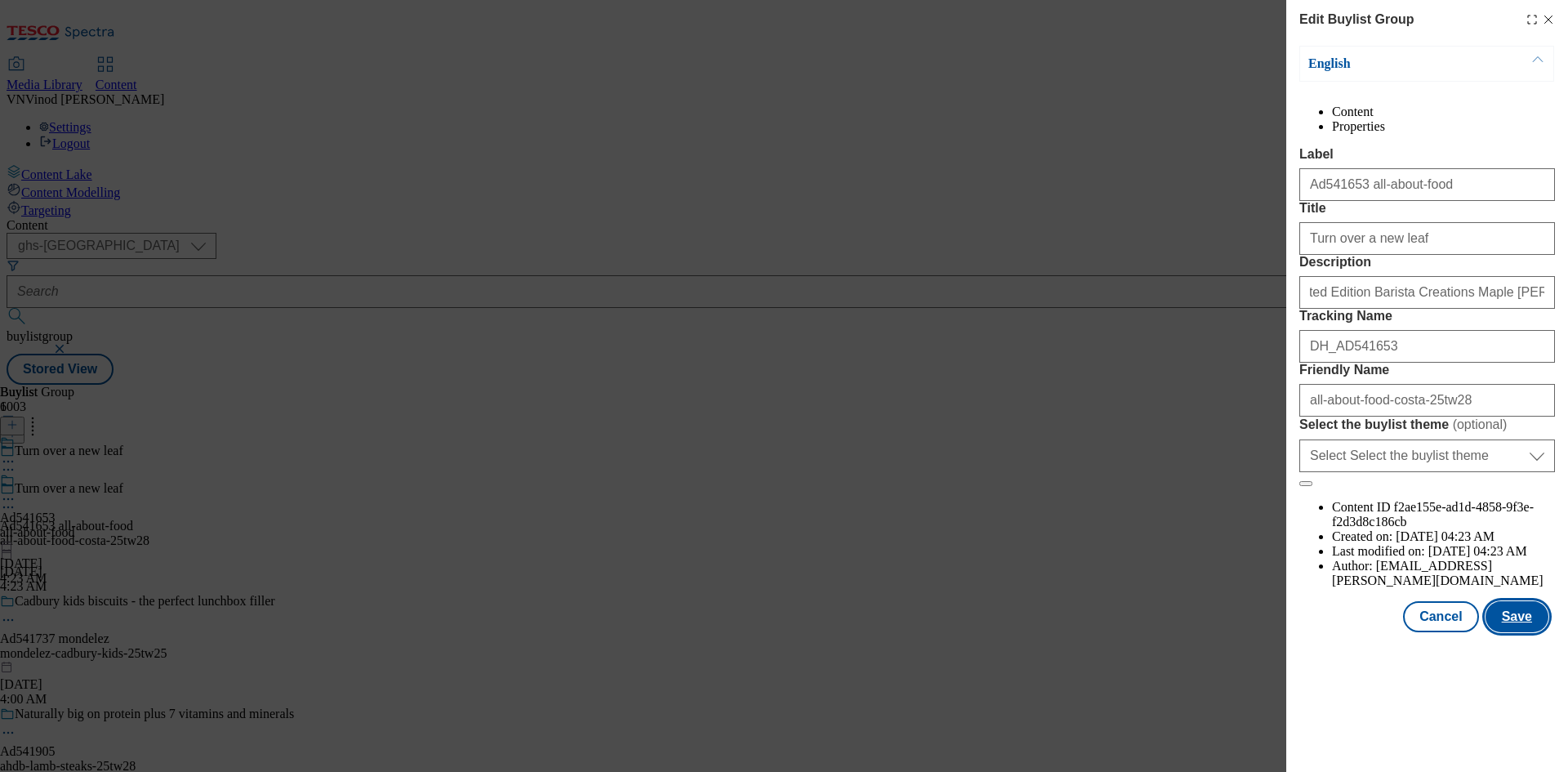
click at [1522, 632] on button "Save" at bounding box center [1516, 616] width 63 height 31
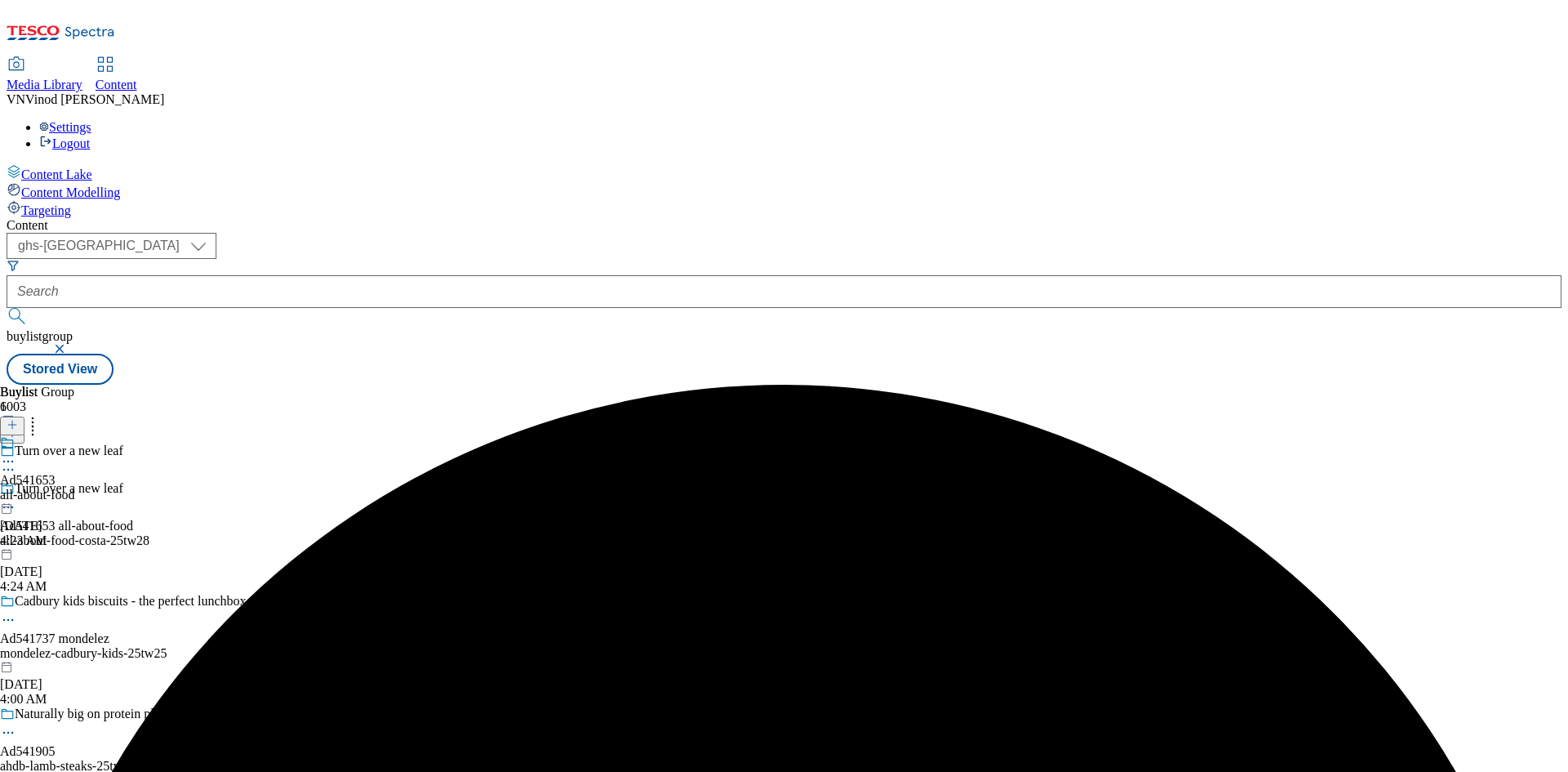
click at [16, 453] on icon at bounding box center [8, 461] width 16 height 16
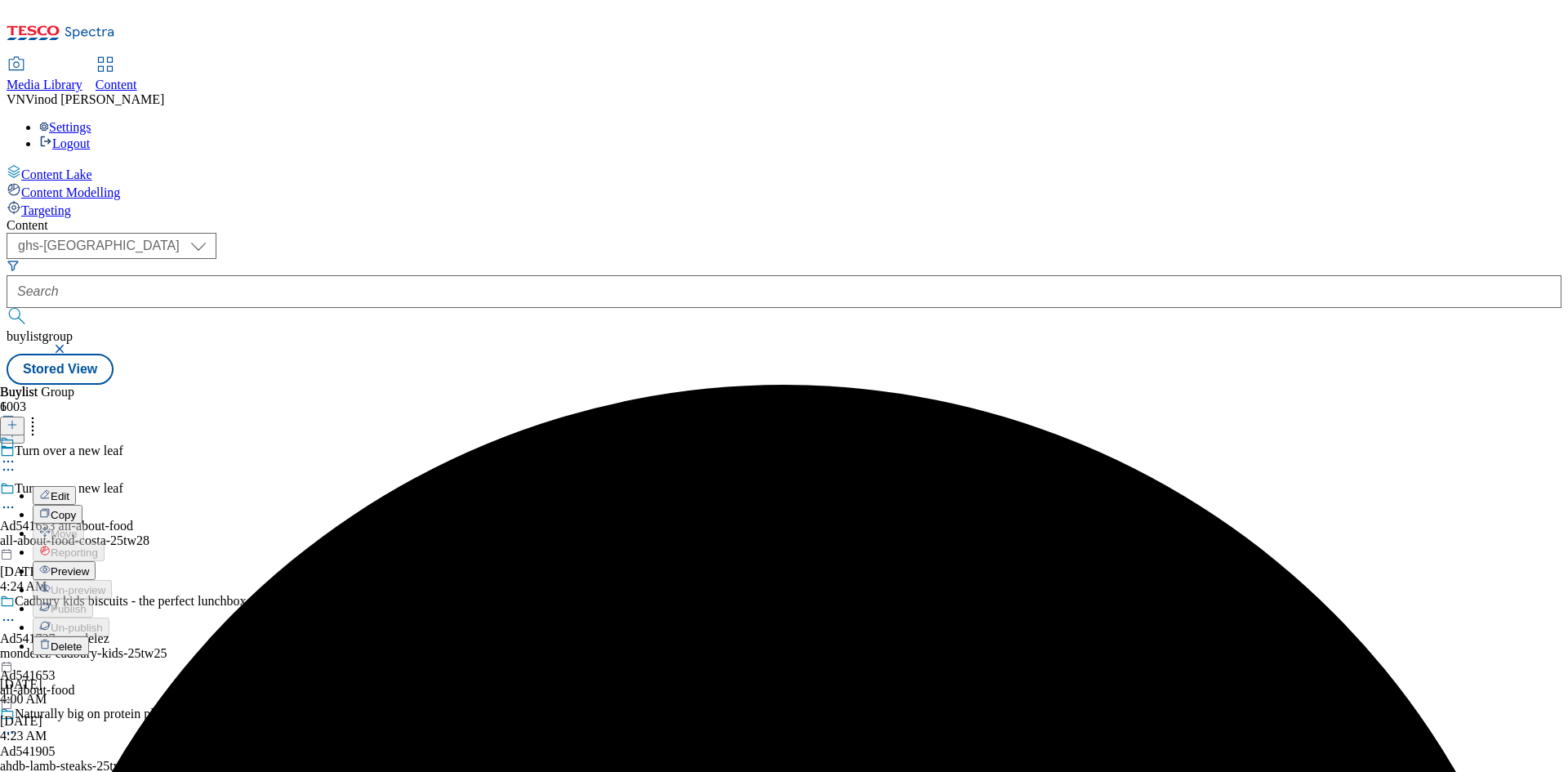
click at [76, 486] on button "Edit" at bounding box center [54, 495] width 43 height 19
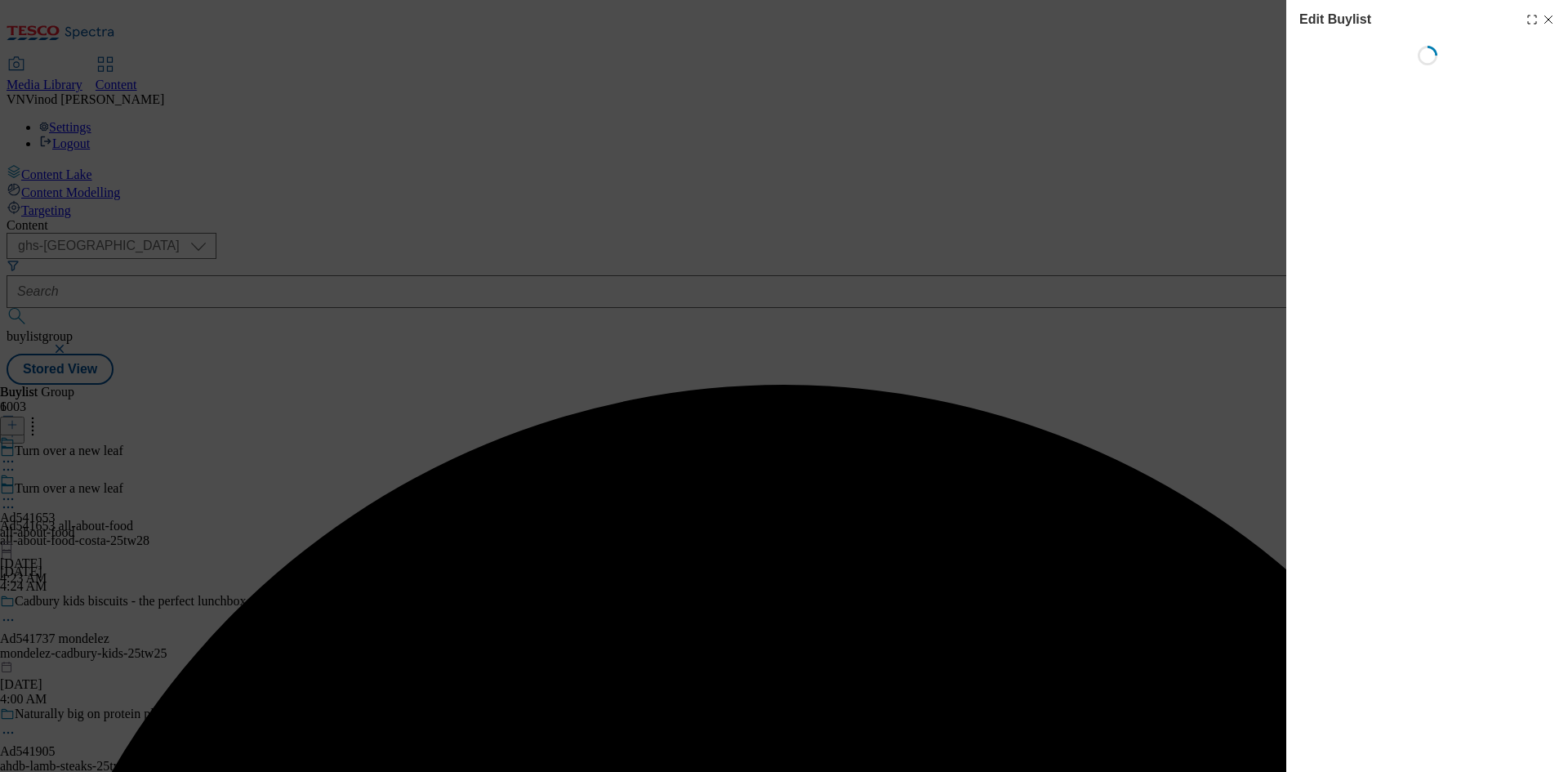
select select "tactical"
select select "supplier funded short term 1-3 weeks"
select select "dunnhumby"
select select "Banner"
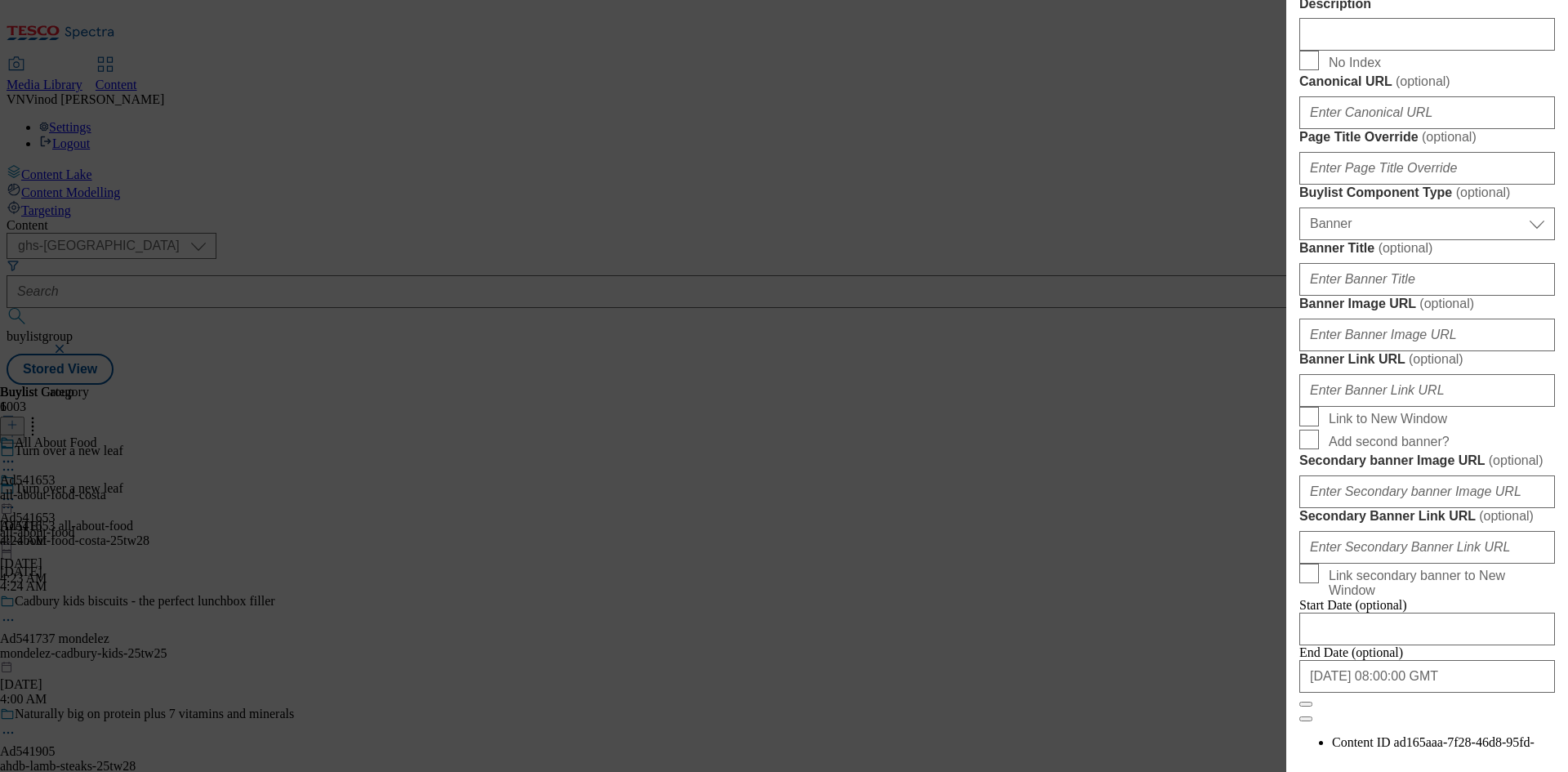
scroll to position [898, 0]
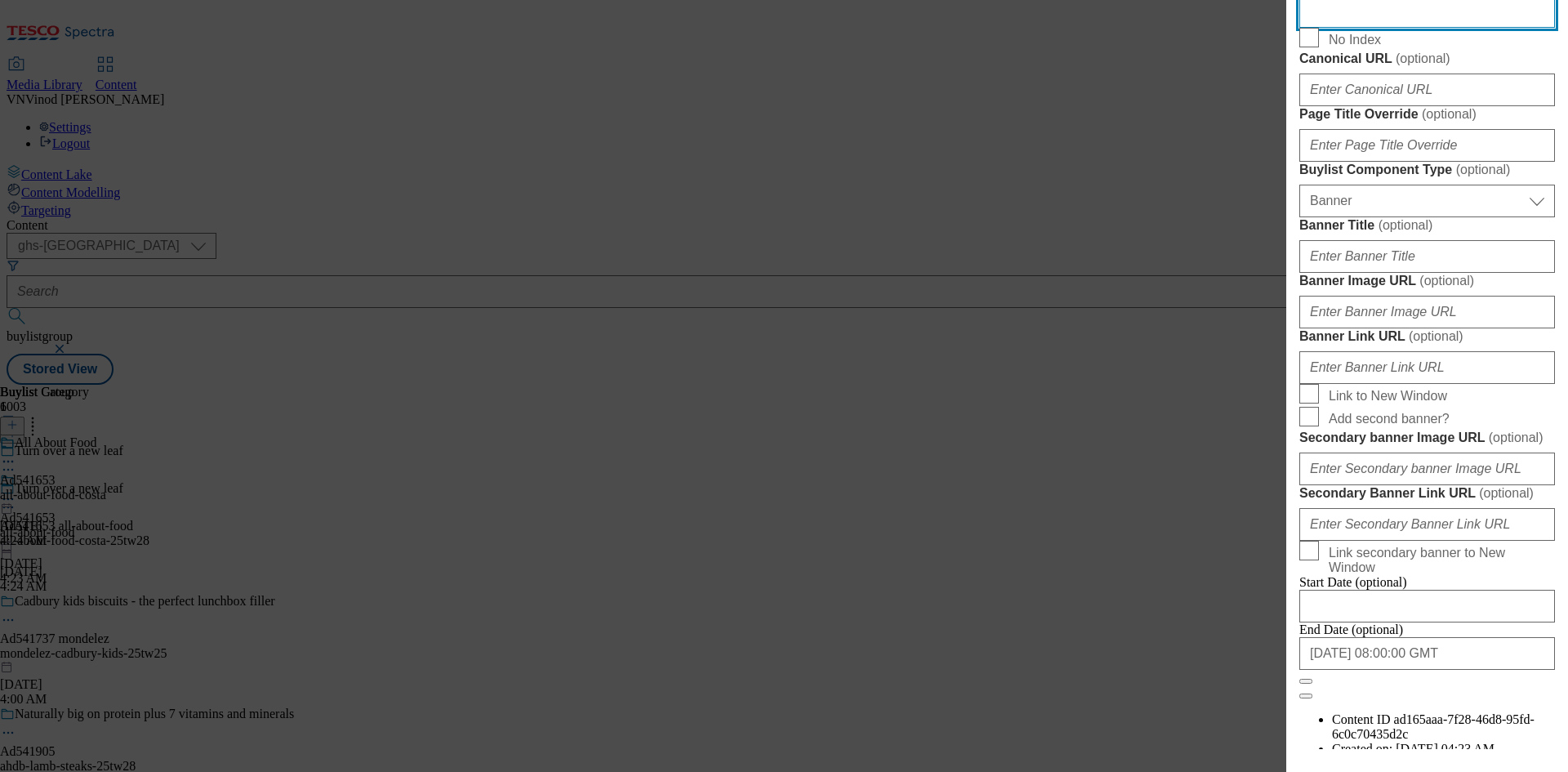
click at [1356, 28] on input "Description" at bounding box center [1427, 11] width 255 height 33
paste input "Costa Coffee Limited Edition Barista Creations Maple Hazel Latte 5 x 17g (85g)"
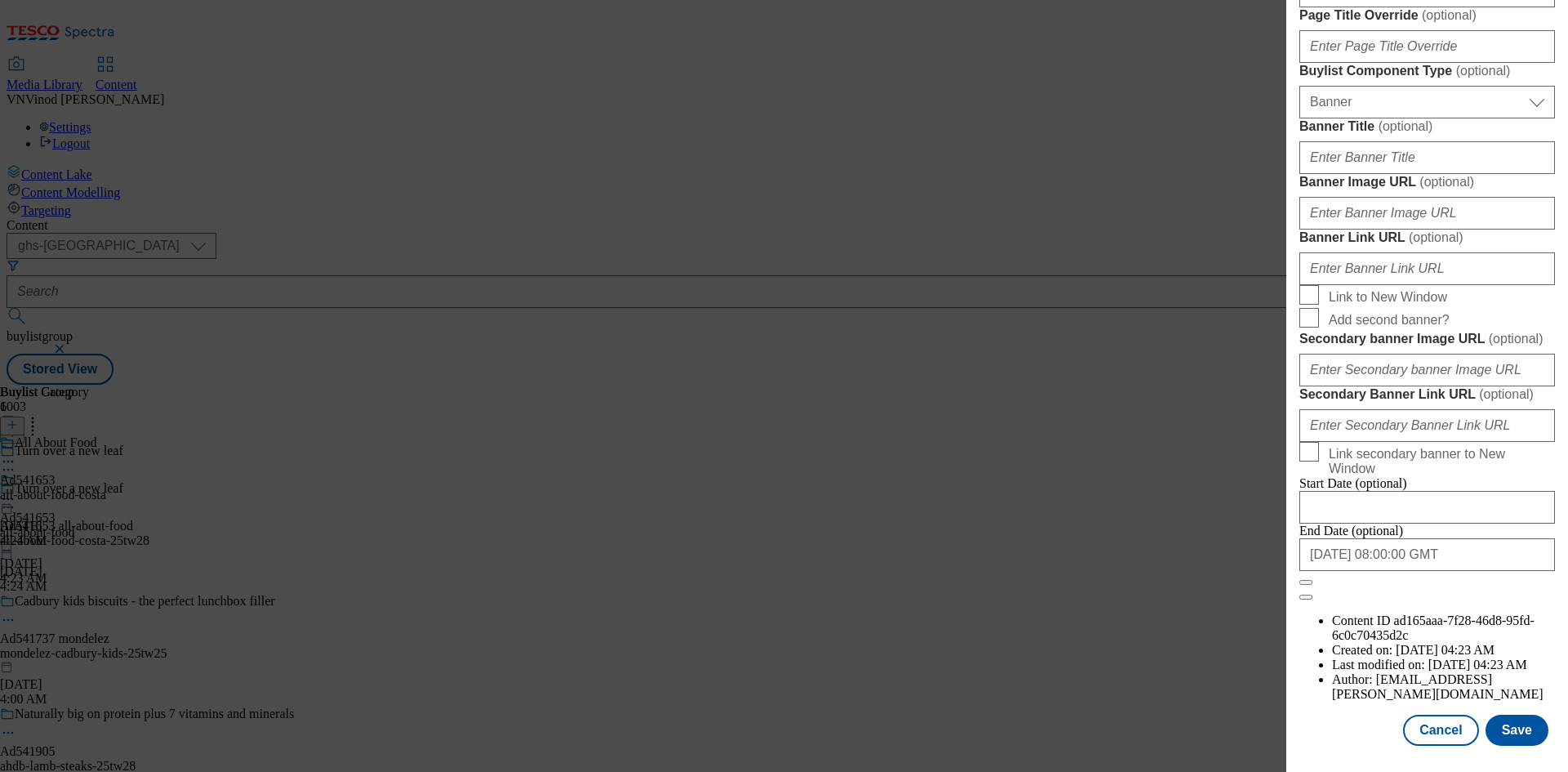
scroll to position [1604, 0]
type input "Costa Coffee Limited Edition Barista Creations Maple Hazel Latte 5 x 17g (85g)"
click at [1498, 728] on button "Save" at bounding box center [1516, 730] width 63 height 31
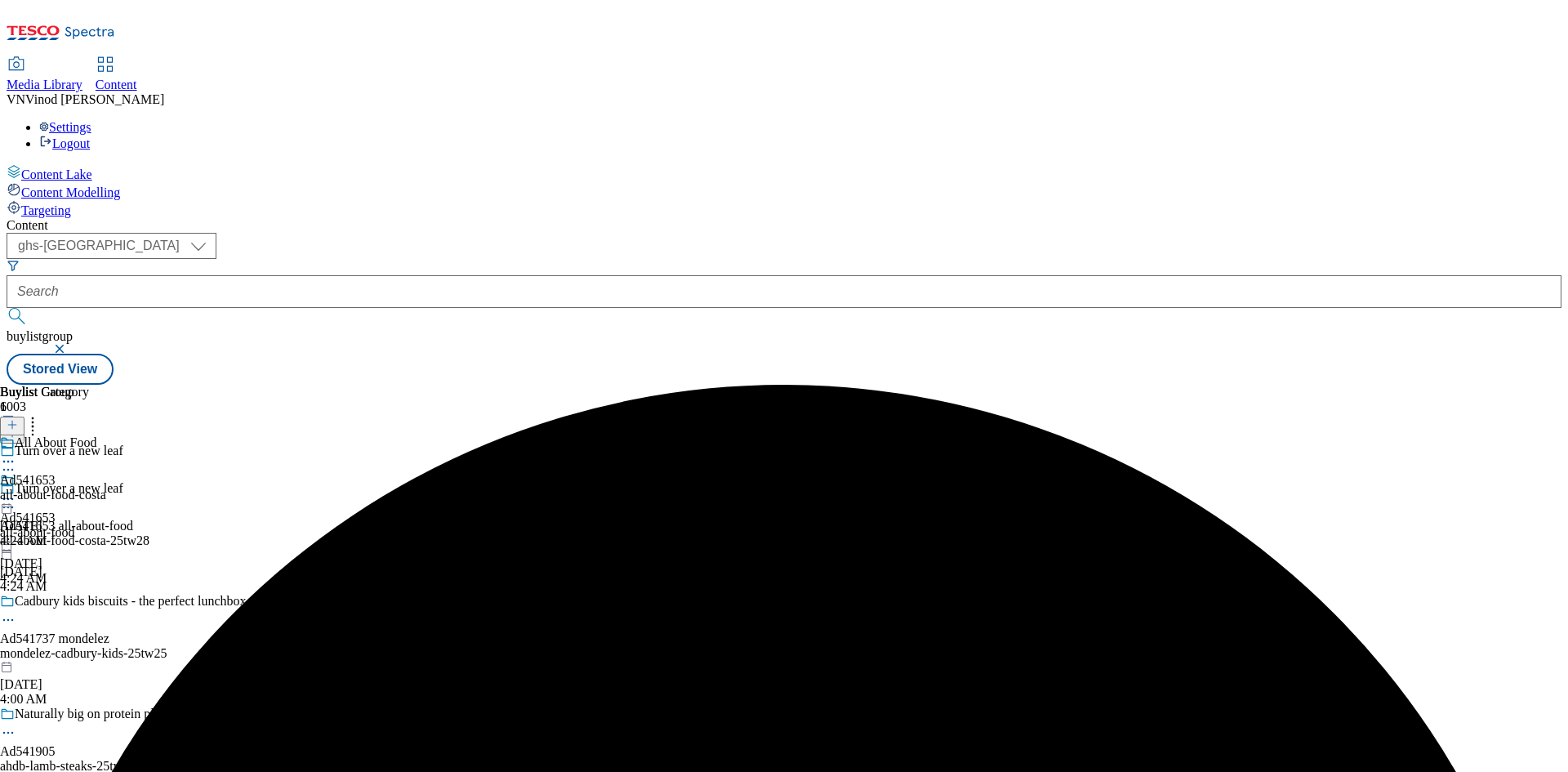
click at [9, 461] on circle at bounding box center [9, 462] width 3 height 3
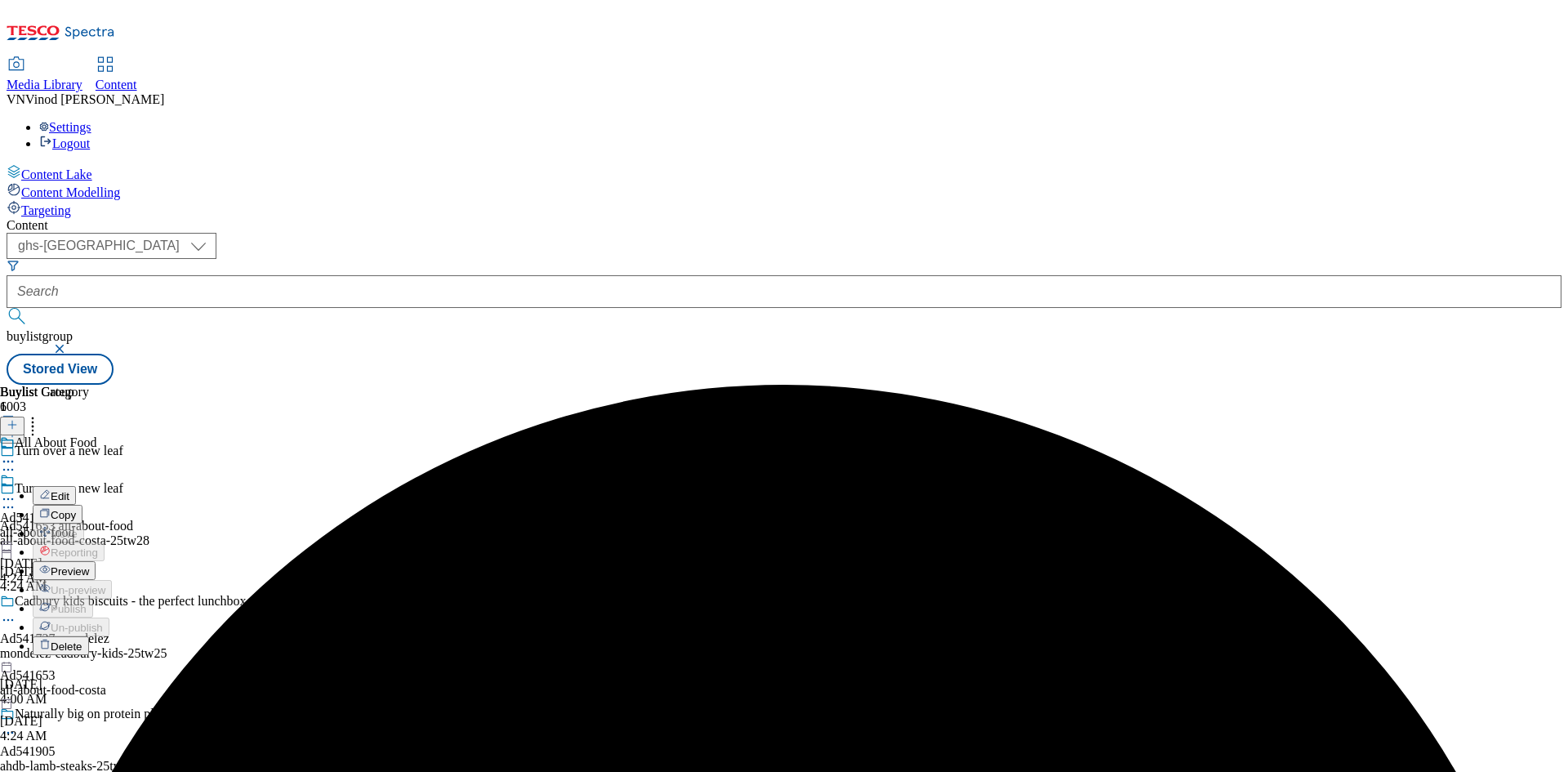
click at [76, 486] on button "Edit" at bounding box center [54, 495] width 43 height 19
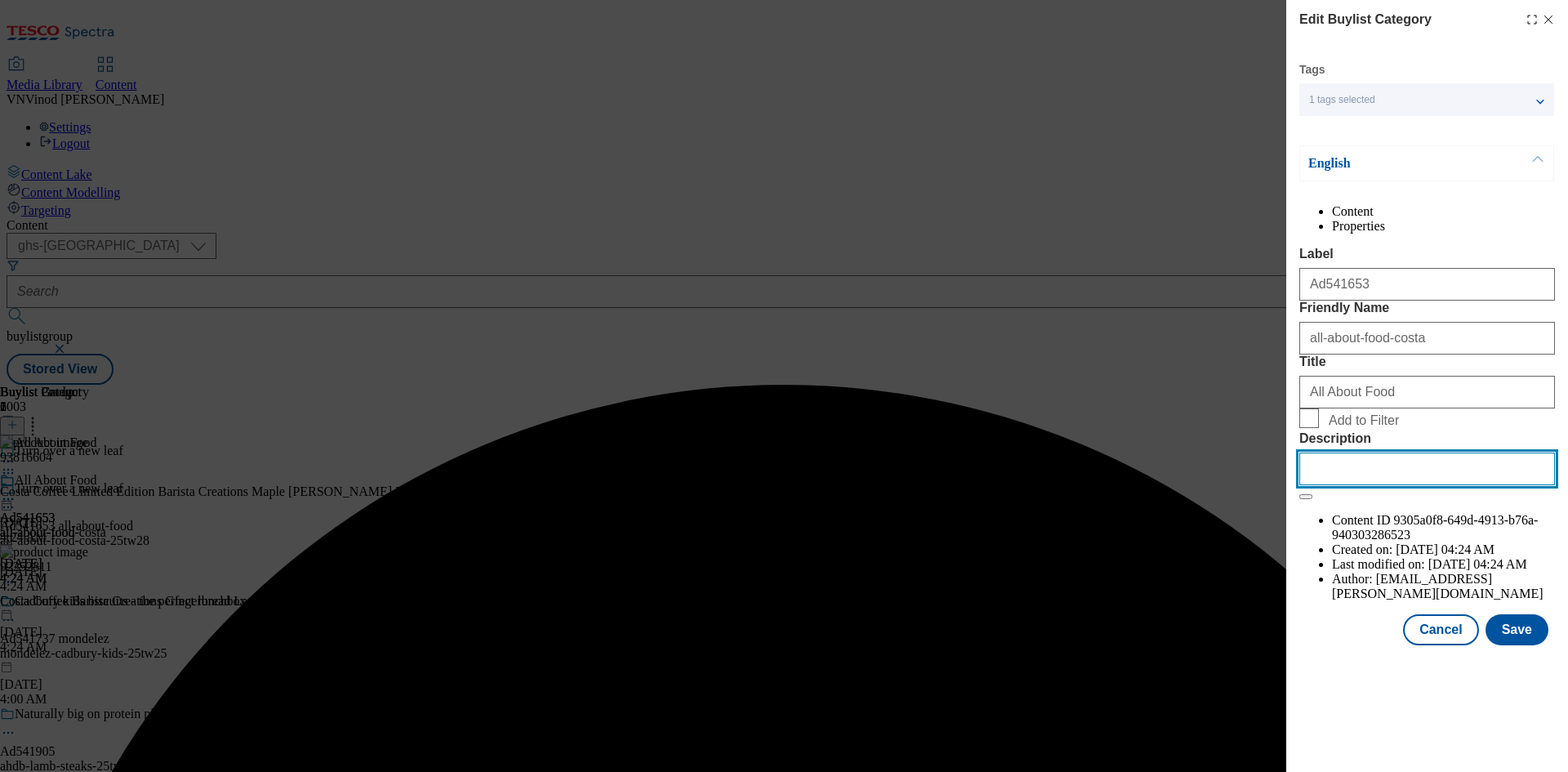
click at [1381, 485] on input "Description" at bounding box center [1427, 469] width 255 height 33
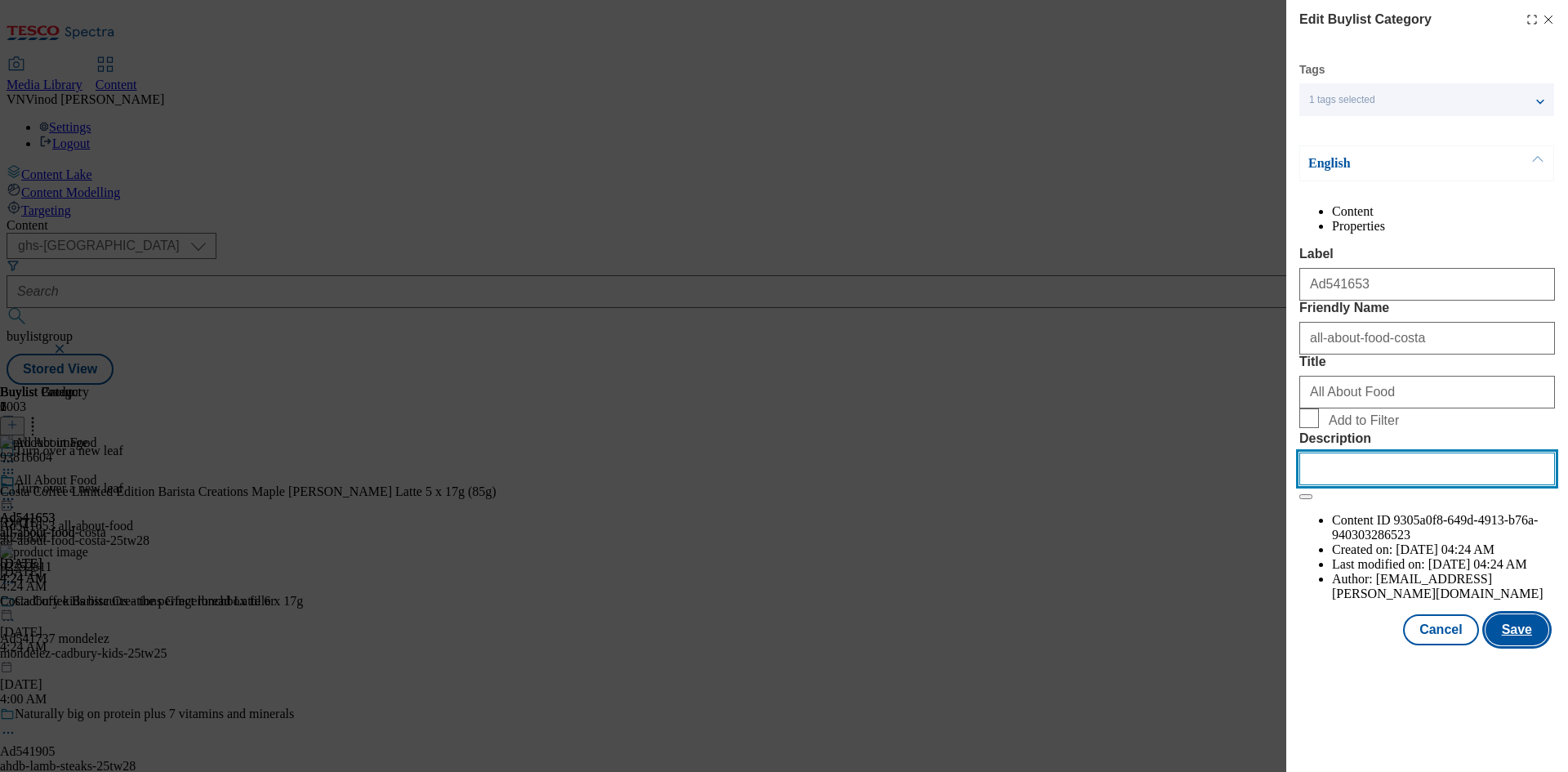
paste input "Costa Coffee Limited Edition Barista Creations Maple Hazel Latte 5 x 17g (85g)"
type input "Costa Coffee Limited Edition Barista Creations Maple Hazel Latte 5 x 17g (85g)"
click at [1518, 646] on button "Save" at bounding box center [1516, 630] width 63 height 31
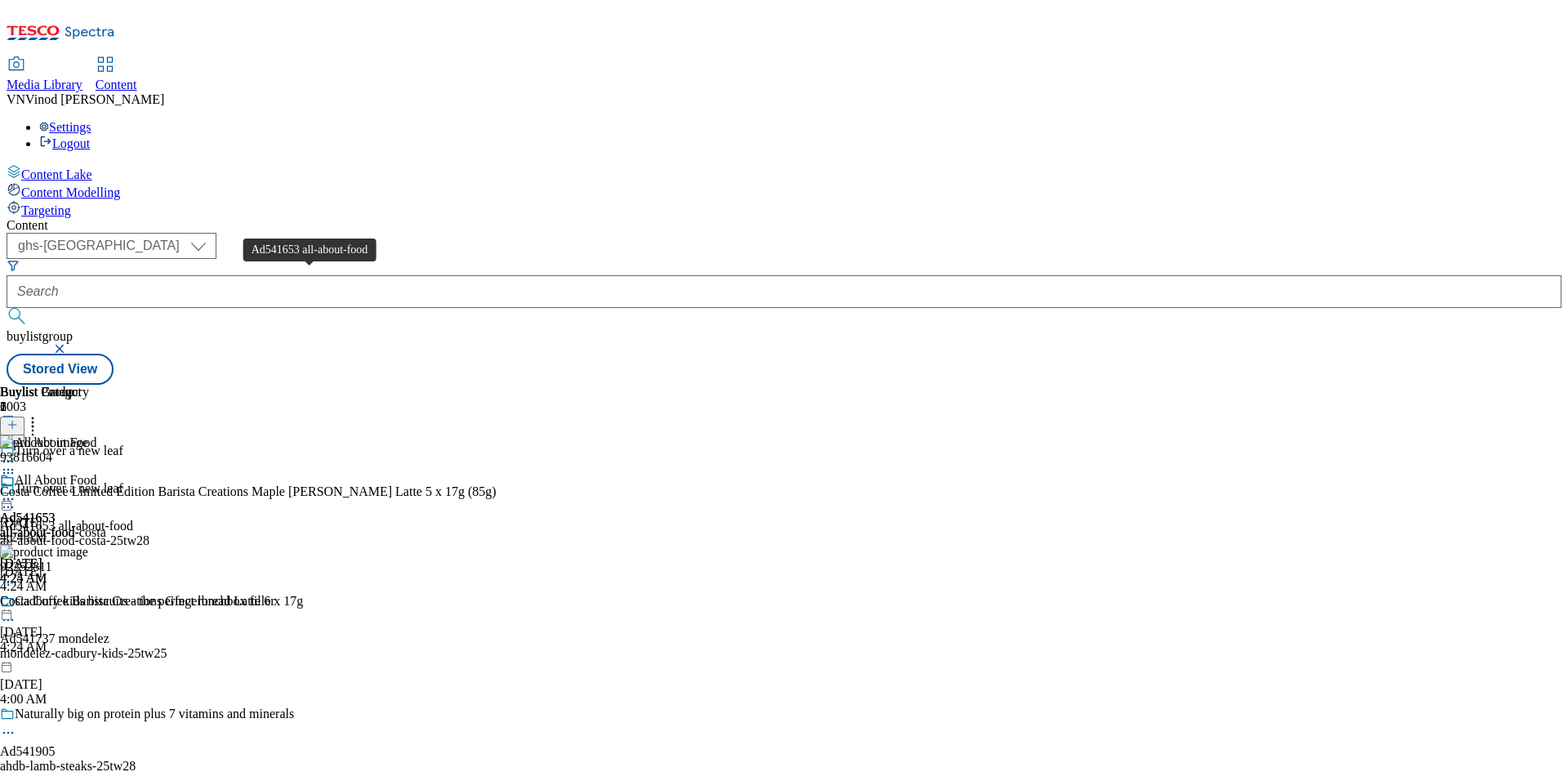
click at [133, 518] on span "Ad541653 all-about-food" at bounding box center [66, 525] width 133 height 15
